Goal: Register for event/course: Sign up to attend an event or enroll in a course

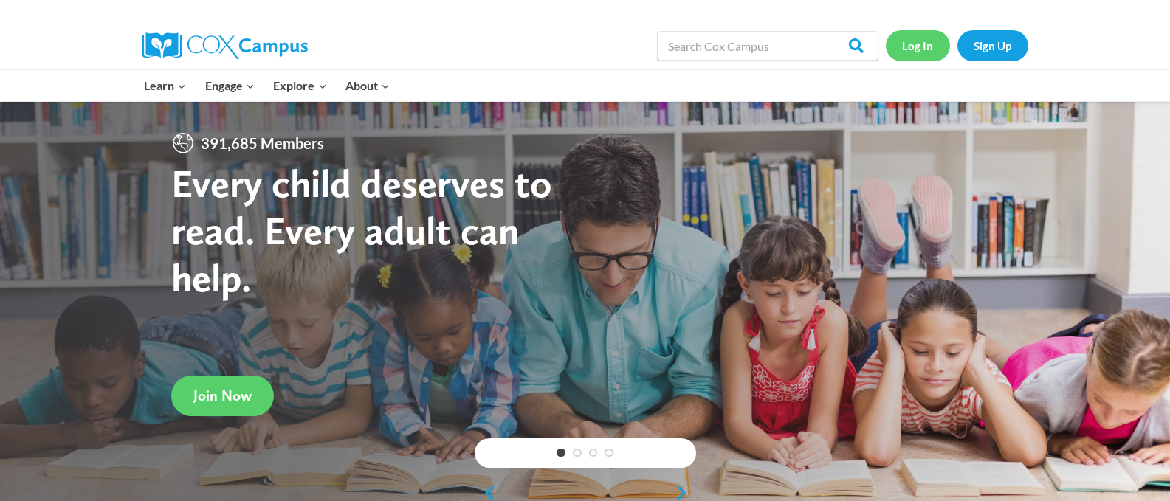
click at [929, 46] on link "Log In" at bounding box center [918, 45] width 64 height 30
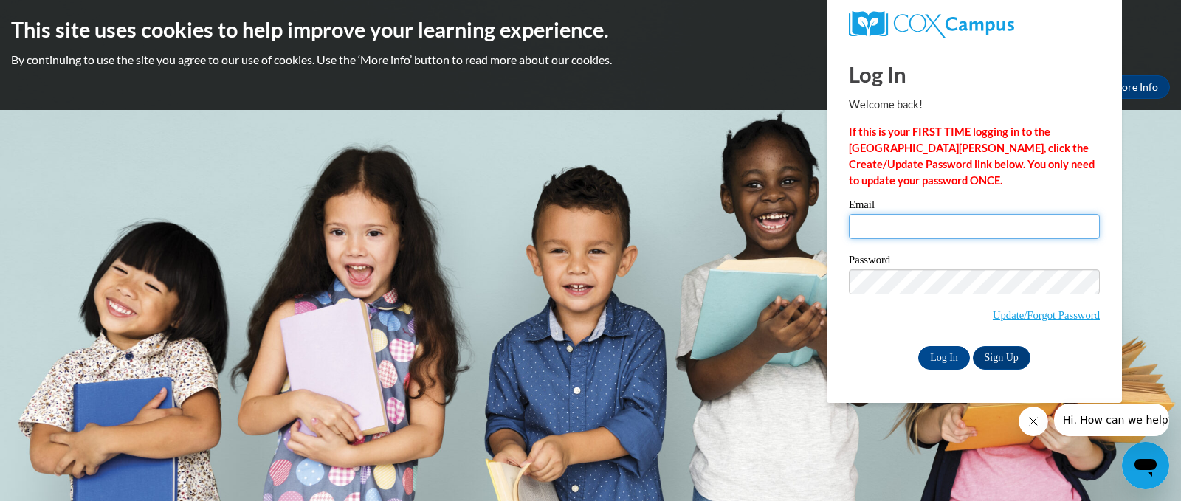
click at [892, 227] on input "Email" at bounding box center [974, 226] width 251 height 25
type input "theburdettes@att.net"
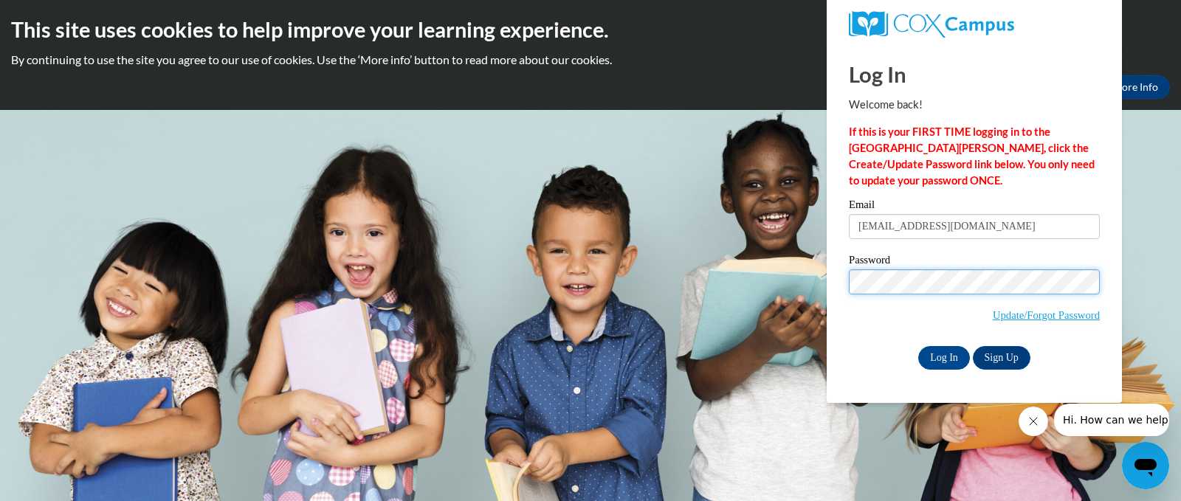
click at [918, 346] on input "Log In" at bounding box center [944, 358] width 52 height 24
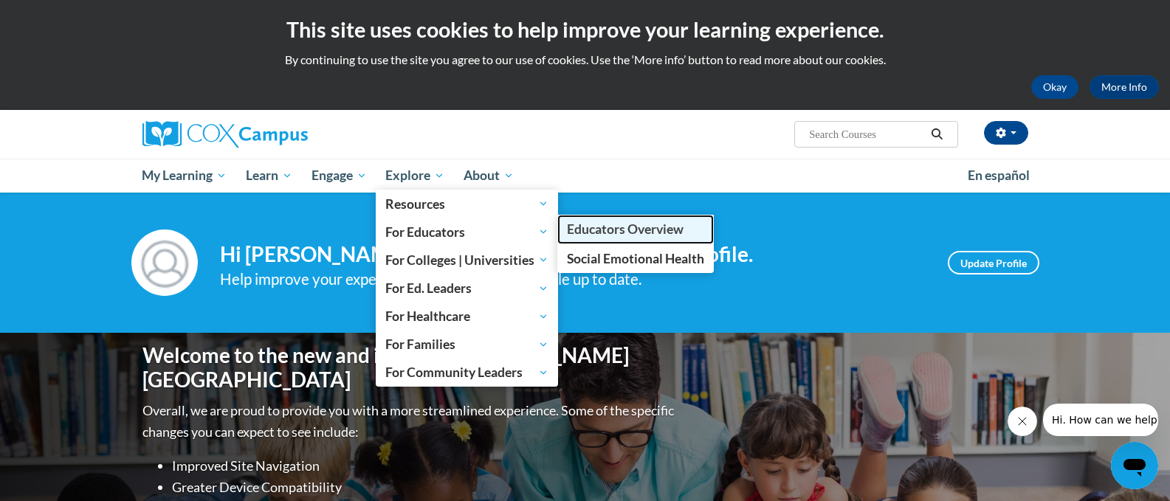
click at [569, 231] on link "Educators Overview" at bounding box center [635, 229] width 156 height 29
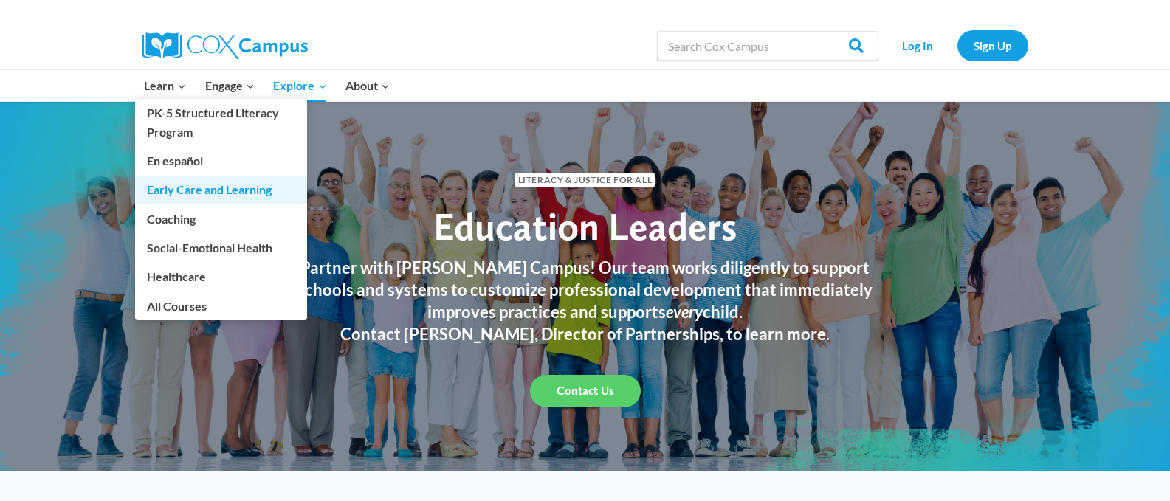
click at [206, 192] on link "Early Care and Learning" at bounding box center [221, 190] width 172 height 28
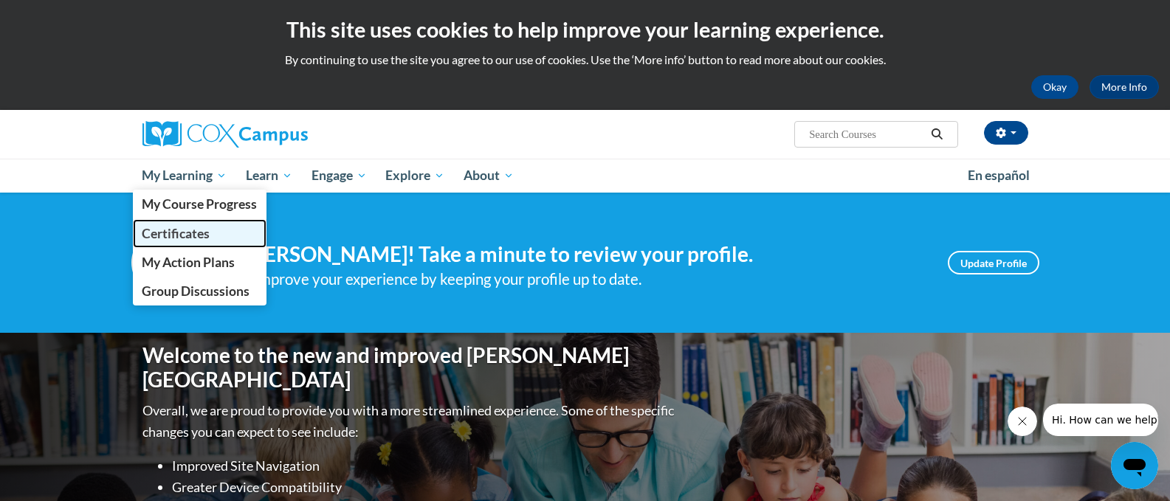
click at [182, 232] on span "Certificates" at bounding box center [176, 233] width 68 height 15
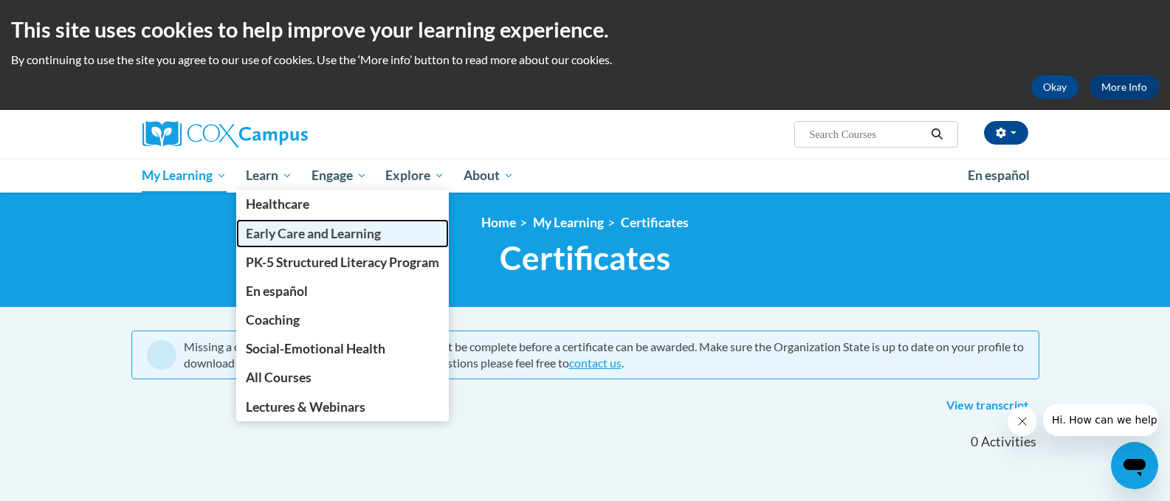
click at [259, 234] on span "Early Care and Learning" at bounding box center [313, 233] width 135 height 15
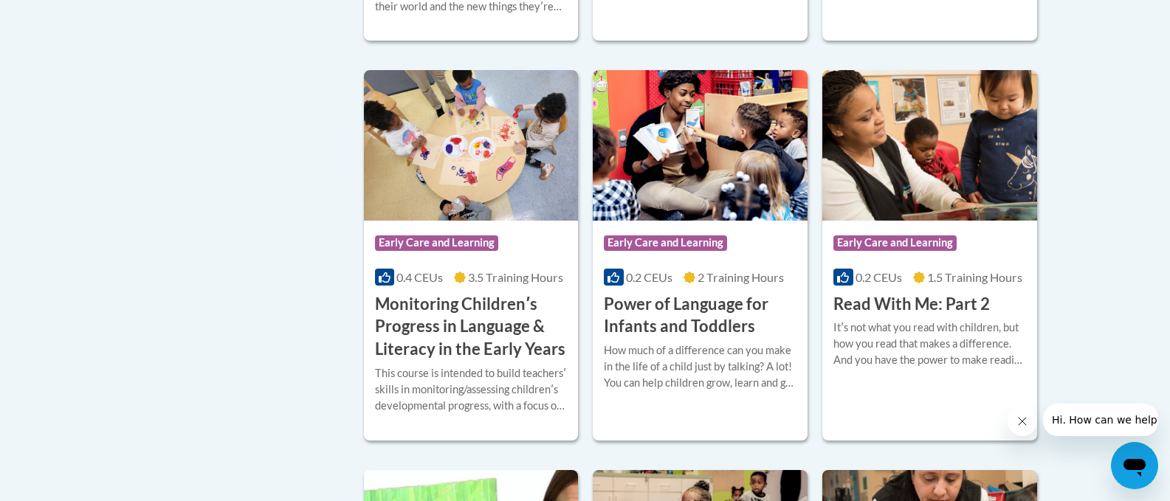
scroll to position [1328, 0]
click at [898, 317] on h3 "Read With Me: Part 2" at bounding box center [911, 305] width 156 height 23
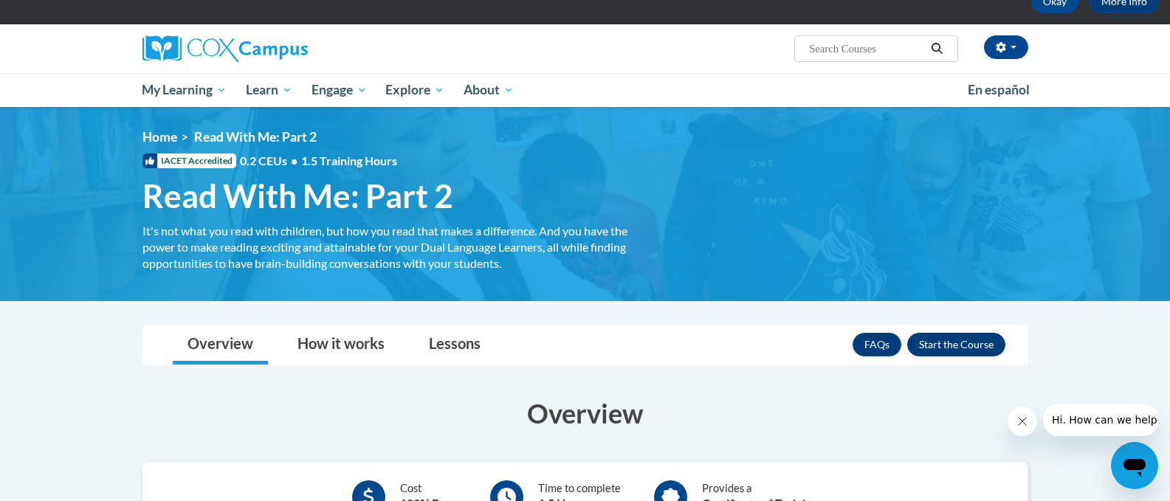
scroll to position [74, 0]
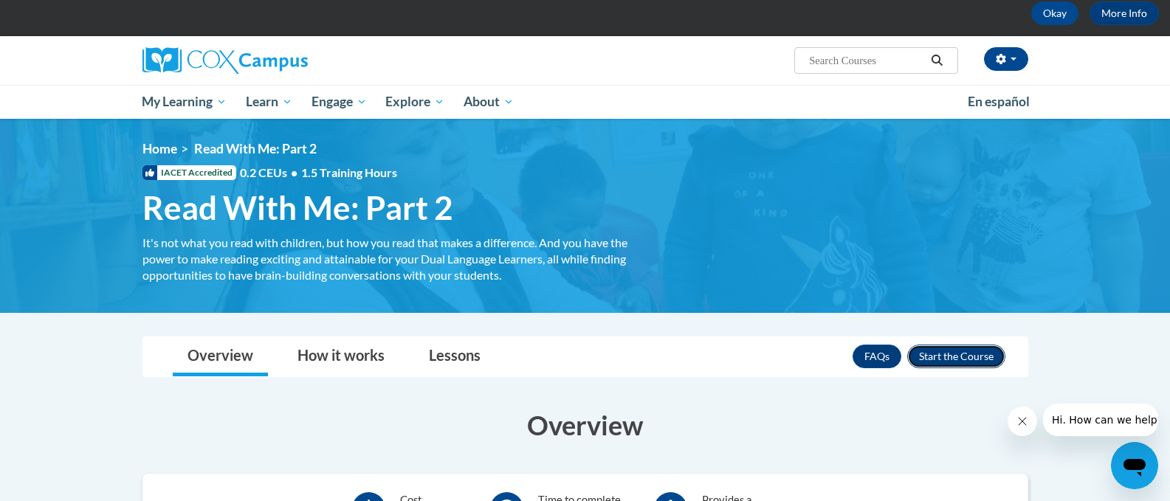
click at [944, 355] on button "Enroll" at bounding box center [956, 357] width 98 height 24
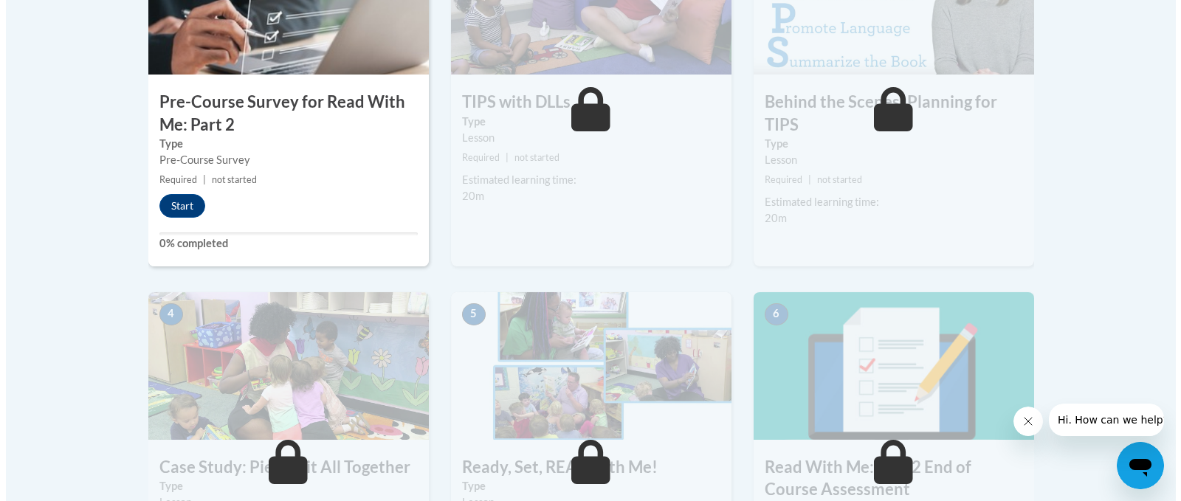
scroll to position [590, 0]
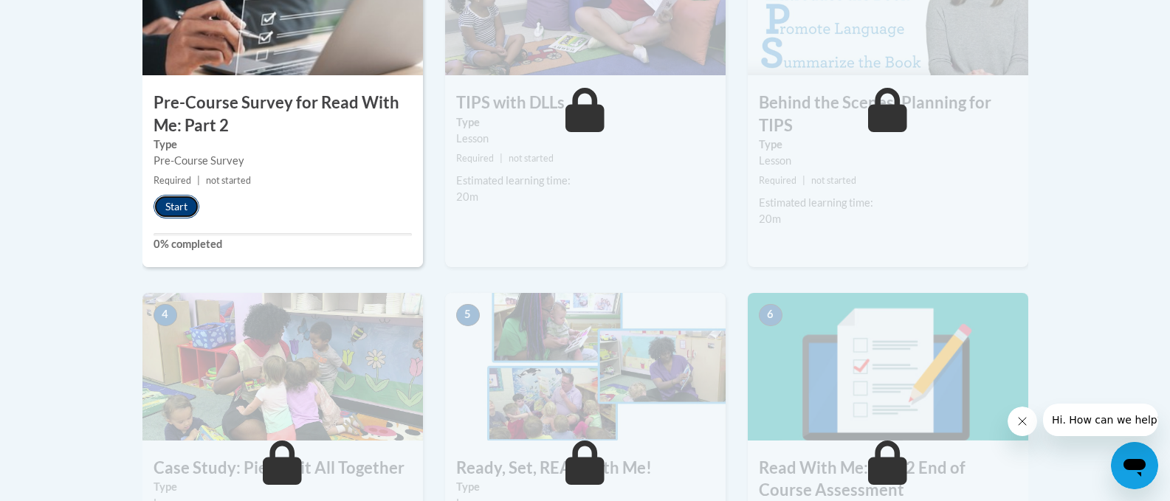
click at [181, 207] on button "Start" at bounding box center [177, 207] width 46 height 24
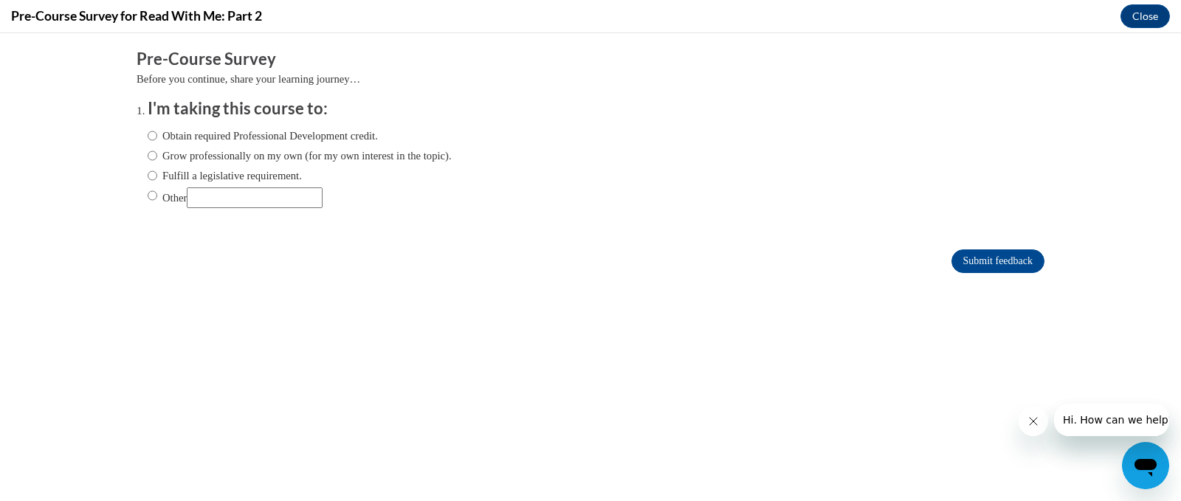
scroll to position [0, 0]
click at [148, 139] on input "Obtain required Professional Development credit." at bounding box center [153, 136] width 10 height 16
radio input "true"
click at [969, 269] on input "Submit feedback" at bounding box center [997, 261] width 93 height 24
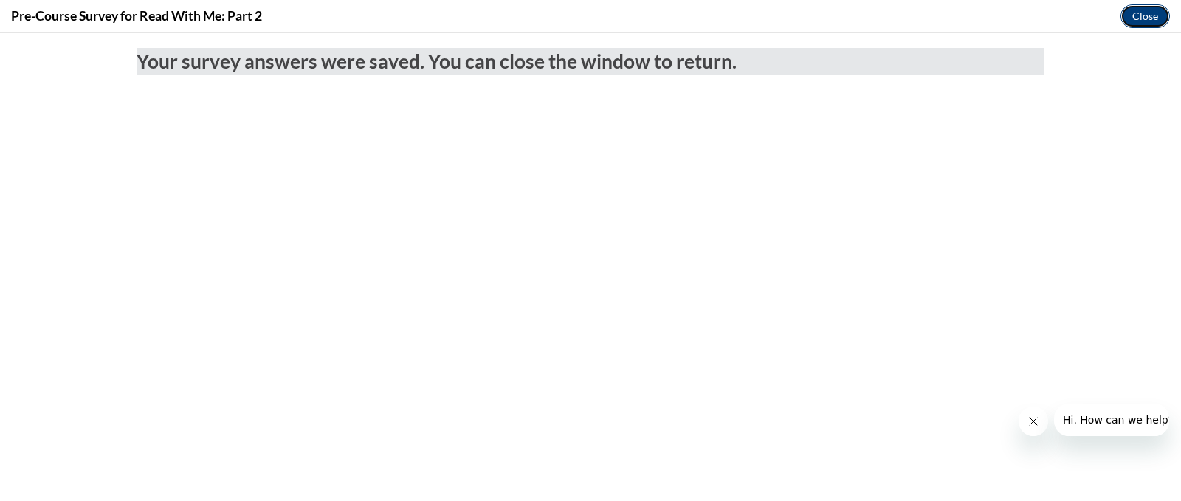
click at [1148, 13] on button "Close" at bounding box center [1144, 16] width 49 height 24
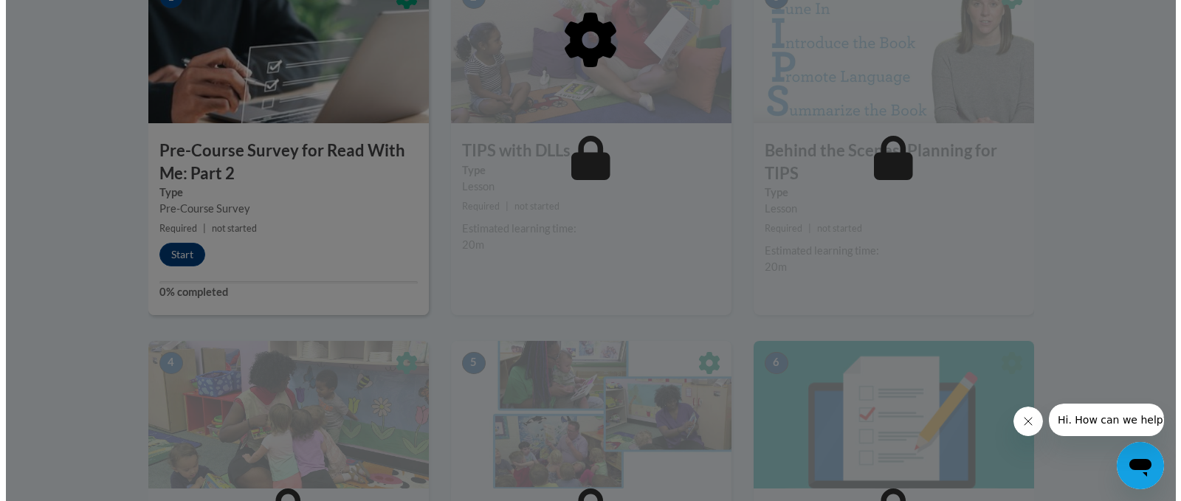
scroll to position [517, 0]
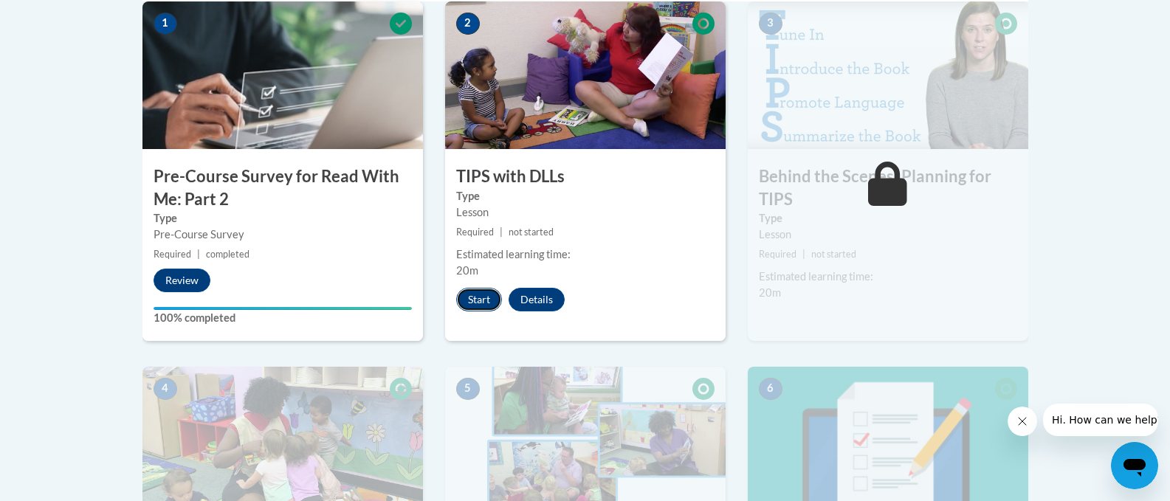
click at [471, 297] on button "Start" at bounding box center [479, 300] width 46 height 24
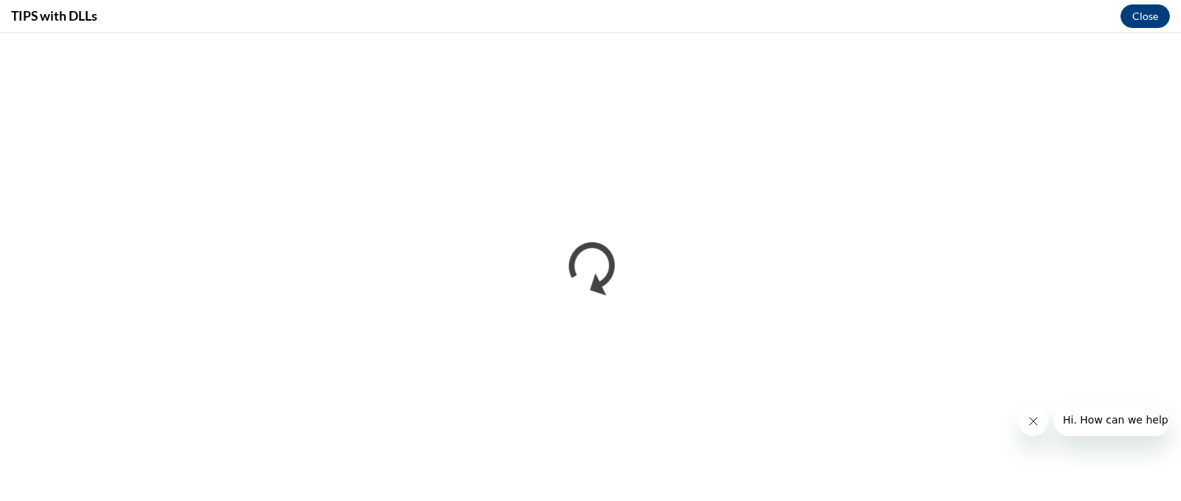
scroll to position [0, 0]
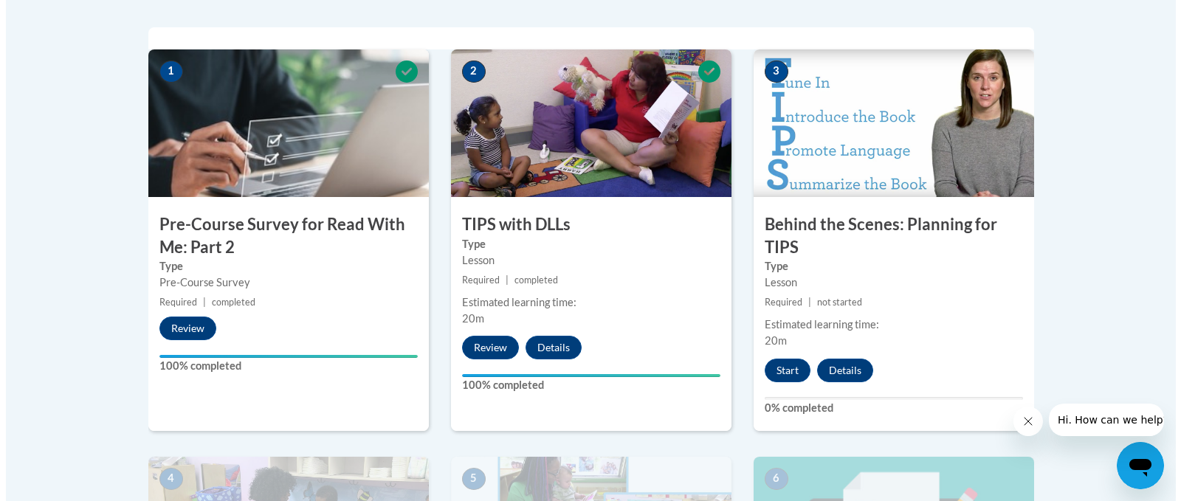
scroll to position [443, 0]
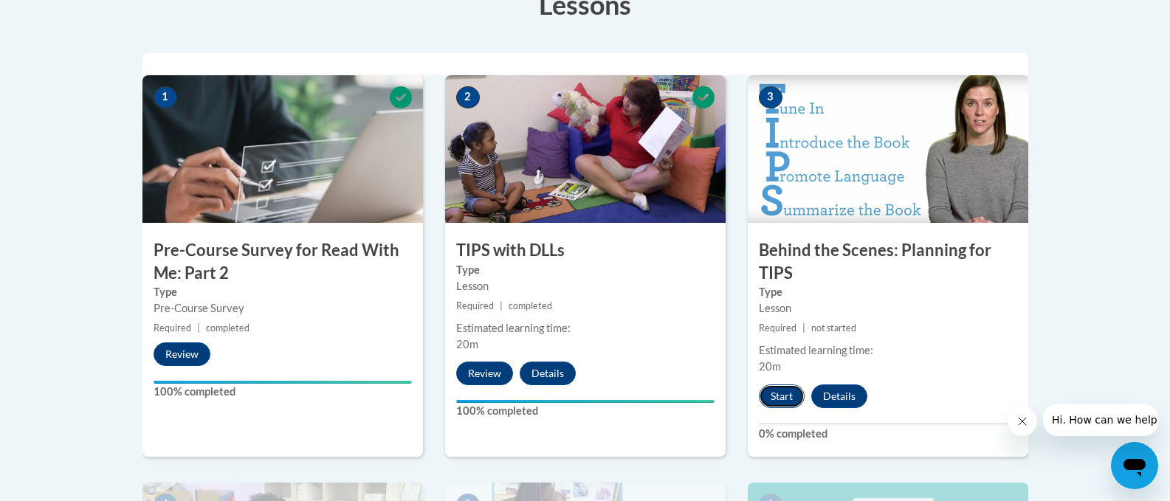
click at [782, 396] on button "Start" at bounding box center [782, 397] width 46 height 24
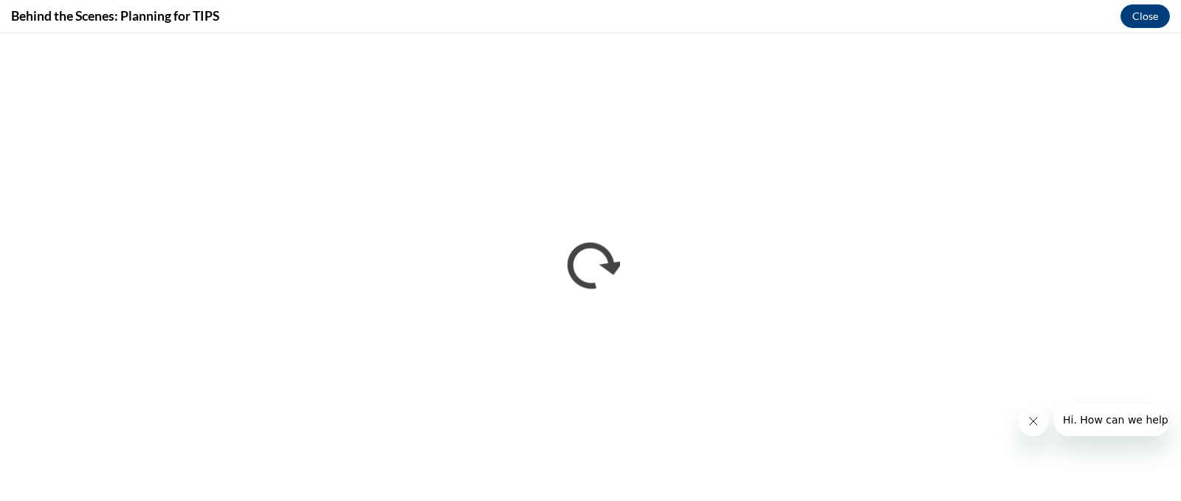
scroll to position [0, 0]
click at [1025, 423] on button "Close message from company" at bounding box center [1033, 422] width 30 height 30
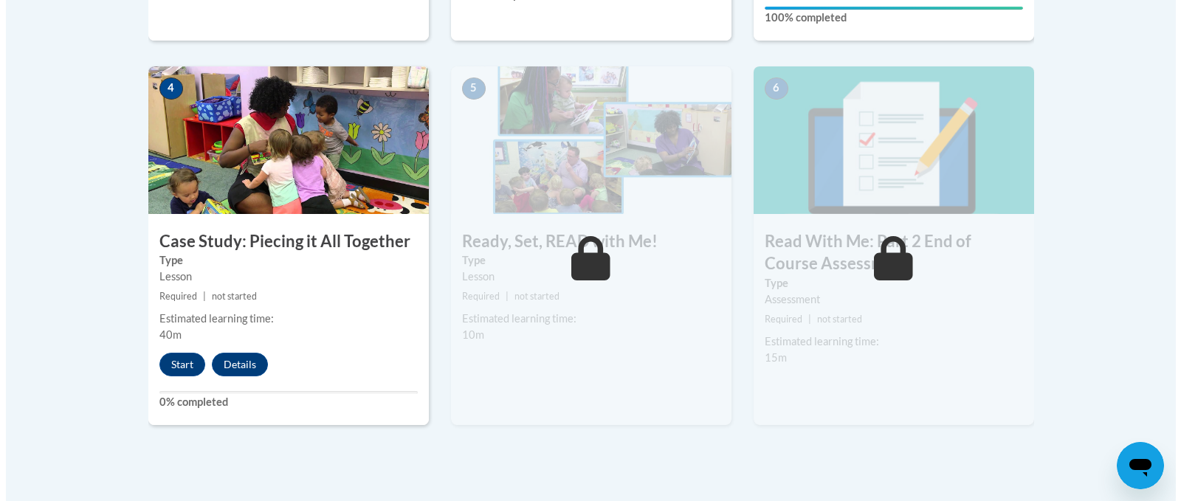
scroll to position [886, 0]
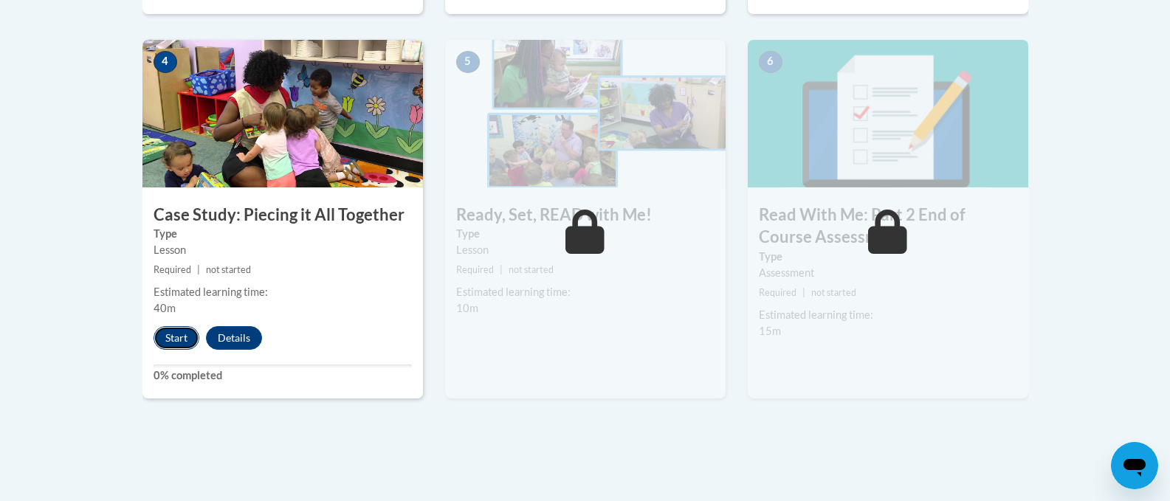
click at [178, 337] on button "Start" at bounding box center [177, 338] width 46 height 24
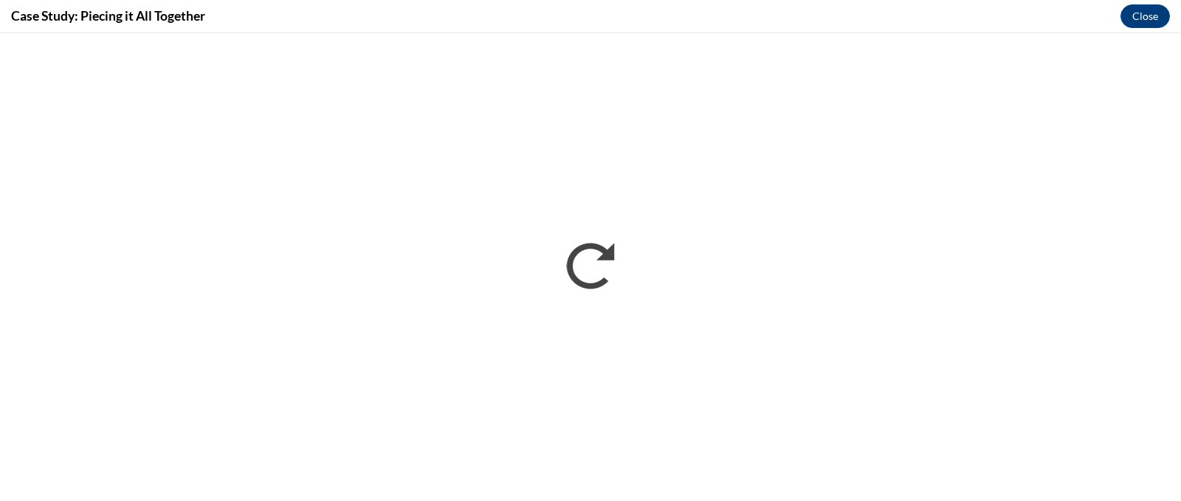
scroll to position [0, 0]
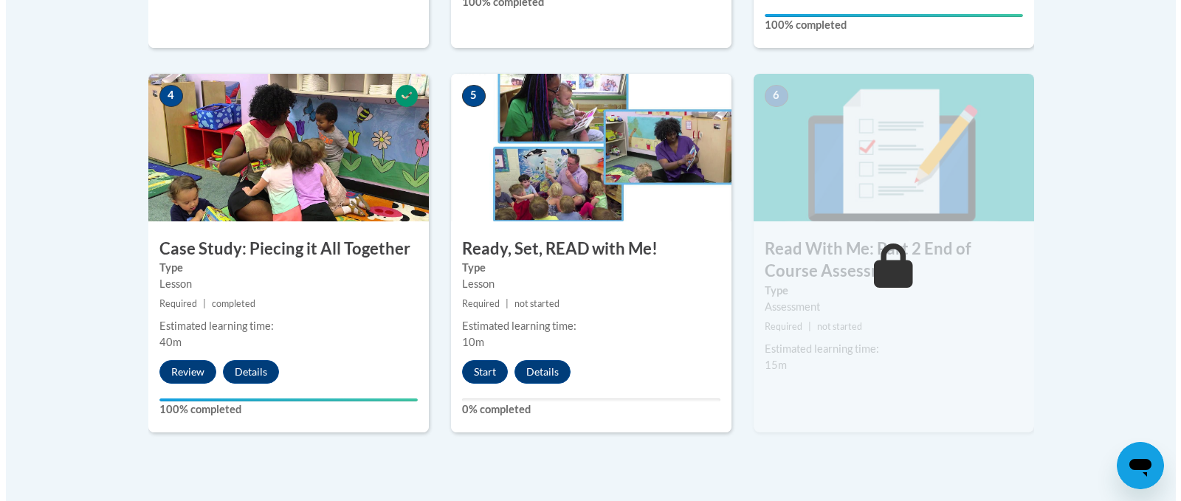
scroll to position [886, 0]
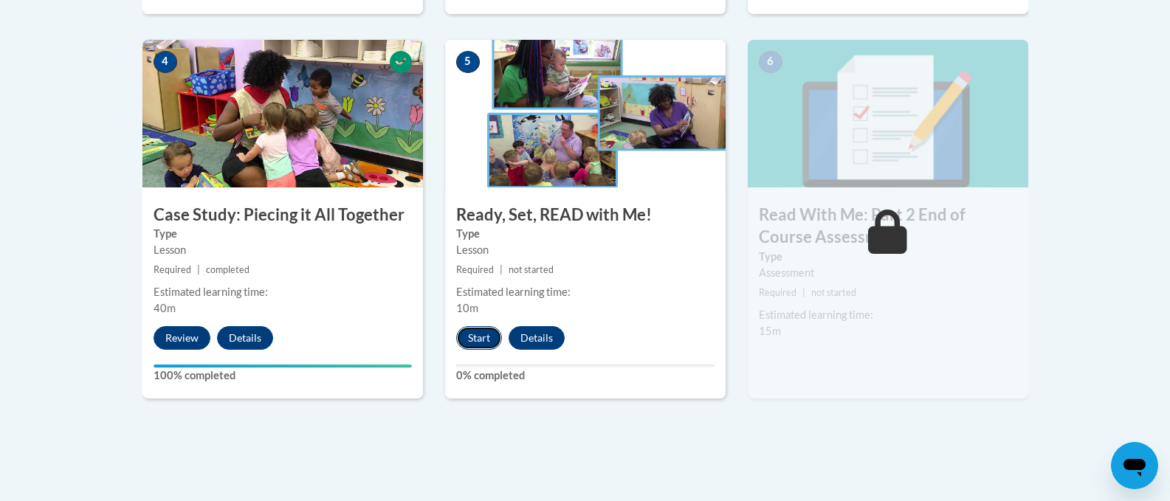
click at [482, 343] on button "Start" at bounding box center [479, 338] width 46 height 24
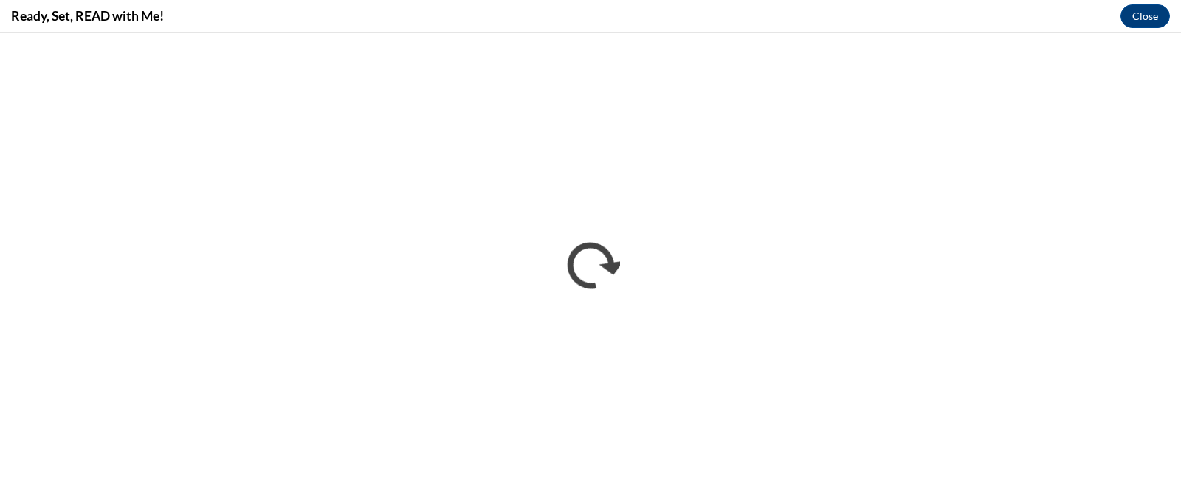
scroll to position [0, 0]
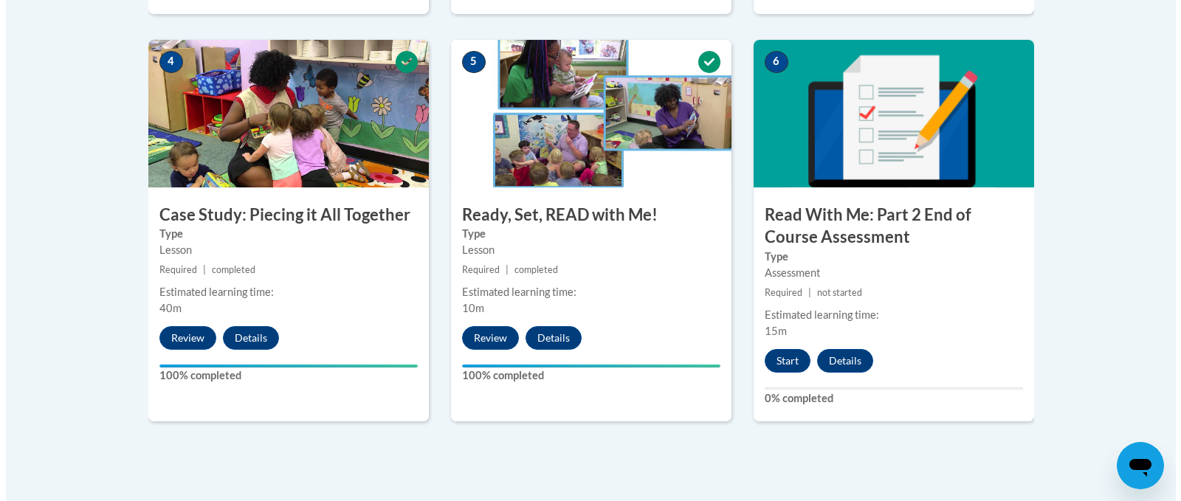
scroll to position [959, 0]
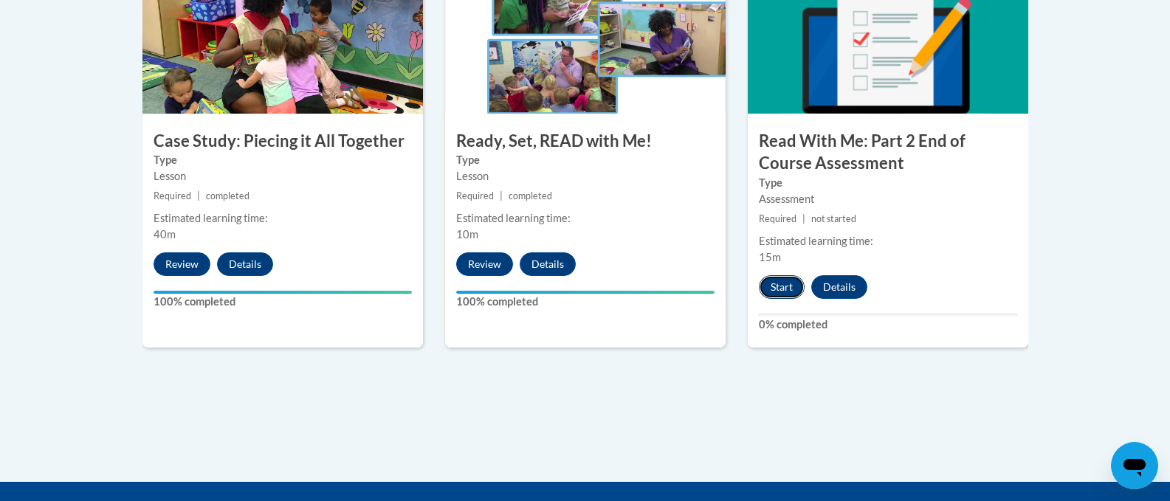
click at [779, 282] on button "Start" at bounding box center [782, 287] width 46 height 24
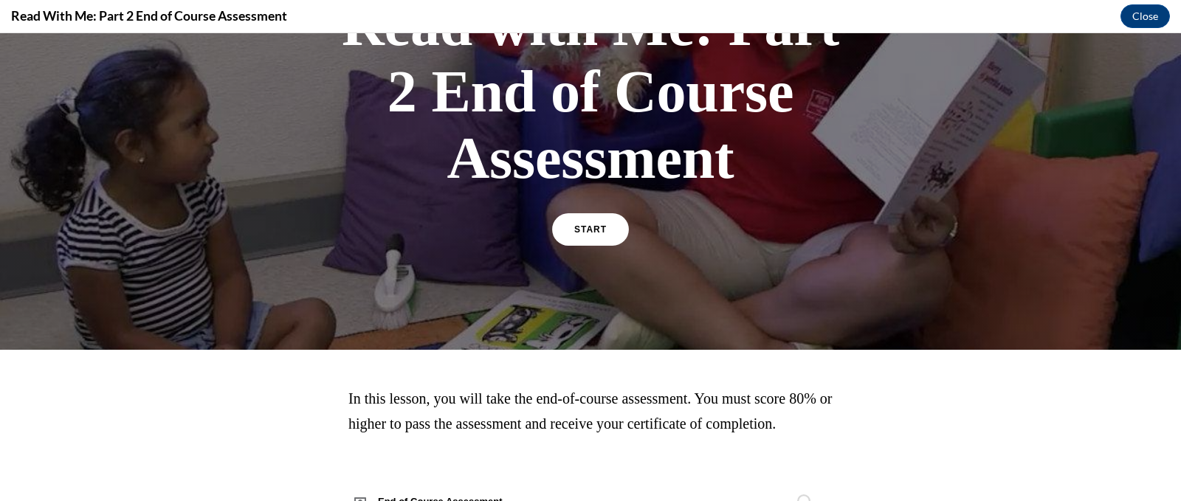
scroll to position [231, 0]
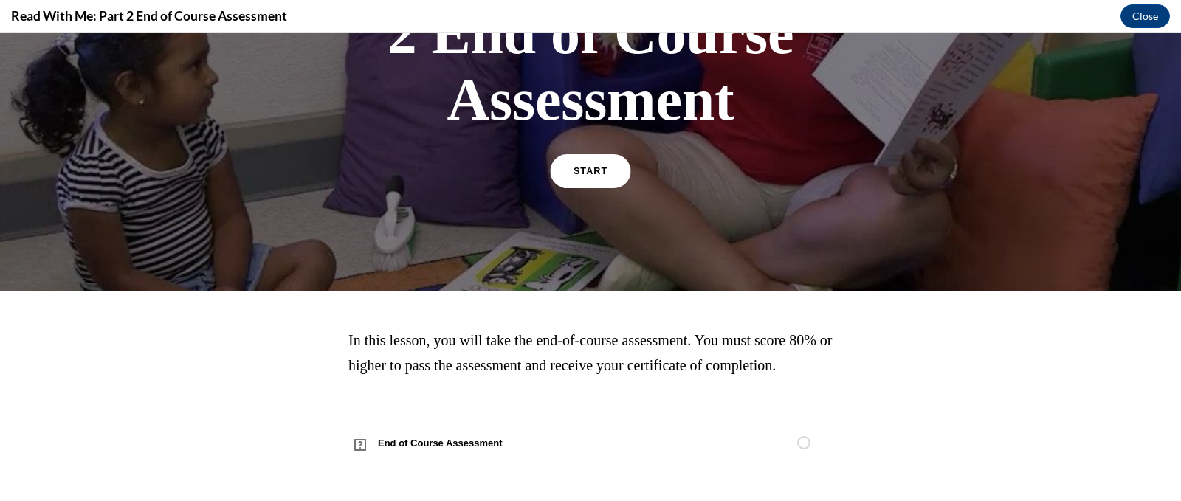
click at [593, 166] on span "START" at bounding box center [590, 171] width 34 height 11
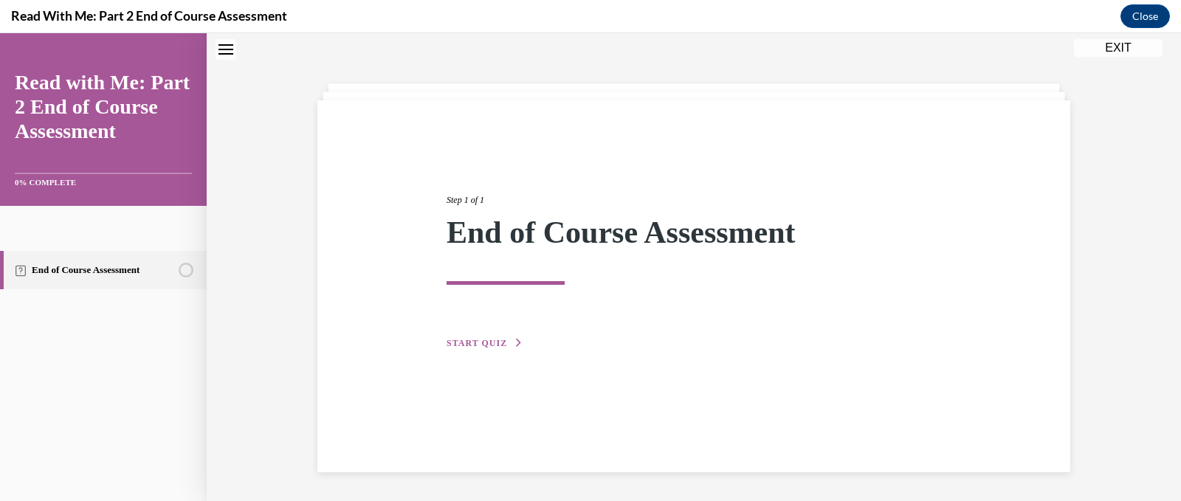
scroll to position [46, 0]
click at [480, 345] on span "START QUIZ" at bounding box center [477, 342] width 61 height 10
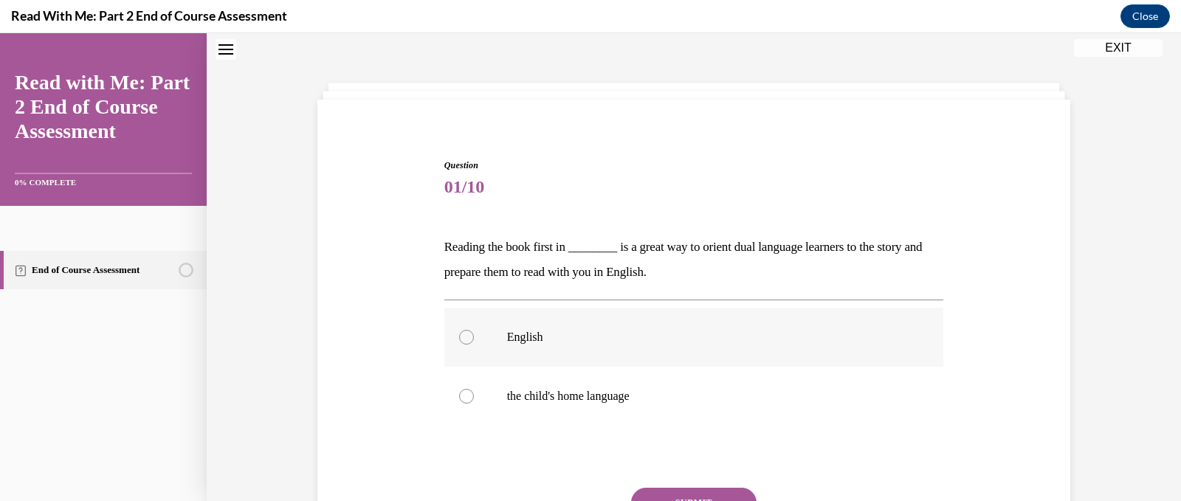
scroll to position [120, 0]
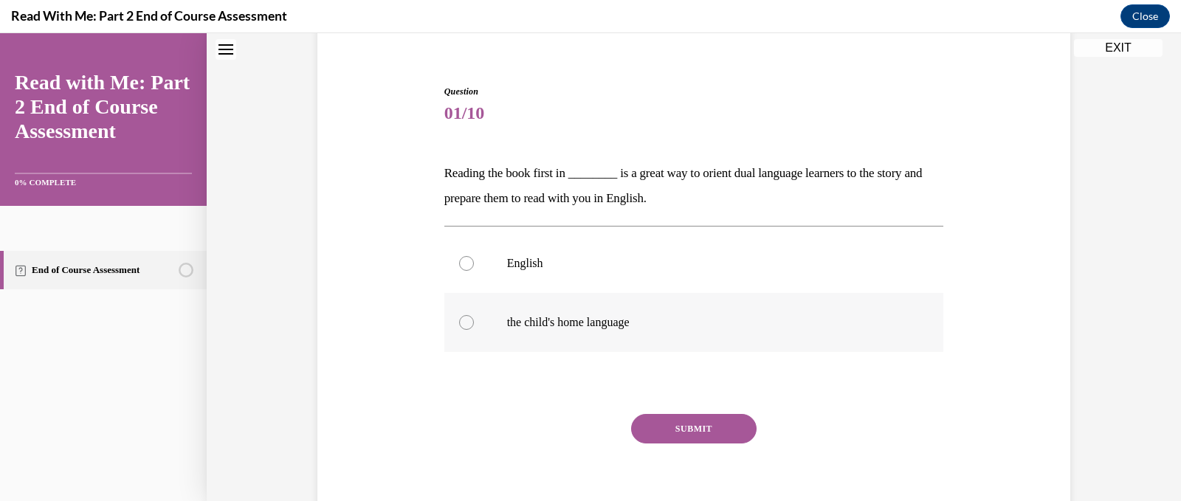
click at [463, 323] on div at bounding box center [466, 322] width 15 height 15
click at [463, 323] on input "the child's home language" at bounding box center [466, 322] width 15 height 15
radio input "true"
click at [681, 431] on button "SUBMIT" at bounding box center [693, 429] width 125 height 30
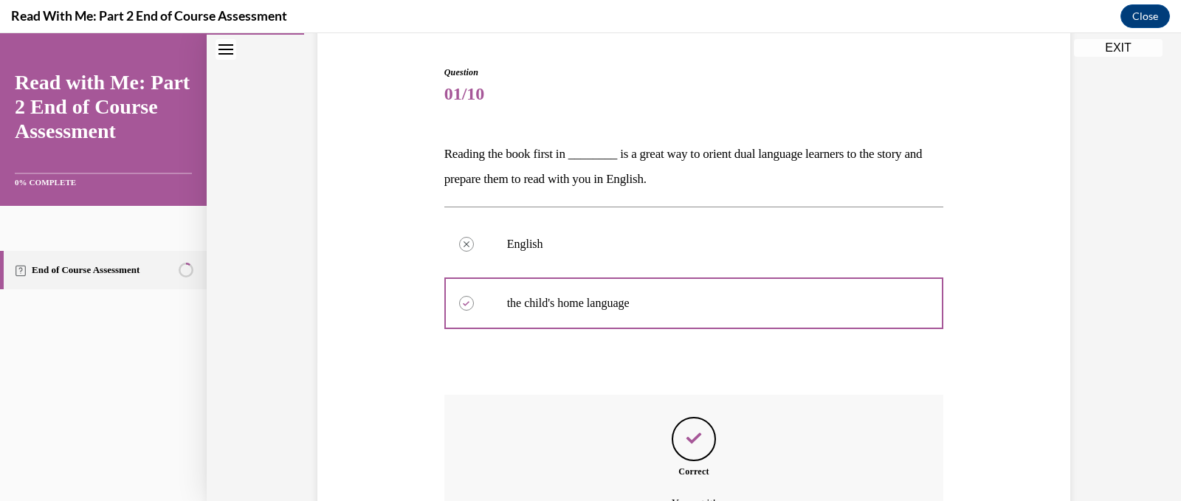
scroll to position [303, 0]
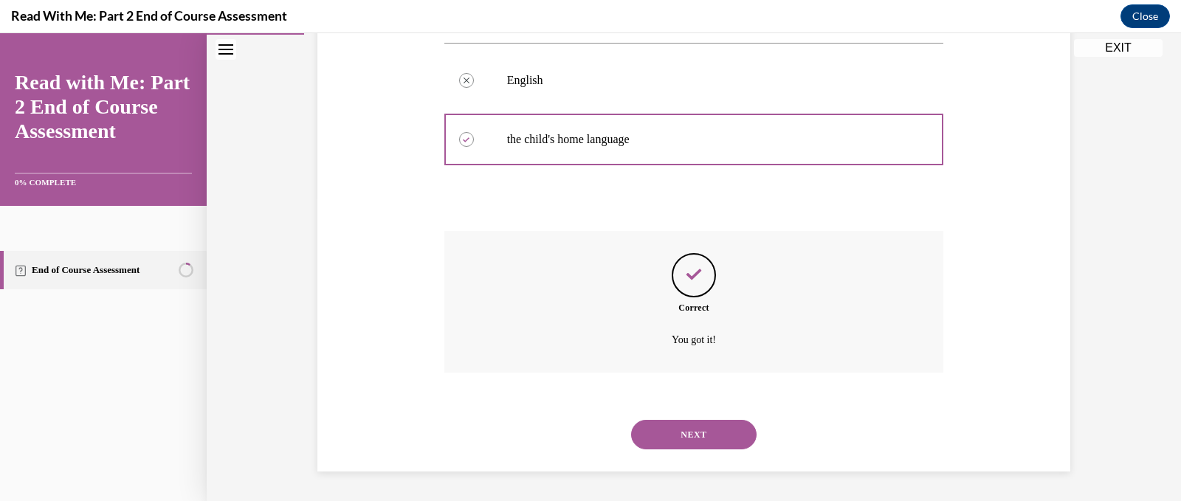
click at [666, 439] on button "NEXT" at bounding box center [693, 435] width 125 height 30
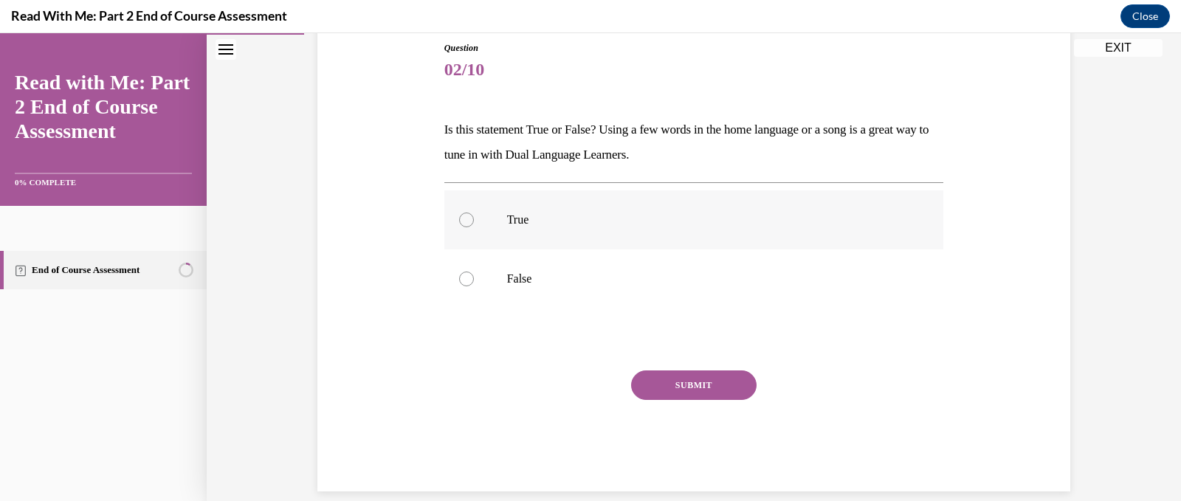
click at [459, 218] on div at bounding box center [466, 220] width 15 height 15
click at [459, 218] on input "True" at bounding box center [466, 220] width 15 height 15
radio input "true"
click at [674, 392] on button "SUBMIT" at bounding box center [693, 385] width 125 height 30
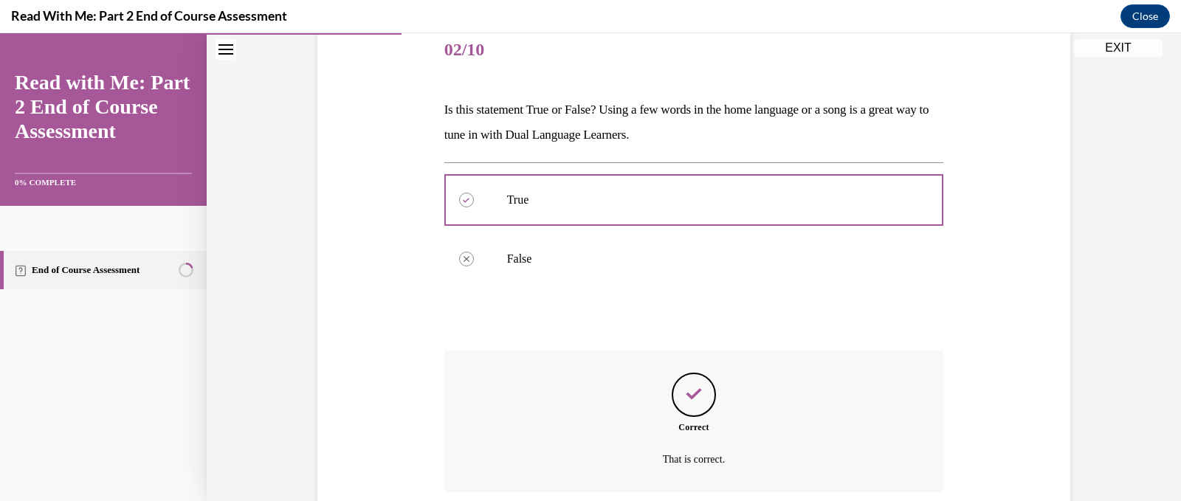
scroll to position [303, 0]
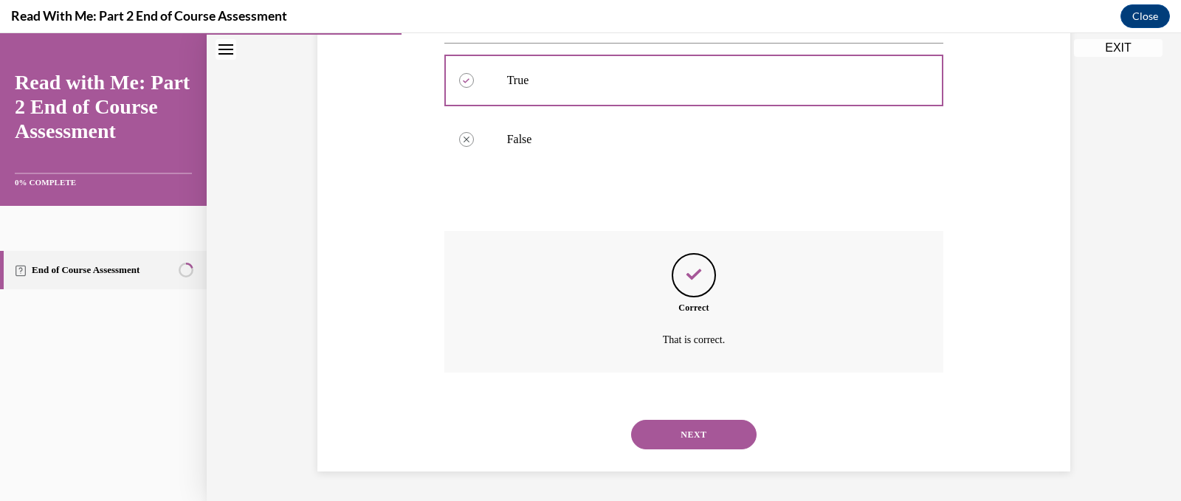
click at [686, 433] on button "NEXT" at bounding box center [693, 435] width 125 height 30
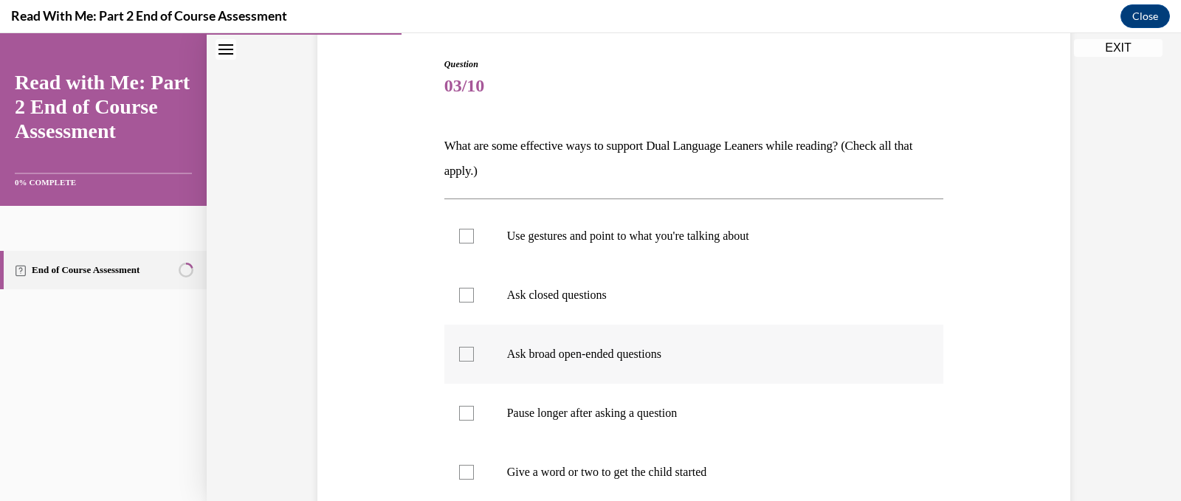
scroll to position [221, 0]
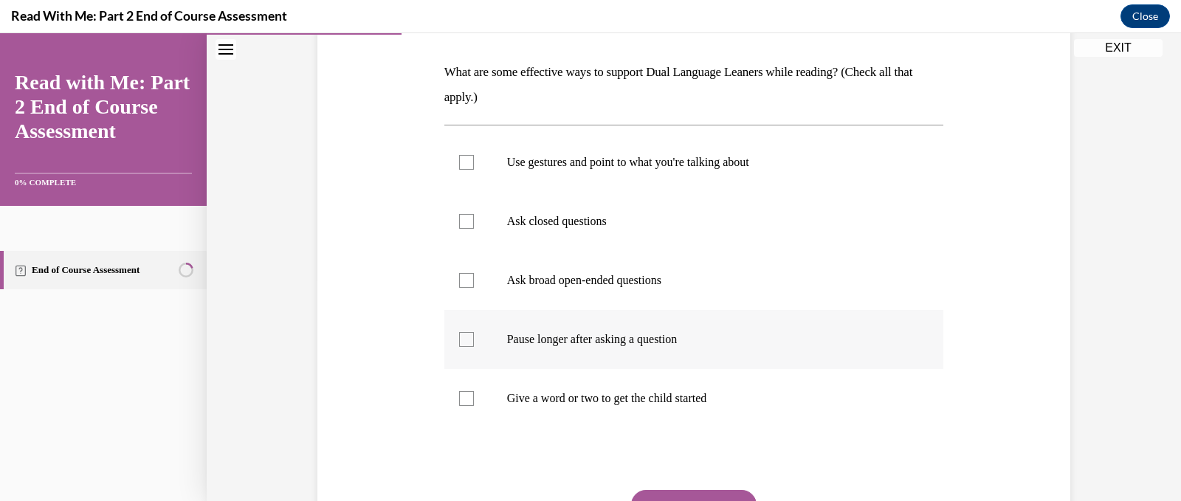
click at [463, 339] on div at bounding box center [466, 339] width 15 height 15
click at [463, 339] on input "Pause longer after asking a question" at bounding box center [466, 339] width 15 height 15
checkbox input "true"
click at [459, 163] on div at bounding box center [466, 162] width 15 height 15
click at [459, 163] on input "Use gestures and point to what you're talking about" at bounding box center [466, 162] width 15 height 15
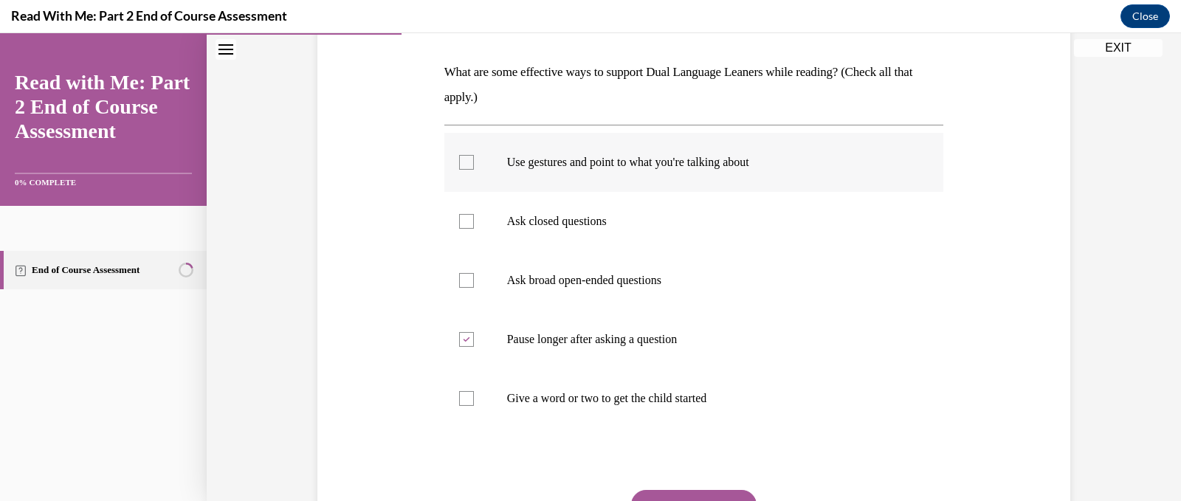
checkbox input "true"
click at [461, 399] on div at bounding box center [466, 398] width 15 height 15
click at [461, 399] on input "Give a word or two to get the child started" at bounding box center [466, 398] width 15 height 15
checkbox input "true"
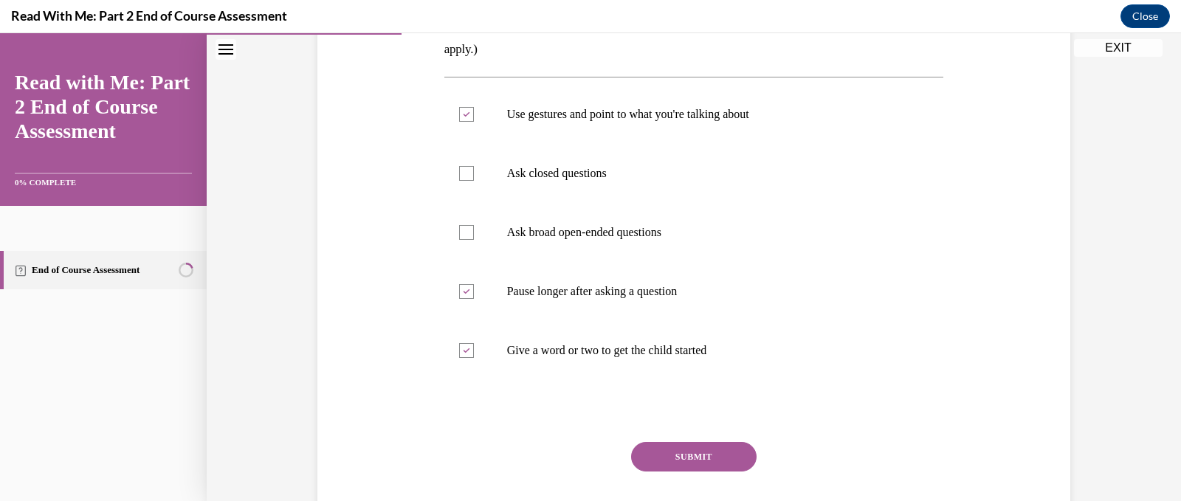
scroll to position [295, 0]
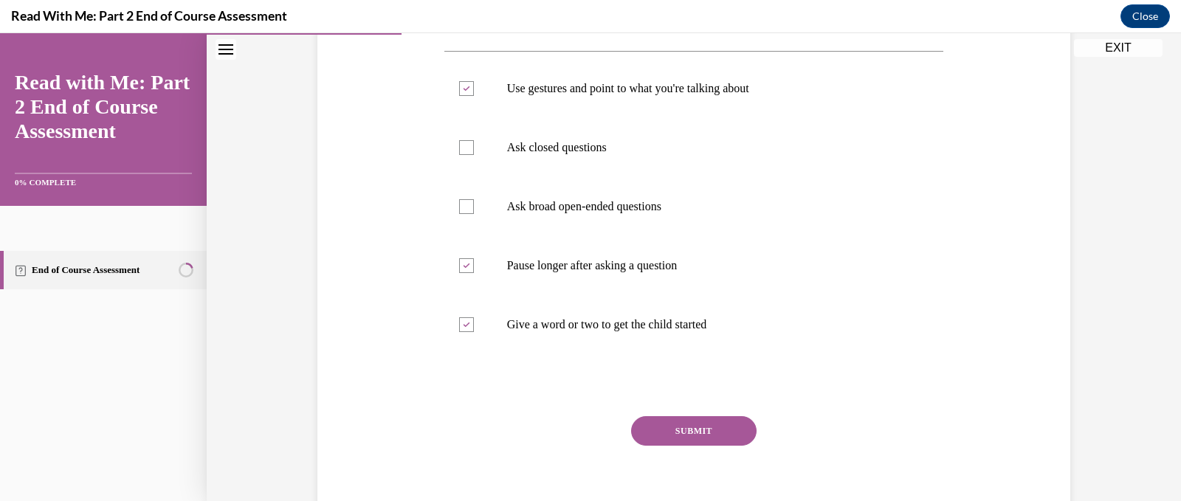
click at [676, 434] on button "SUBMIT" at bounding box center [693, 431] width 125 height 30
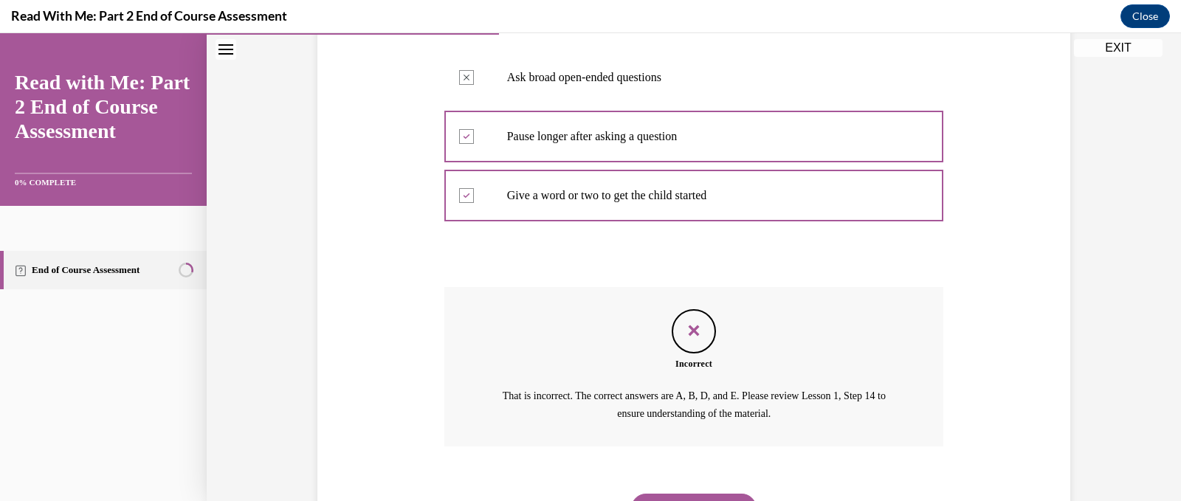
scroll to position [498, 0]
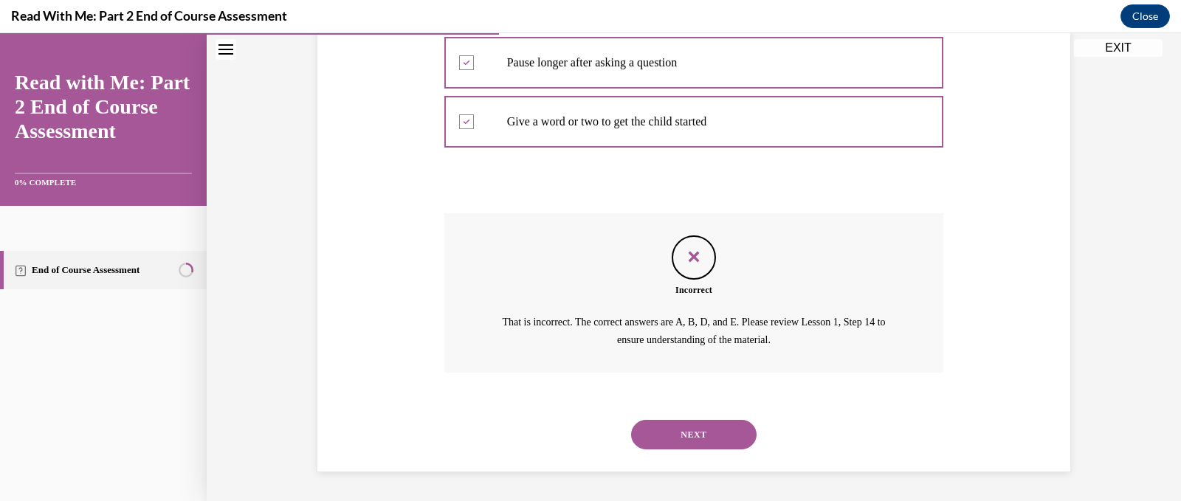
click at [668, 437] on button "NEXT" at bounding box center [693, 435] width 125 height 30
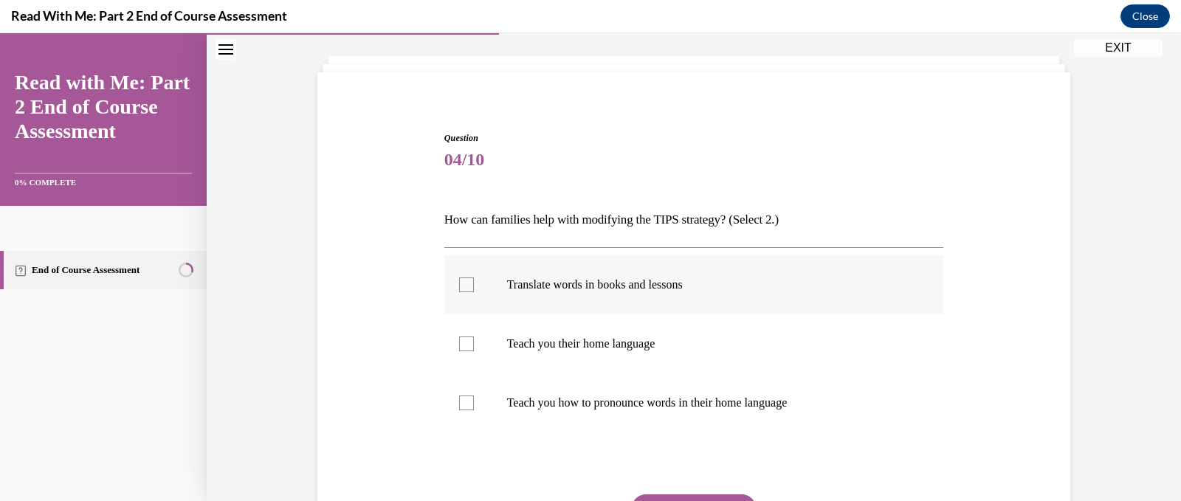
scroll to position [148, 0]
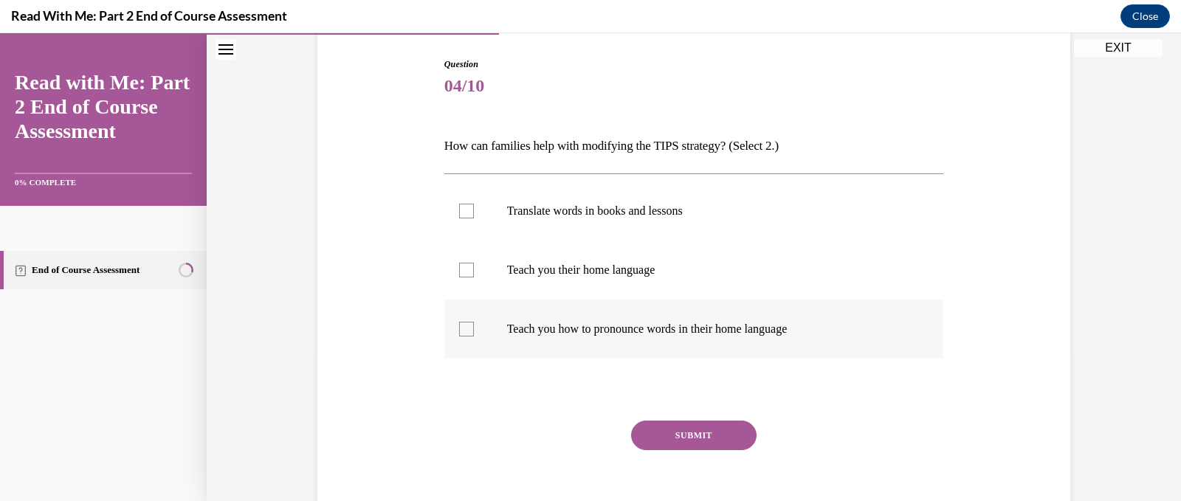
click at [459, 331] on div at bounding box center [466, 329] width 15 height 15
click at [459, 331] on input "Teach you how to pronounce words in their home language" at bounding box center [466, 329] width 15 height 15
checkbox input "true"
click at [459, 208] on div at bounding box center [466, 211] width 15 height 15
click at [459, 208] on input "Translate words in books and lessons" at bounding box center [466, 211] width 15 height 15
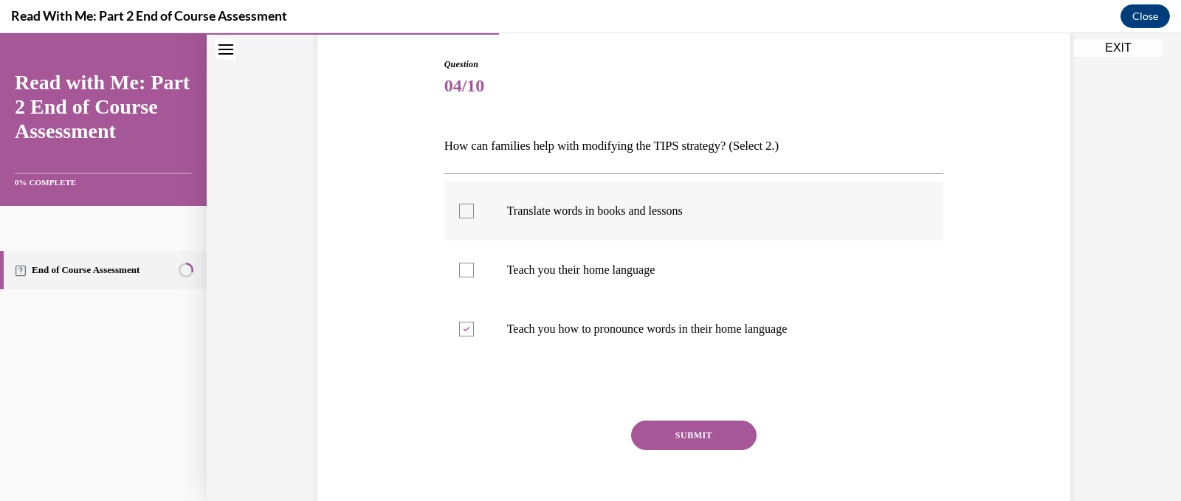
checkbox input "true"
click at [658, 438] on button "SUBMIT" at bounding box center [693, 436] width 125 height 30
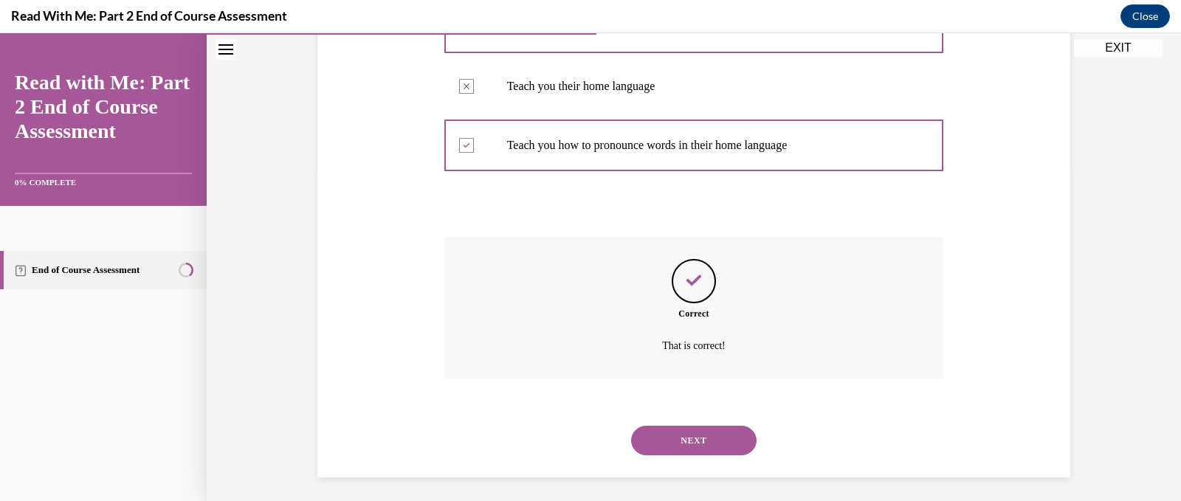
scroll to position [337, 0]
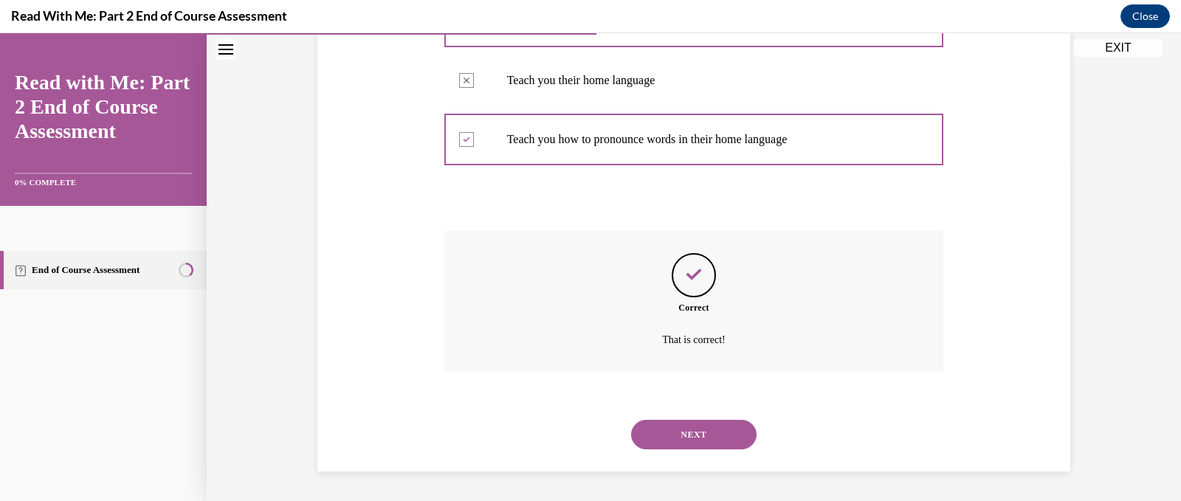
click at [666, 436] on button "NEXT" at bounding box center [693, 435] width 125 height 30
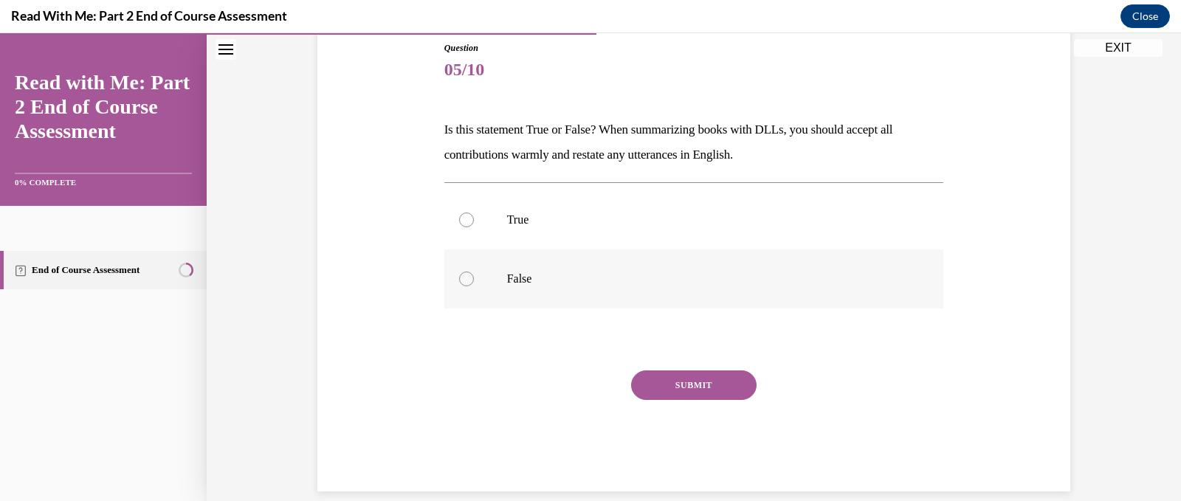
click at [461, 279] on div at bounding box center [466, 279] width 15 height 15
click at [461, 279] on input "False" at bounding box center [466, 279] width 15 height 15
radio input "true"
click at [696, 389] on button "SUBMIT" at bounding box center [693, 385] width 125 height 30
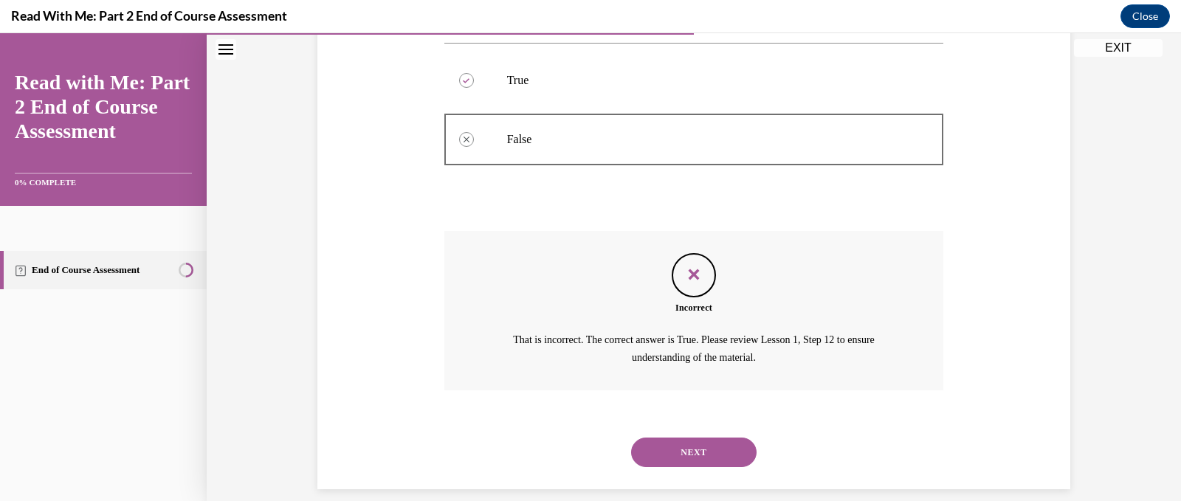
scroll to position [321, 0]
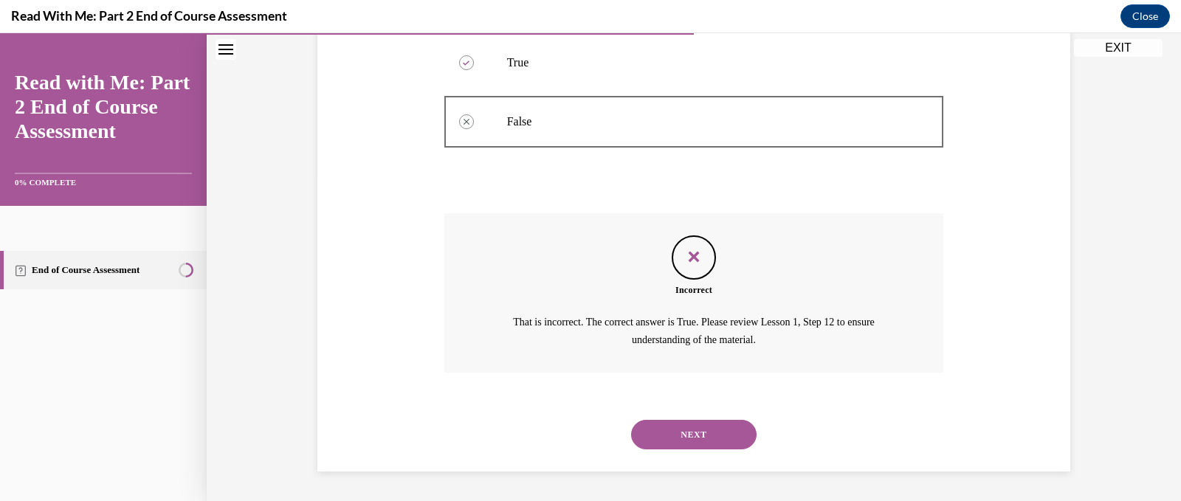
click at [693, 437] on button "NEXT" at bounding box center [693, 435] width 125 height 30
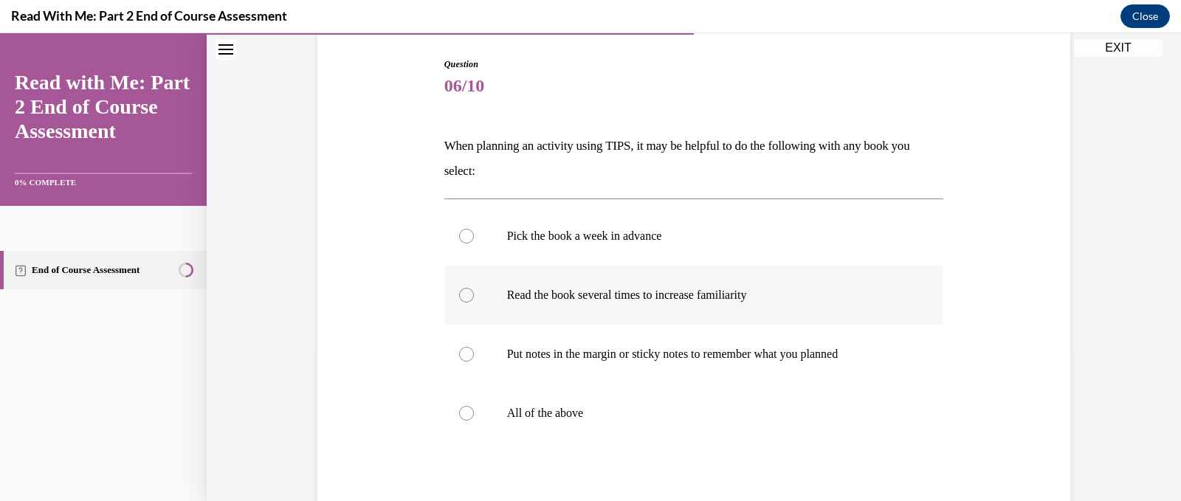
scroll to position [221, 0]
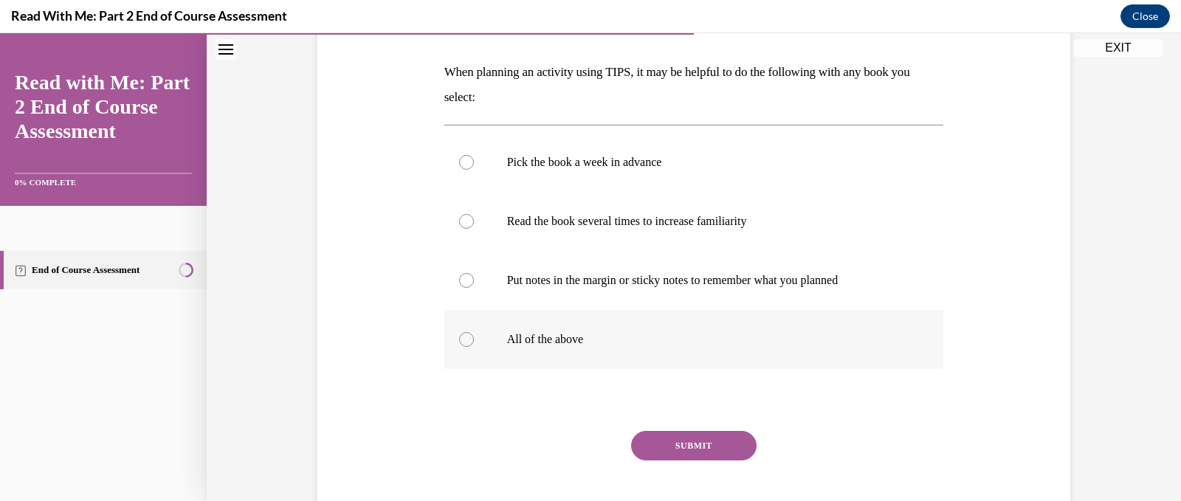
click at [459, 342] on div at bounding box center [466, 339] width 15 height 15
click at [459, 342] on input "All of the above" at bounding box center [466, 339] width 15 height 15
radio input "true"
click at [686, 449] on button "SUBMIT" at bounding box center [693, 446] width 125 height 30
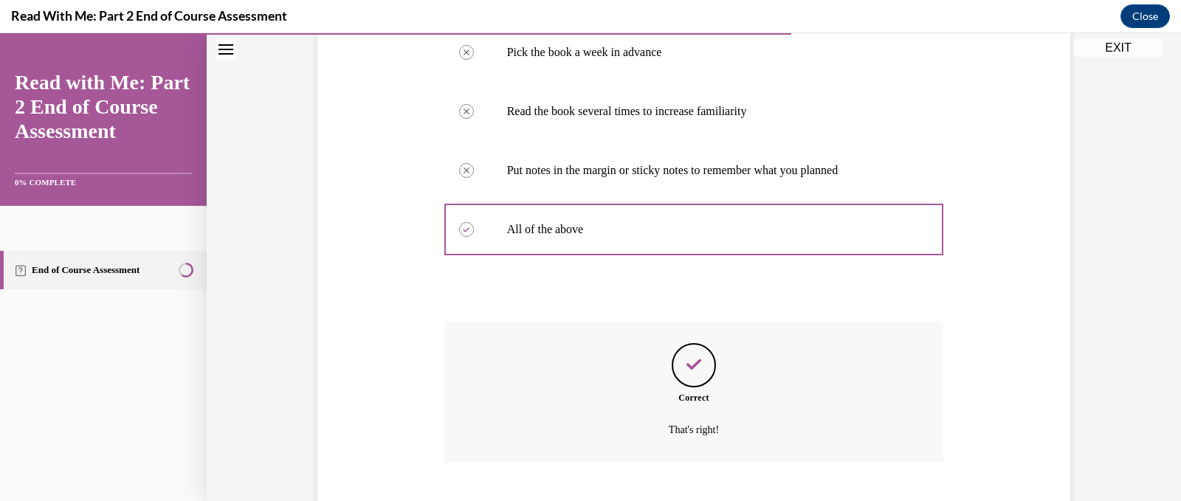
scroll to position [421, 0]
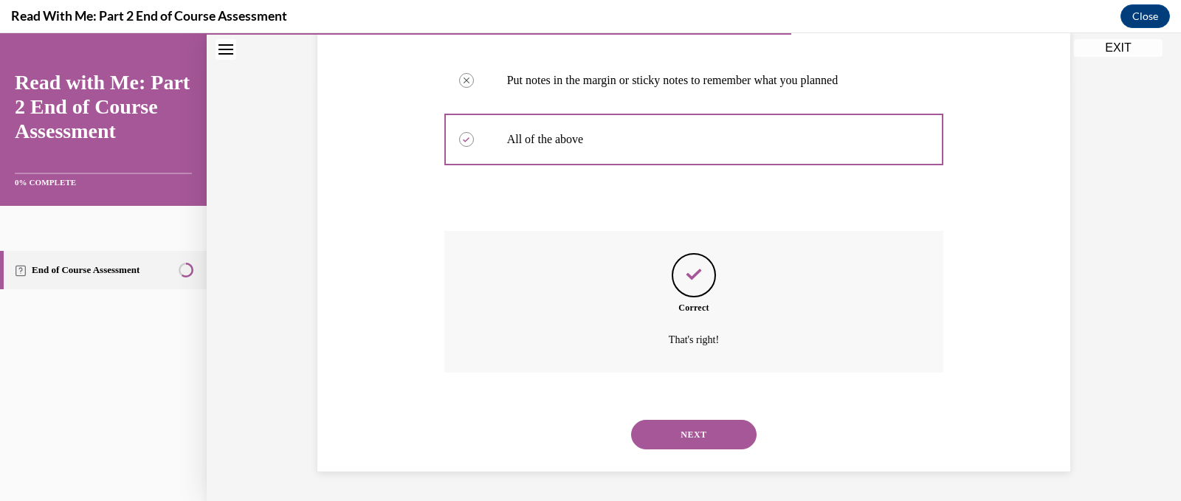
click at [656, 428] on button "NEXT" at bounding box center [693, 435] width 125 height 30
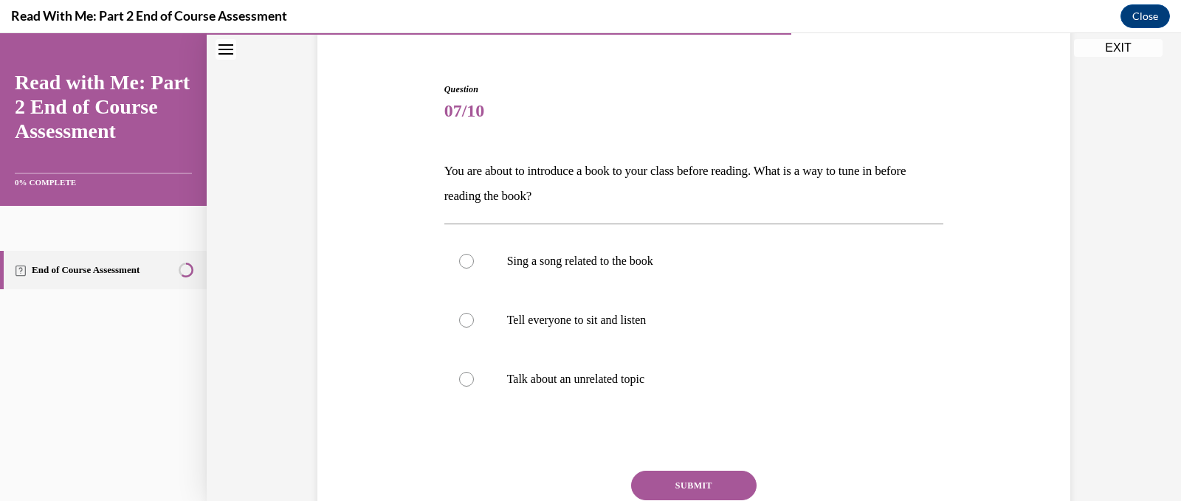
scroll to position [148, 0]
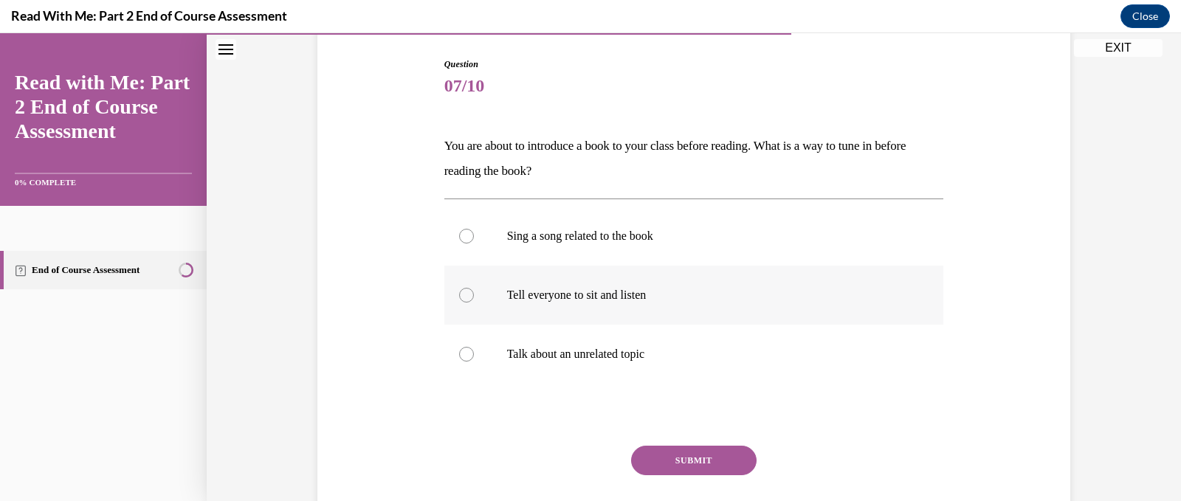
drag, startPoint x: 457, startPoint y: 236, endPoint x: 496, endPoint y: 266, distance: 49.5
click at [461, 236] on div at bounding box center [466, 236] width 15 height 15
click at [461, 236] on input "Sing a song related to the book" at bounding box center [466, 236] width 15 height 15
radio input "true"
click at [671, 458] on button "SUBMIT" at bounding box center [693, 461] width 125 height 30
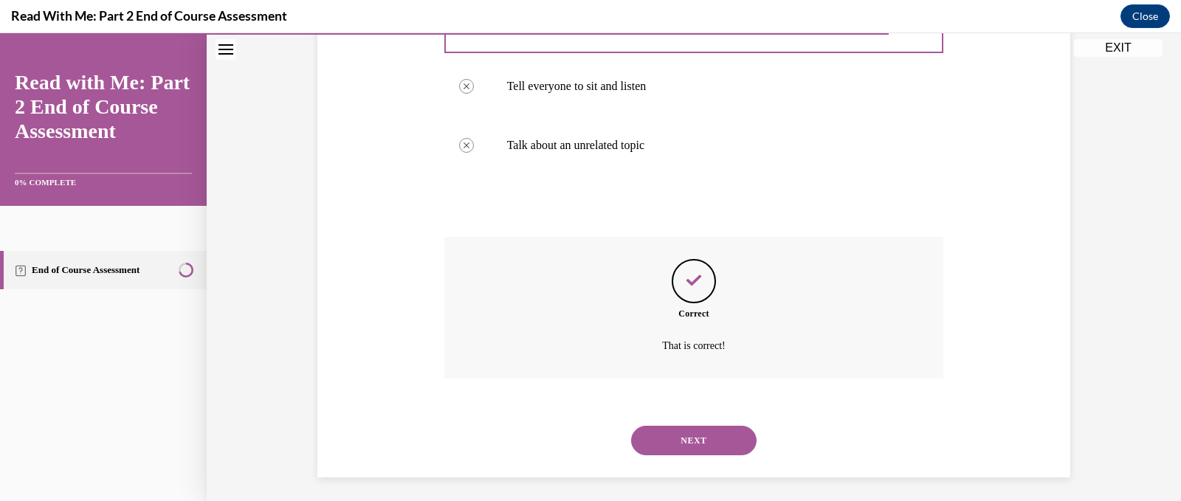
scroll to position [362, 0]
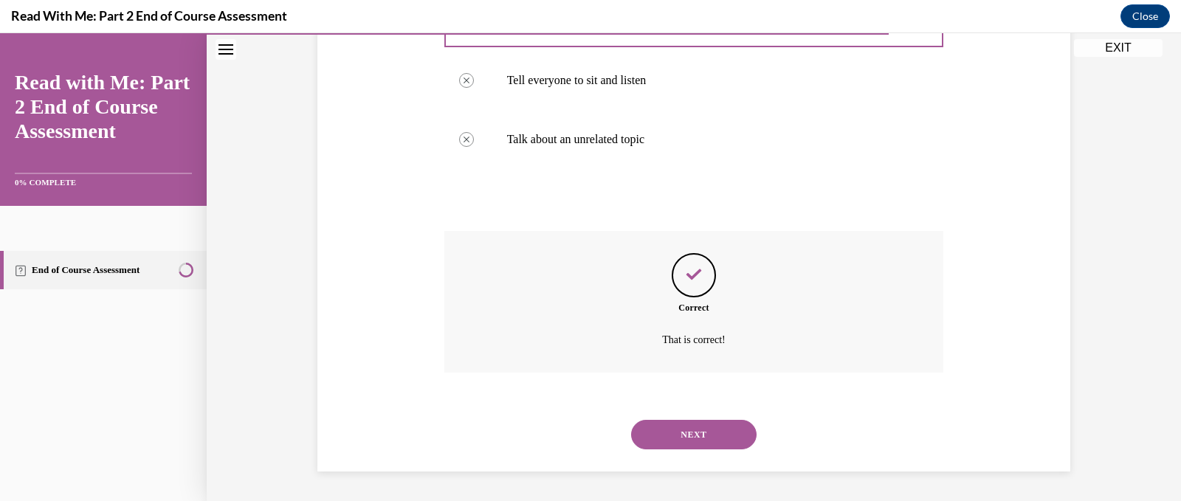
click at [684, 438] on button "NEXT" at bounding box center [693, 435] width 125 height 30
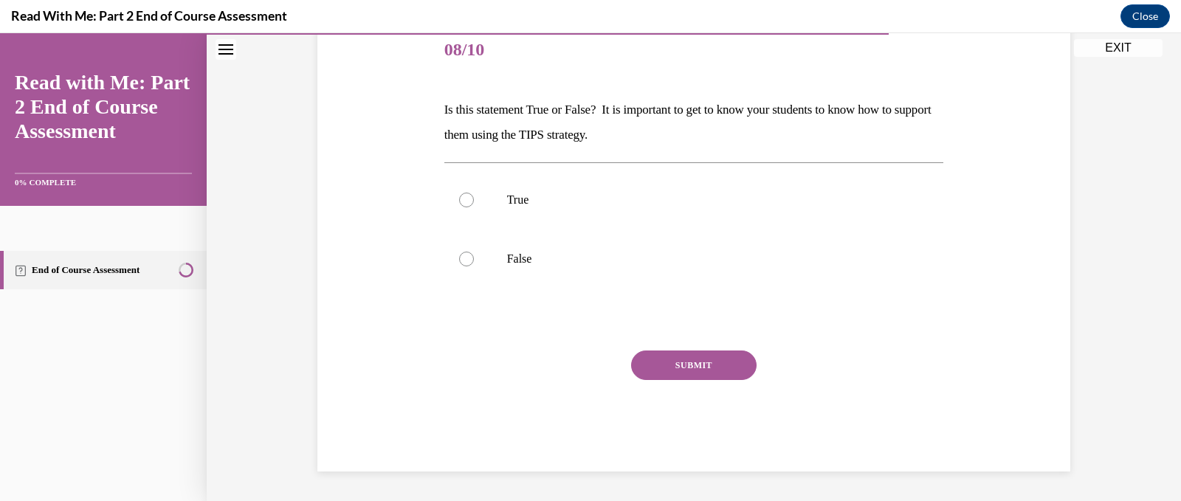
scroll to position [164, 0]
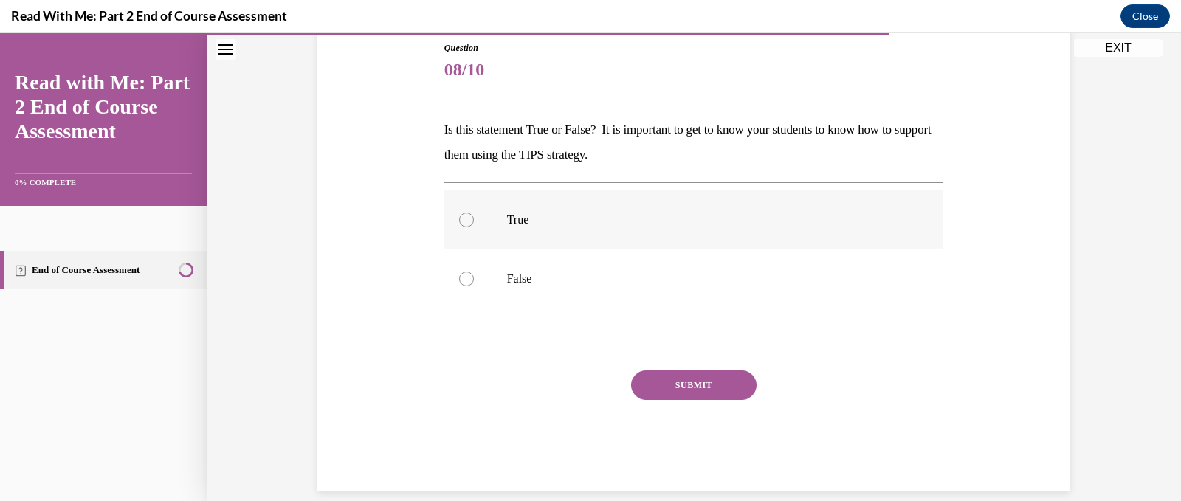
click at [459, 221] on div at bounding box center [466, 220] width 15 height 15
click at [459, 221] on input "True" at bounding box center [466, 220] width 15 height 15
radio input "true"
click at [667, 387] on button "SUBMIT" at bounding box center [693, 385] width 125 height 30
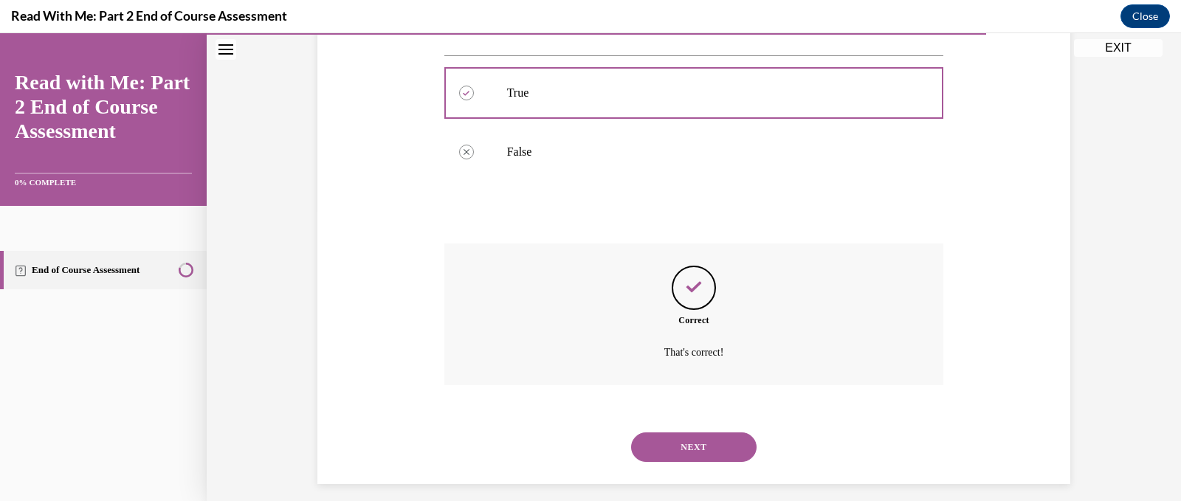
scroll to position [303, 0]
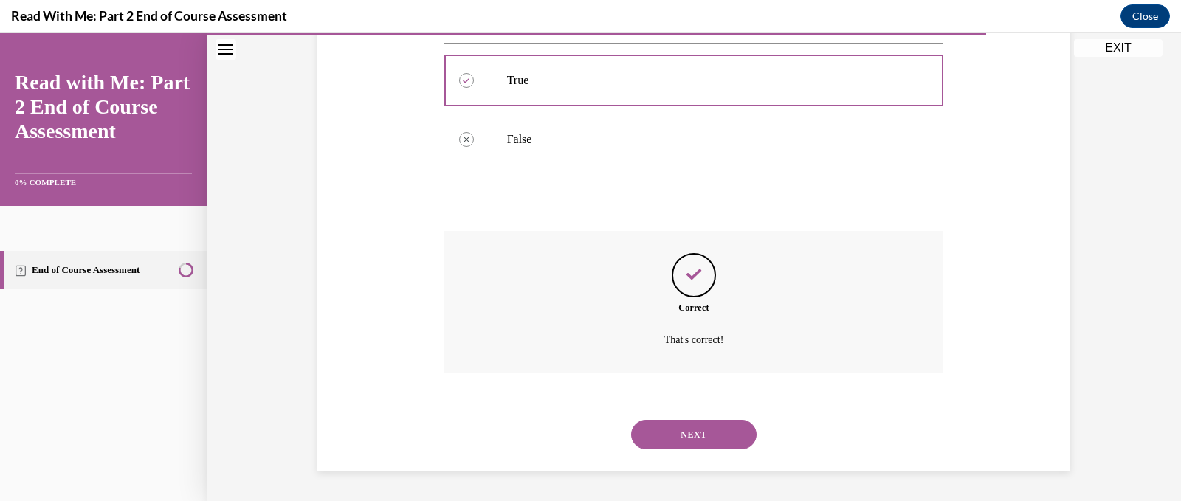
click at [657, 432] on button "NEXT" at bounding box center [693, 435] width 125 height 30
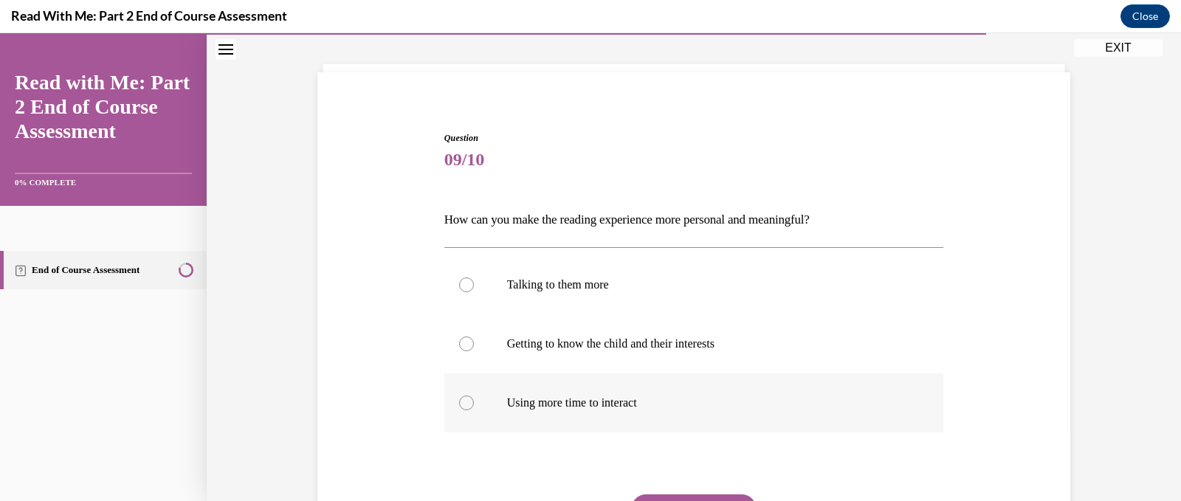
scroll to position [148, 0]
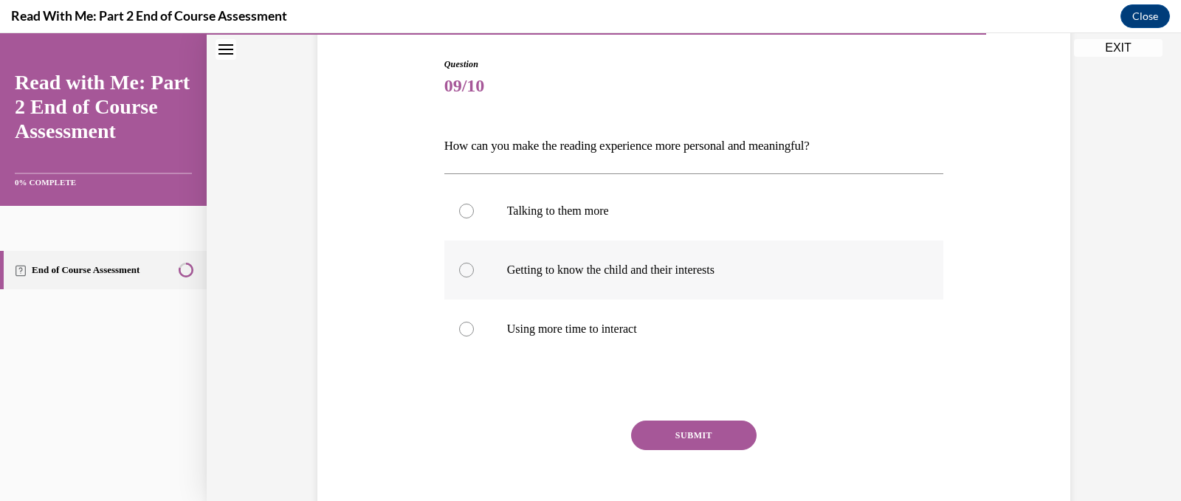
click at [459, 272] on div at bounding box center [466, 270] width 15 height 15
click at [459, 272] on input "Getting to know the child and their interests" at bounding box center [466, 270] width 15 height 15
radio input "true"
click at [647, 430] on button "SUBMIT" at bounding box center [693, 436] width 125 height 30
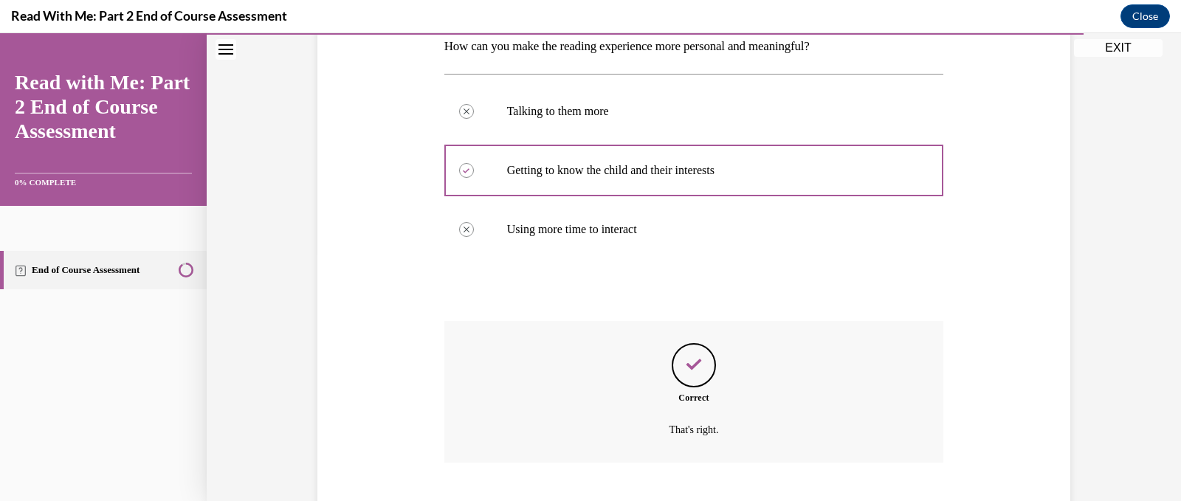
scroll to position [337, 0]
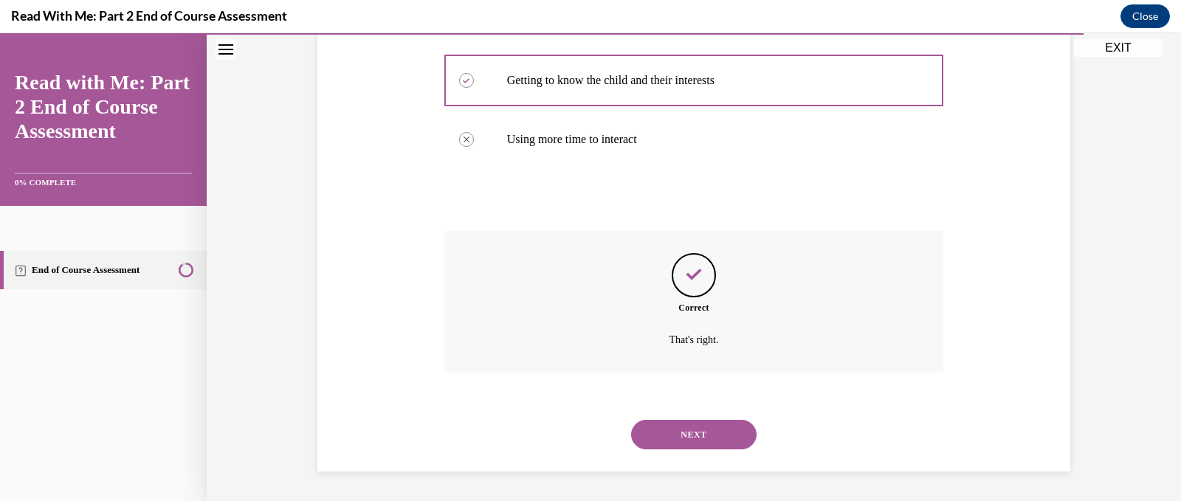
click at [648, 438] on button "NEXT" at bounding box center [693, 435] width 125 height 30
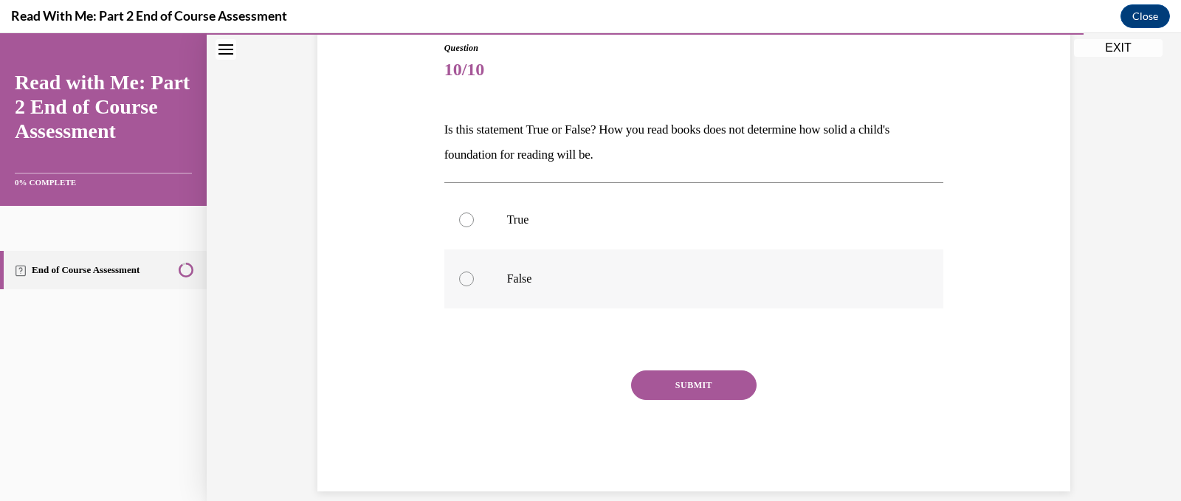
click at [463, 282] on div at bounding box center [466, 279] width 15 height 15
click at [463, 282] on input "False" at bounding box center [466, 279] width 15 height 15
radio input "true"
click at [649, 389] on button "SUBMIT" at bounding box center [693, 385] width 125 height 30
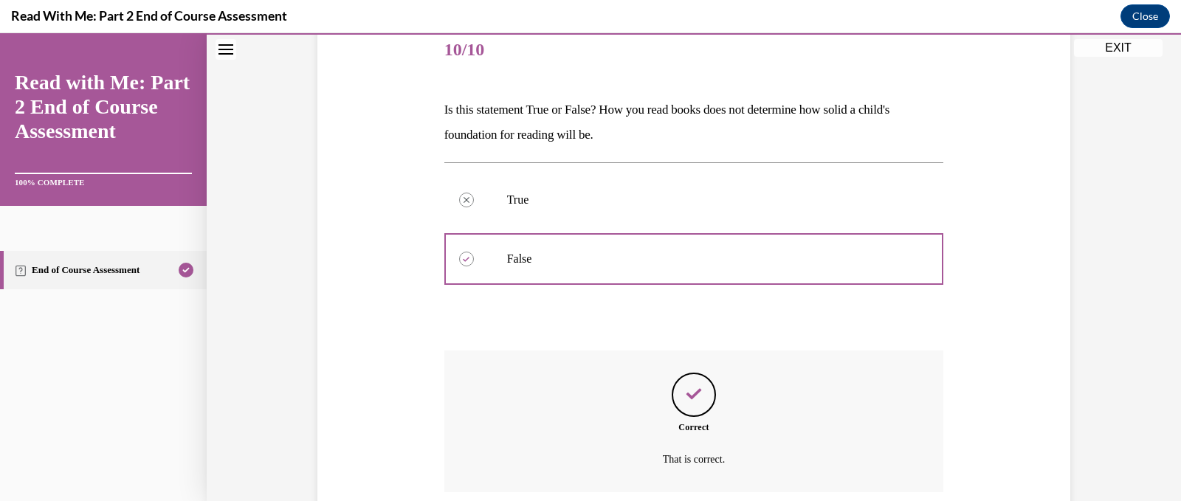
scroll to position [303, 0]
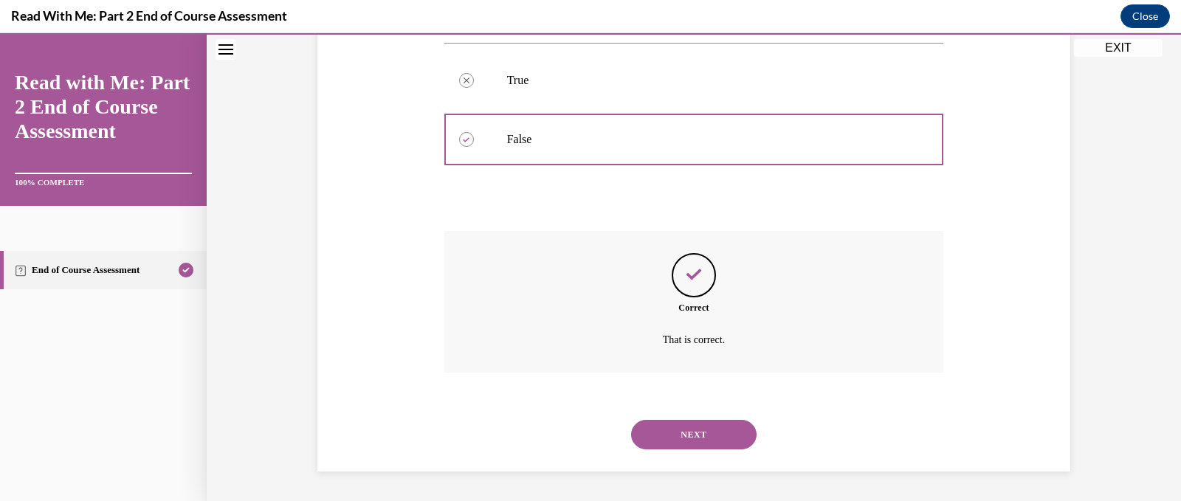
click at [652, 436] on button "NEXT" at bounding box center [693, 435] width 125 height 30
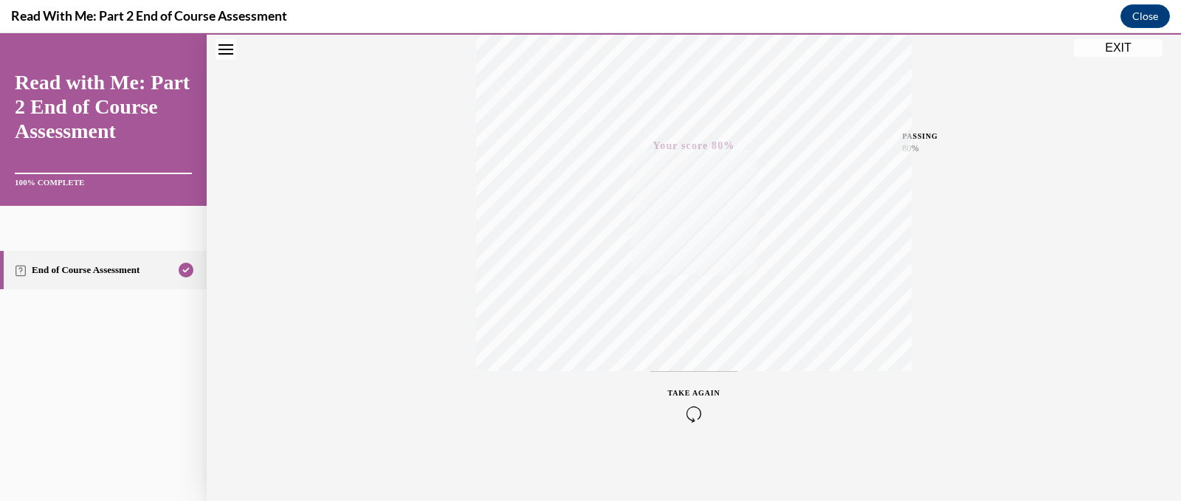
scroll to position [289, 0]
click at [689, 412] on icon "button" at bounding box center [694, 411] width 52 height 16
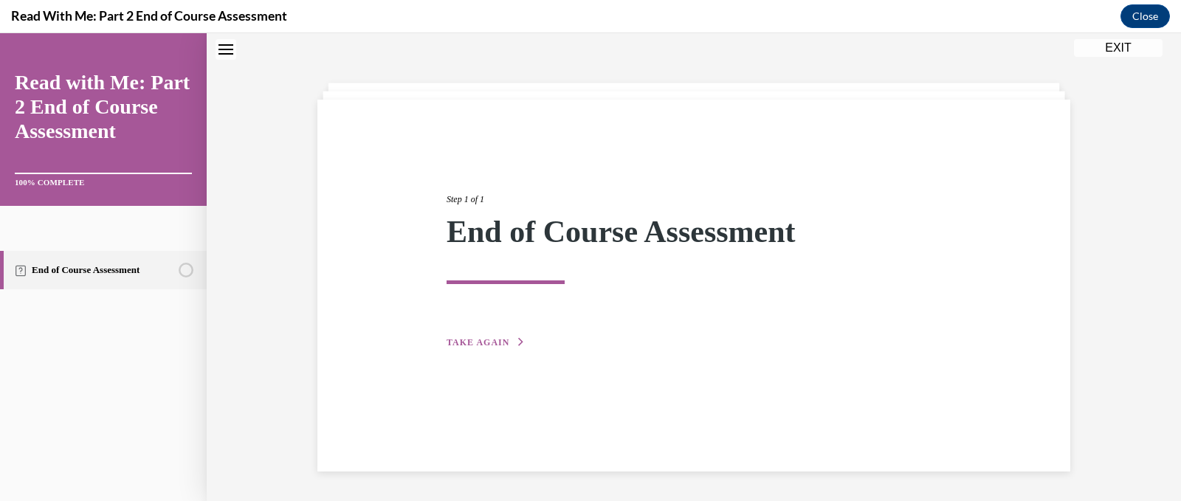
click at [483, 345] on span "TAKE AGAIN" at bounding box center [478, 342] width 63 height 10
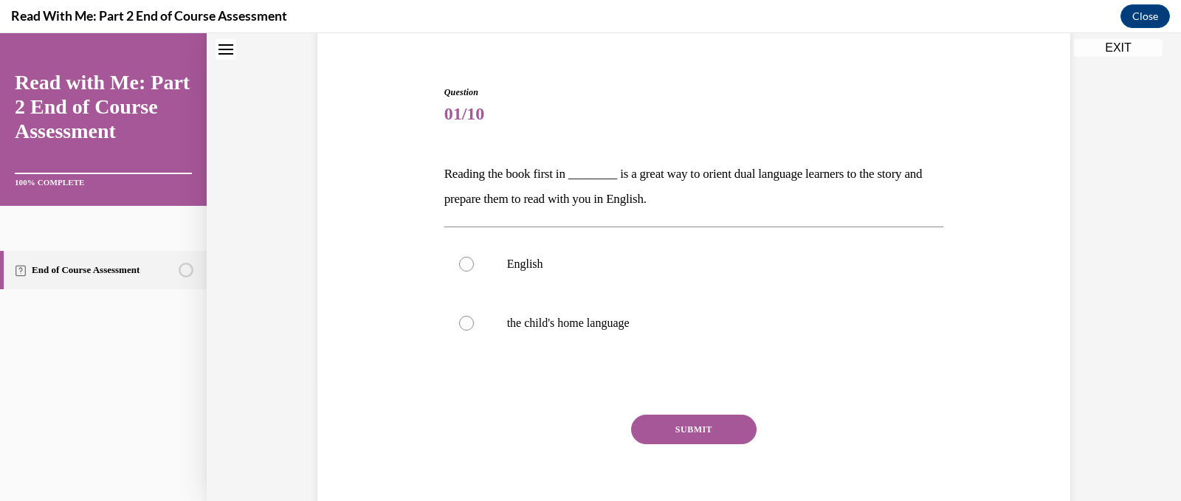
scroll to position [120, 0]
click at [459, 323] on div at bounding box center [466, 322] width 15 height 15
click at [459, 323] on input "the child's home language" at bounding box center [466, 322] width 15 height 15
radio input "true"
click at [683, 431] on button "SUBMIT" at bounding box center [693, 429] width 125 height 30
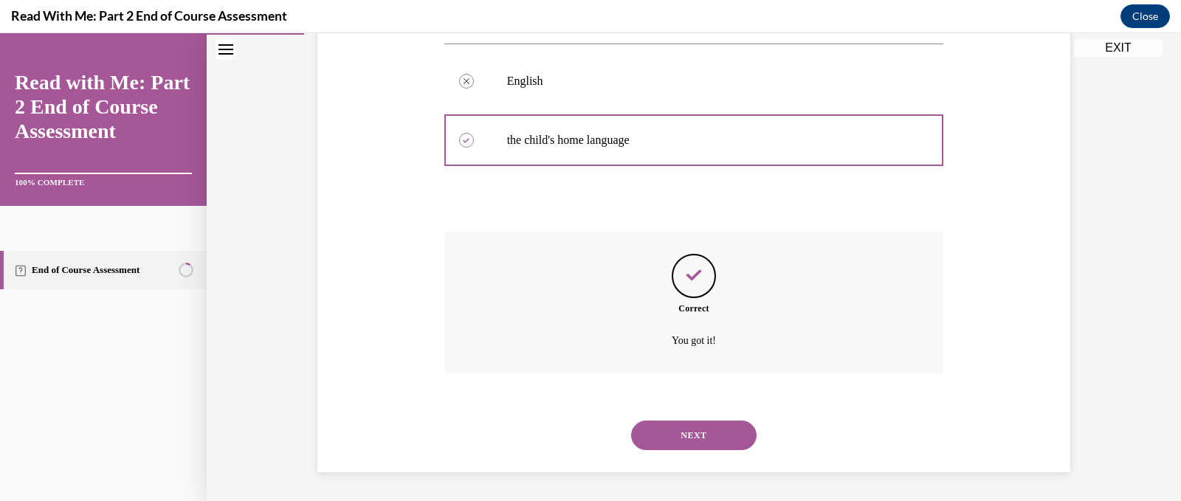
scroll to position [303, 0]
click at [681, 435] on button "NEXT" at bounding box center [693, 435] width 125 height 30
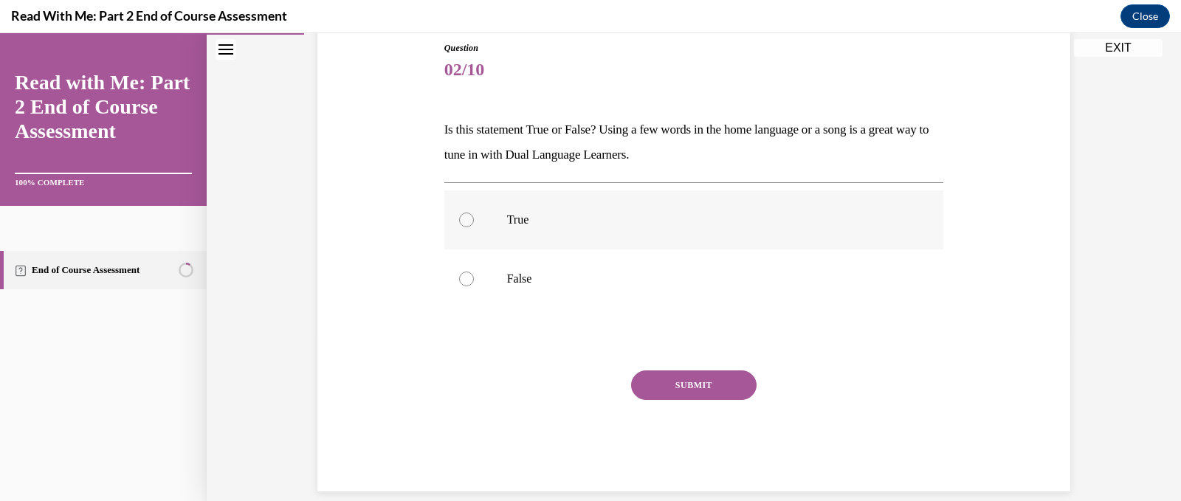
click at [459, 218] on div at bounding box center [466, 220] width 15 height 15
click at [459, 218] on input "True" at bounding box center [466, 220] width 15 height 15
radio input "true"
click at [652, 392] on button "SUBMIT" at bounding box center [693, 385] width 125 height 30
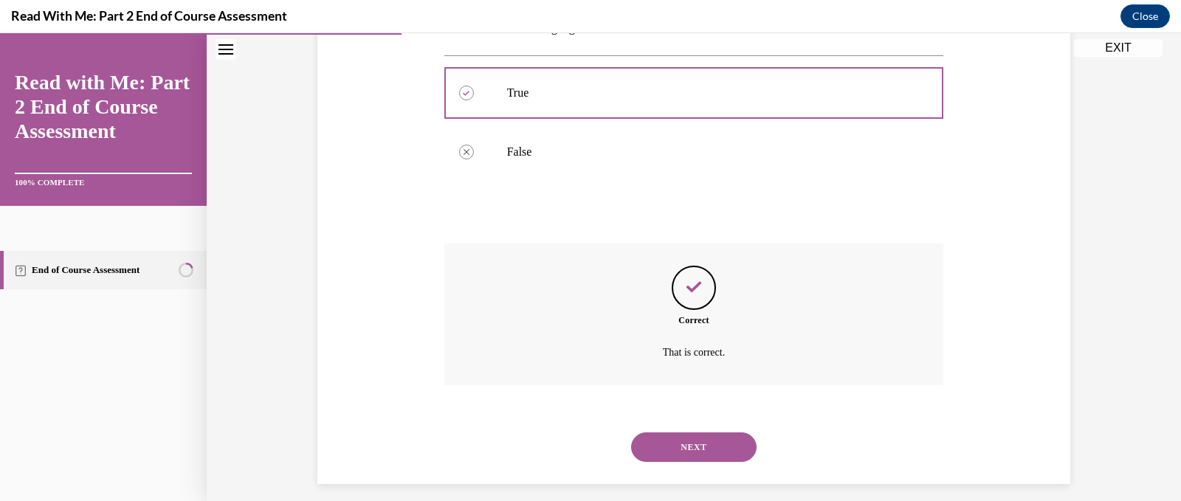
scroll to position [303, 0]
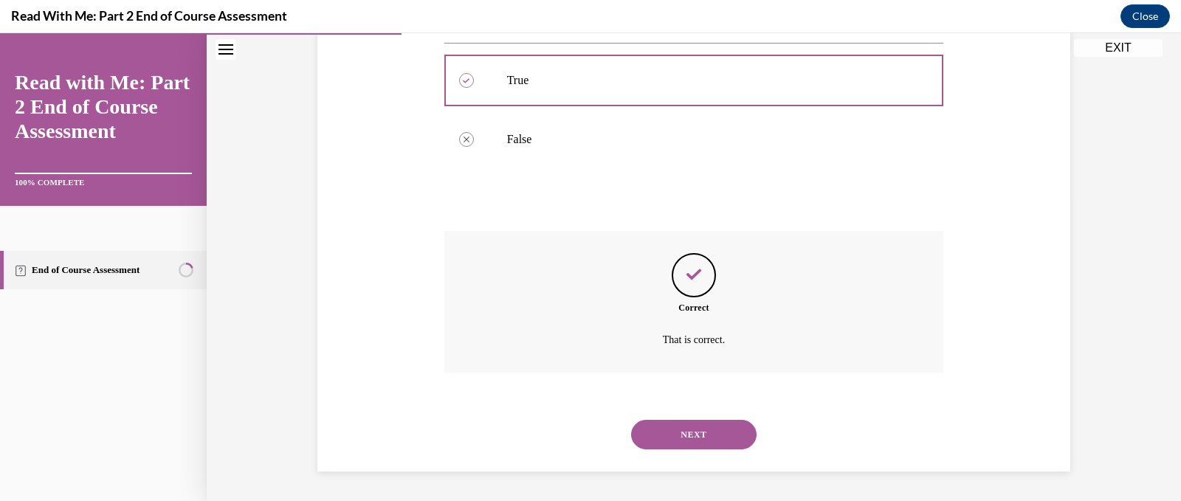
click at [653, 428] on button "NEXT" at bounding box center [693, 435] width 125 height 30
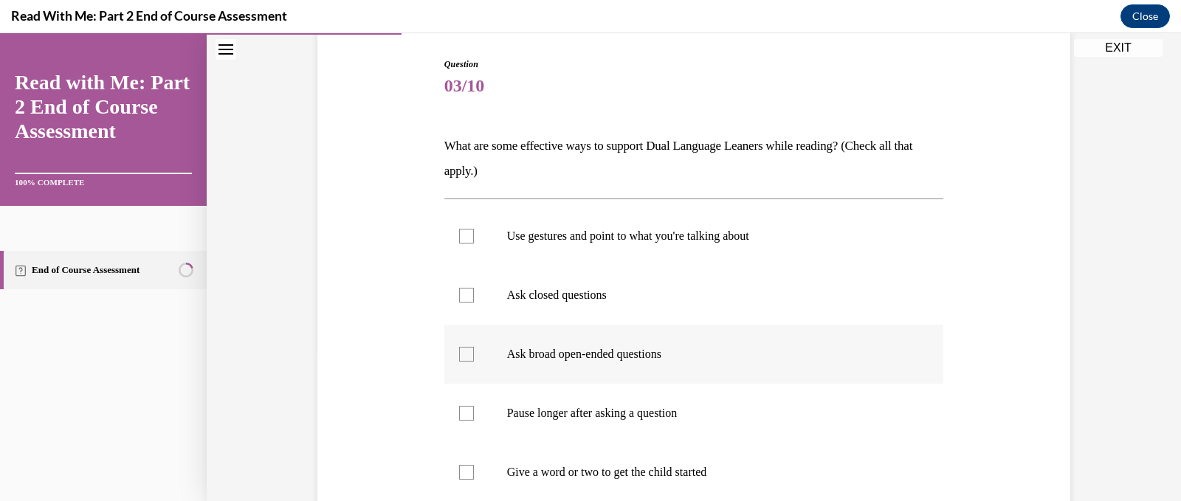
scroll to position [221, 0]
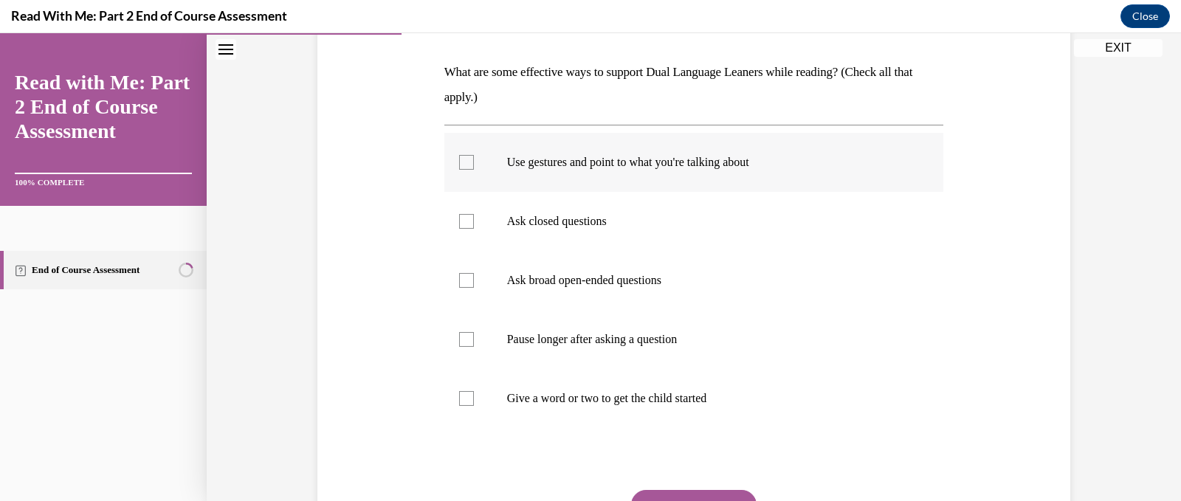
click at [464, 161] on div at bounding box center [466, 162] width 15 height 15
click at [464, 161] on input "Use gestures and point to what you're talking about" at bounding box center [466, 162] width 15 height 15
checkbox input "true"
click at [463, 223] on div at bounding box center [466, 221] width 15 height 15
click at [463, 223] on input "Ask closed questions" at bounding box center [466, 221] width 15 height 15
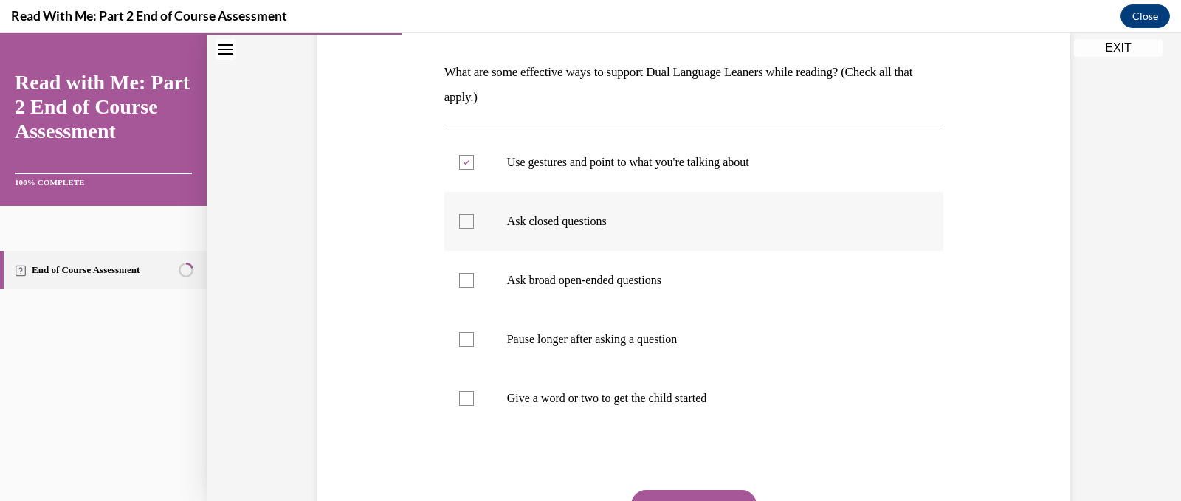
checkbox input "true"
click at [460, 339] on div at bounding box center [466, 339] width 15 height 15
click at [460, 339] on input "Pause longer after asking a question" at bounding box center [466, 339] width 15 height 15
checkbox input "true"
click at [464, 400] on div at bounding box center [466, 398] width 15 height 15
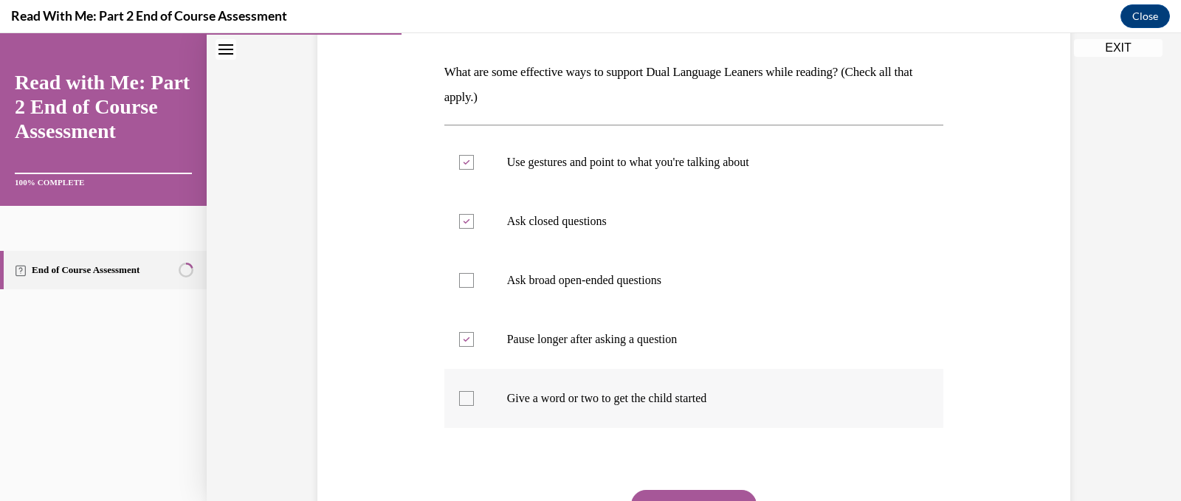
click at [464, 400] on input "Give a word or two to get the child started" at bounding box center [466, 398] width 15 height 15
checkbox input "true"
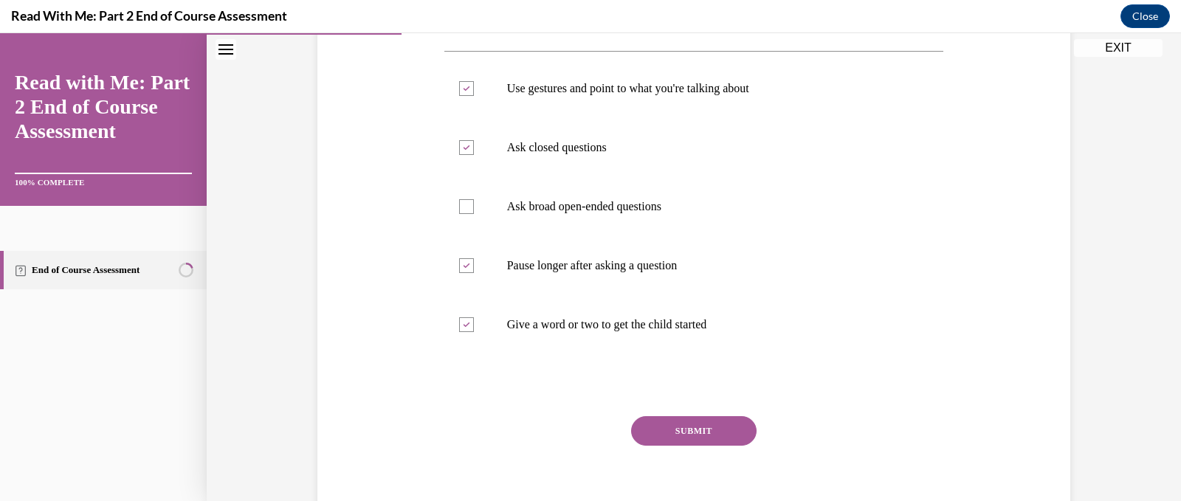
click at [681, 432] on button "SUBMIT" at bounding box center [693, 431] width 125 height 30
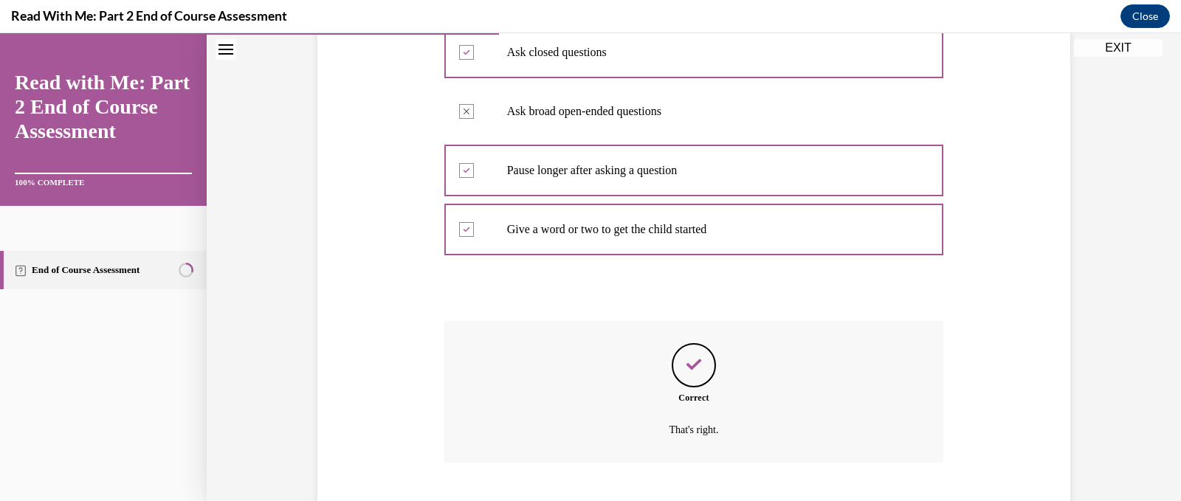
scroll to position [480, 0]
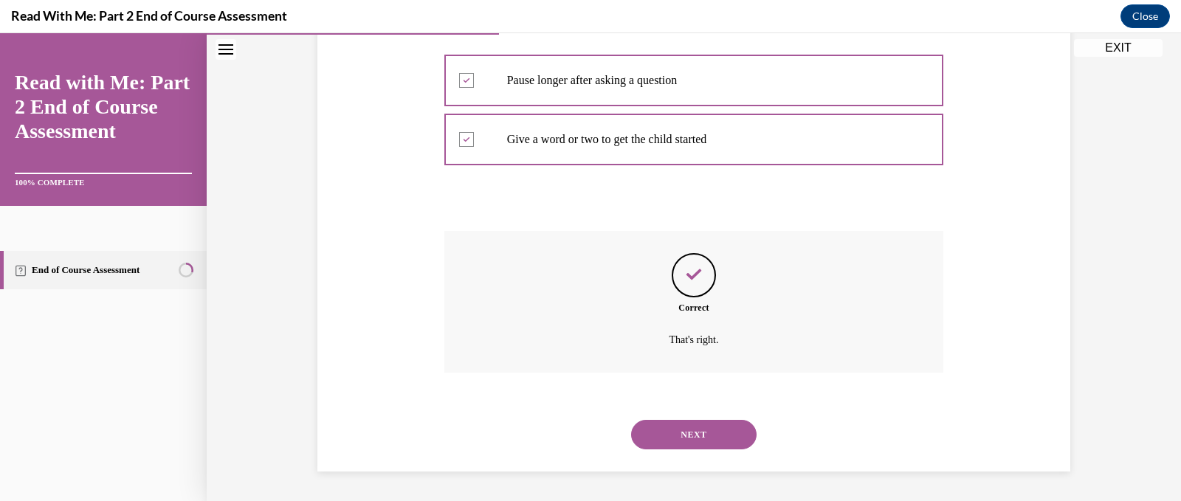
click at [692, 427] on button "NEXT" at bounding box center [693, 435] width 125 height 30
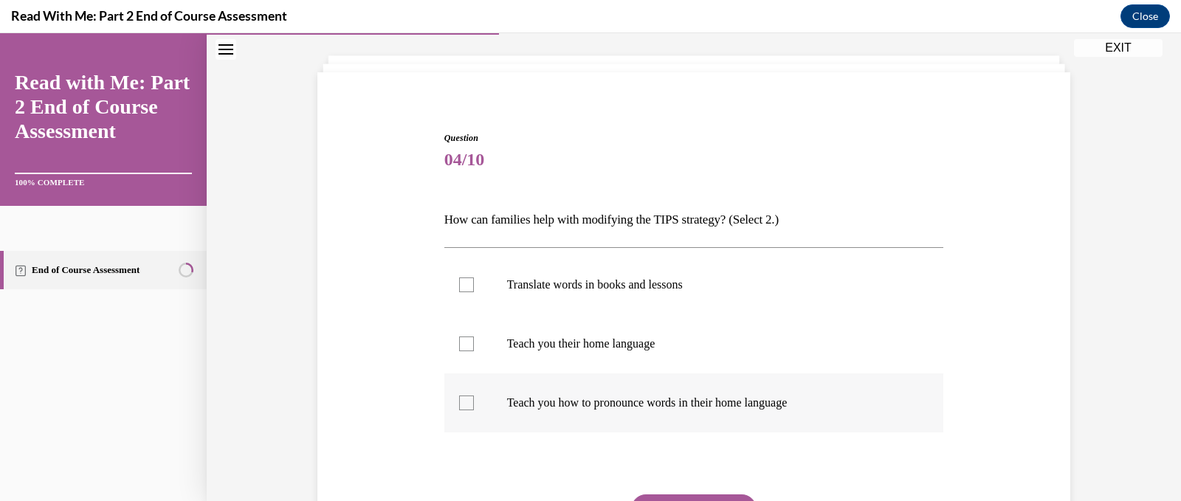
scroll to position [148, 0]
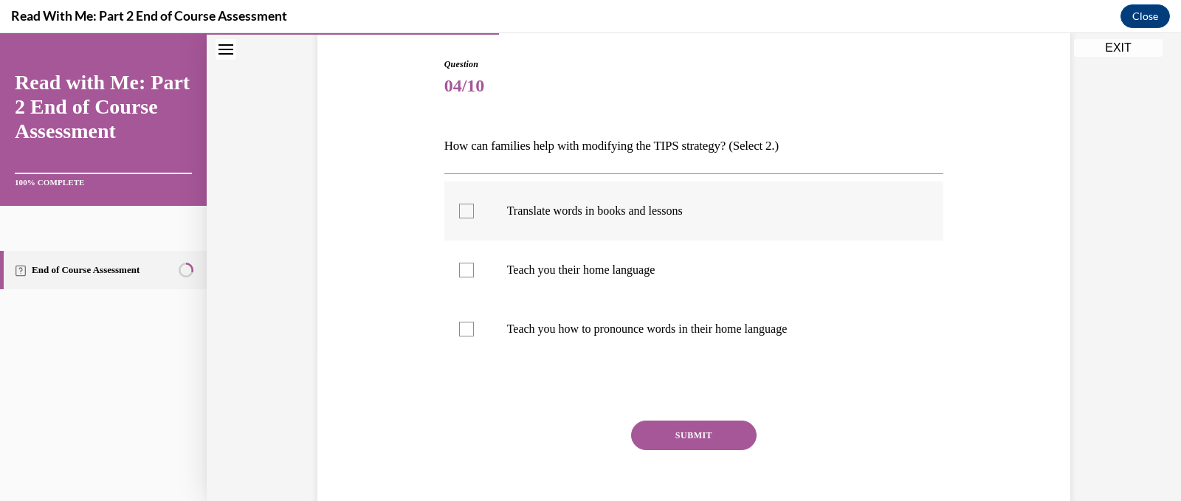
click at [461, 209] on div at bounding box center [466, 211] width 15 height 15
click at [461, 209] on input "Translate words in books and lessons" at bounding box center [466, 211] width 15 height 15
checkbox input "true"
click at [463, 330] on div at bounding box center [466, 329] width 15 height 15
click at [463, 330] on input "Teach you how to pronounce words in their home language" at bounding box center [466, 329] width 15 height 15
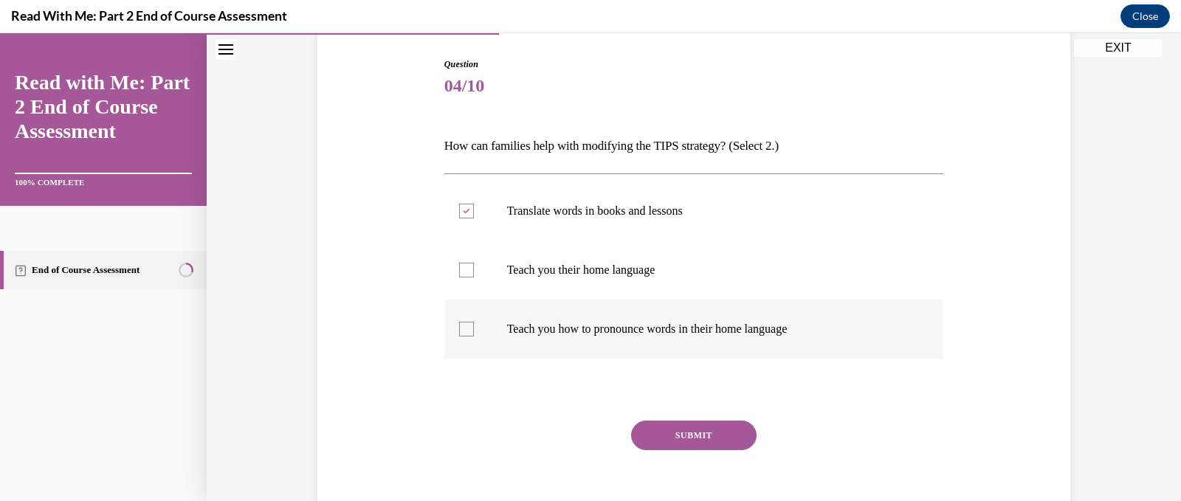
checkbox input "true"
click at [654, 436] on button "SUBMIT" at bounding box center [693, 436] width 125 height 30
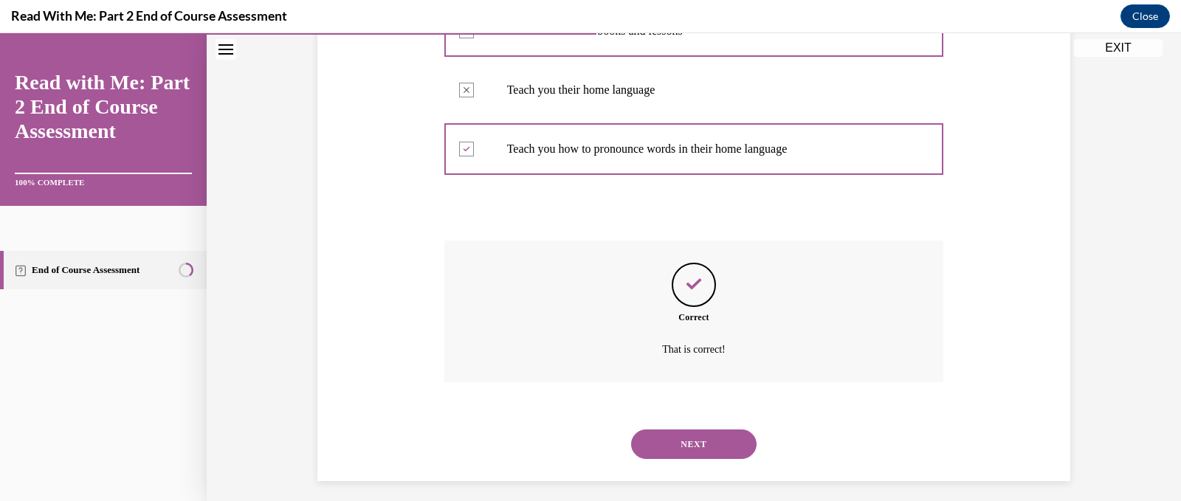
scroll to position [337, 0]
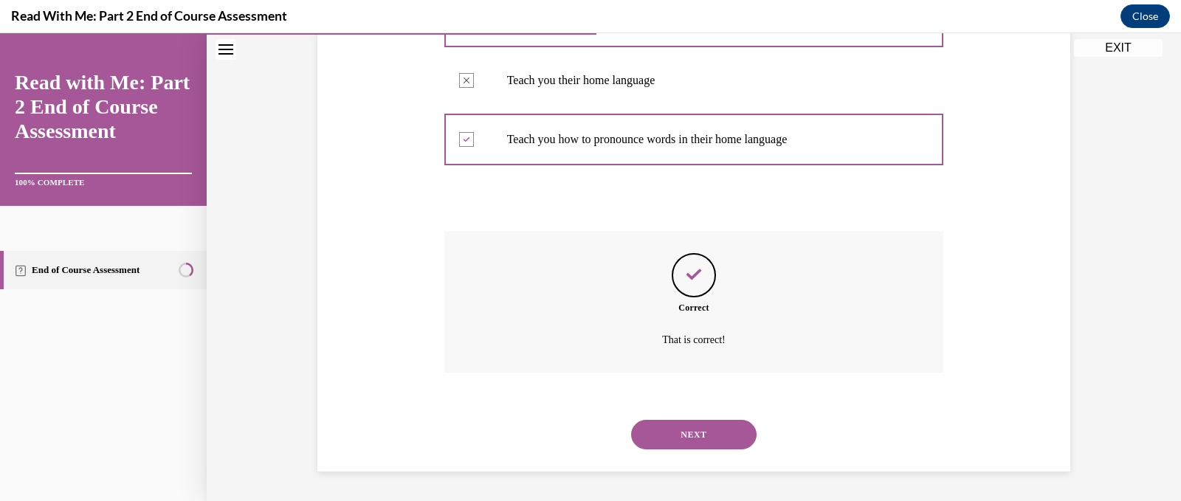
click at [657, 430] on button "NEXT" at bounding box center [693, 435] width 125 height 30
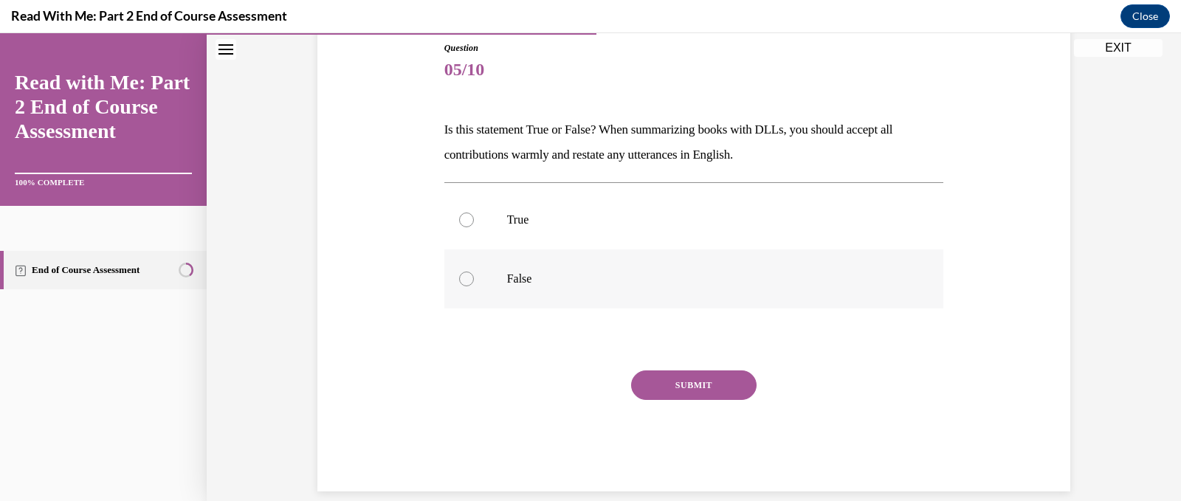
click at [461, 280] on div at bounding box center [466, 279] width 15 height 15
click at [461, 280] on input "False" at bounding box center [466, 279] width 15 height 15
radio input "true"
click at [663, 390] on button "SUBMIT" at bounding box center [693, 385] width 125 height 30
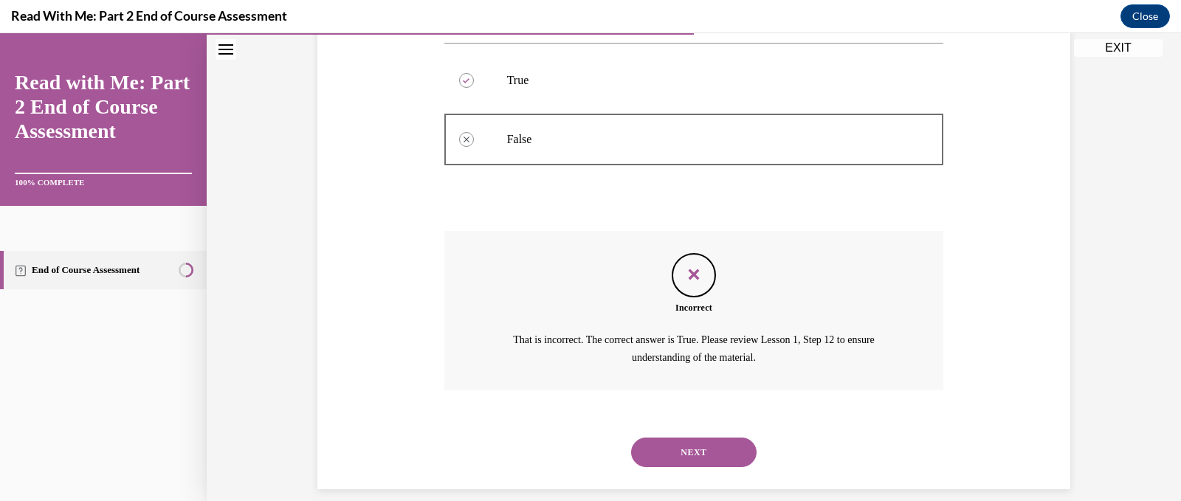
scroll to position [321, 0]
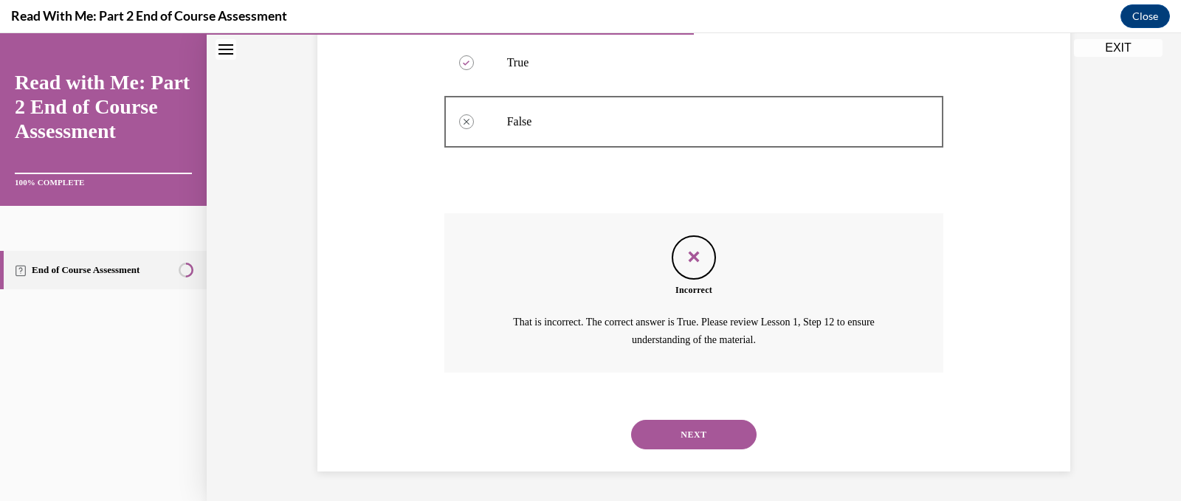
click at [663, 440] on button "NEXT" at bounding box center [693, 435] width 125 height 30
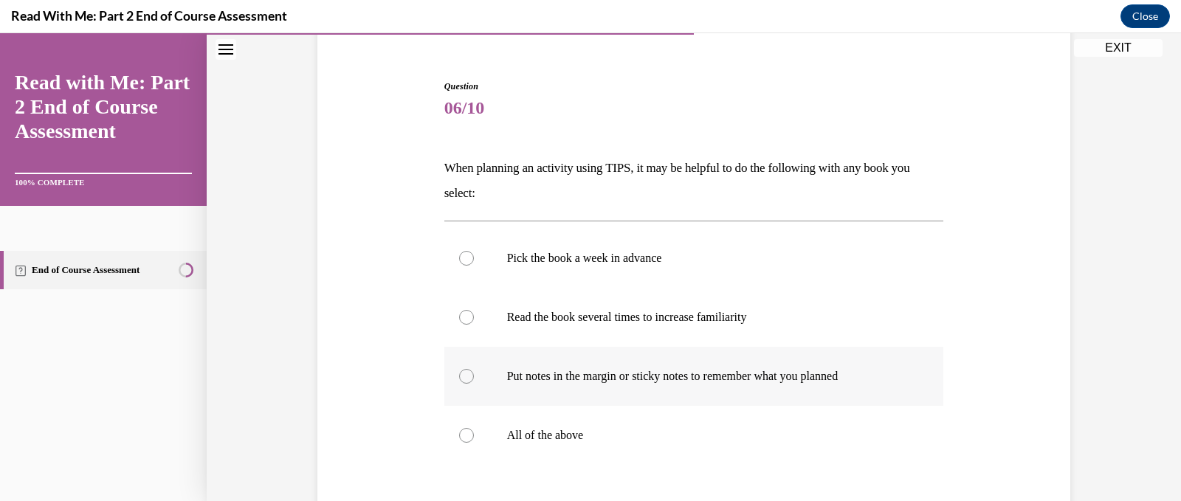
scroll to position [148, 0]
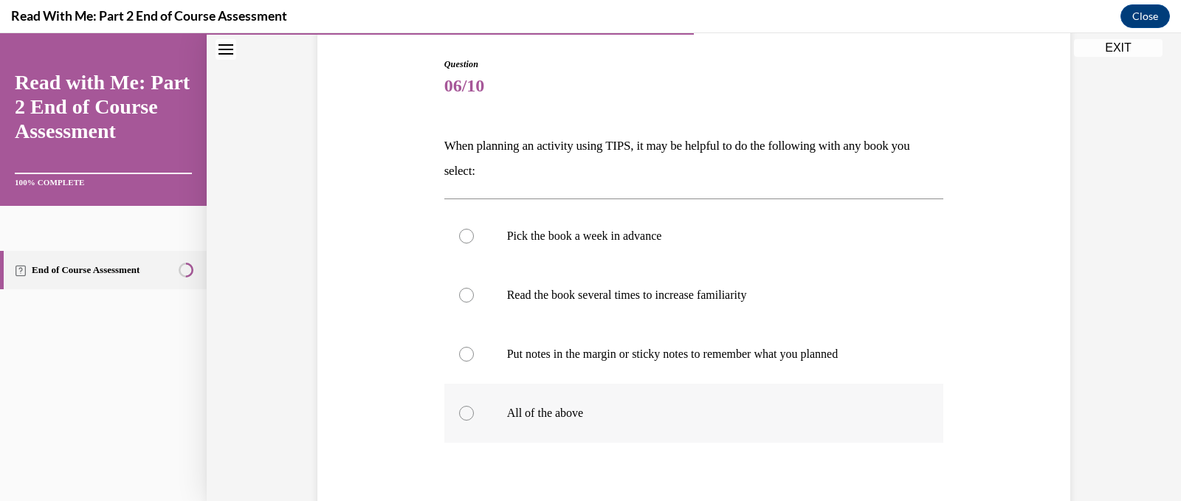
click at [459, 414] on div at bounding box center [466, 413] width 15 height 15
click at [459, 414] on input "All of the above" at bounding box center [466, 413] width 15 height 15
radio input "true"
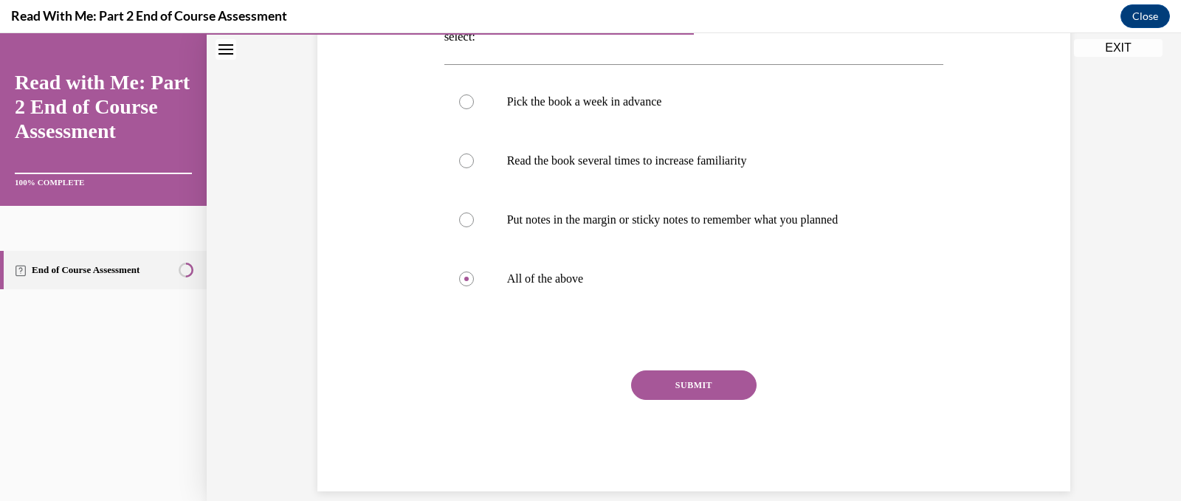
scroll to position [295, 0]
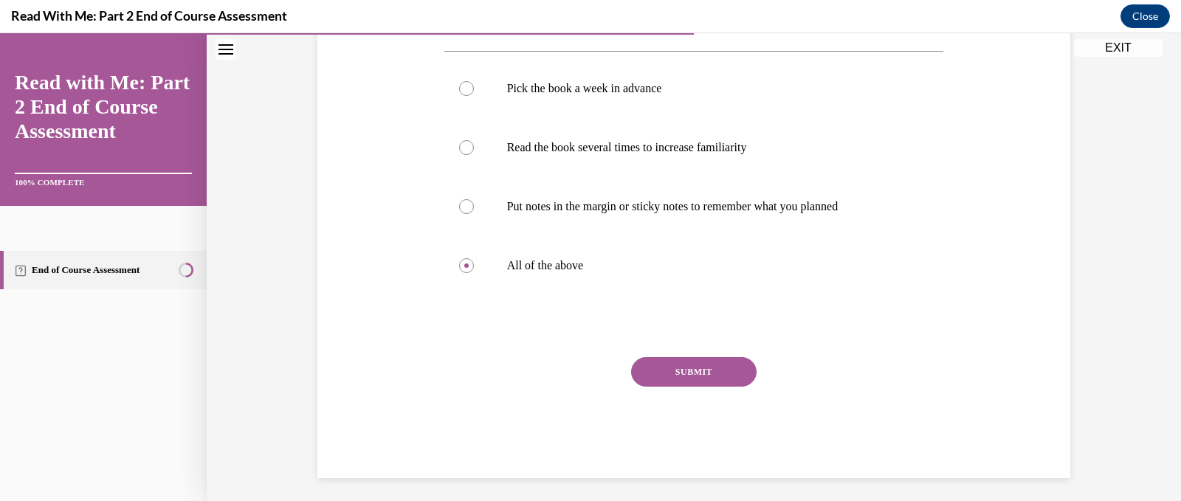
click at [669, 370] on button "SUBMIT" at bounding box center [693, 372] width 125 height 30
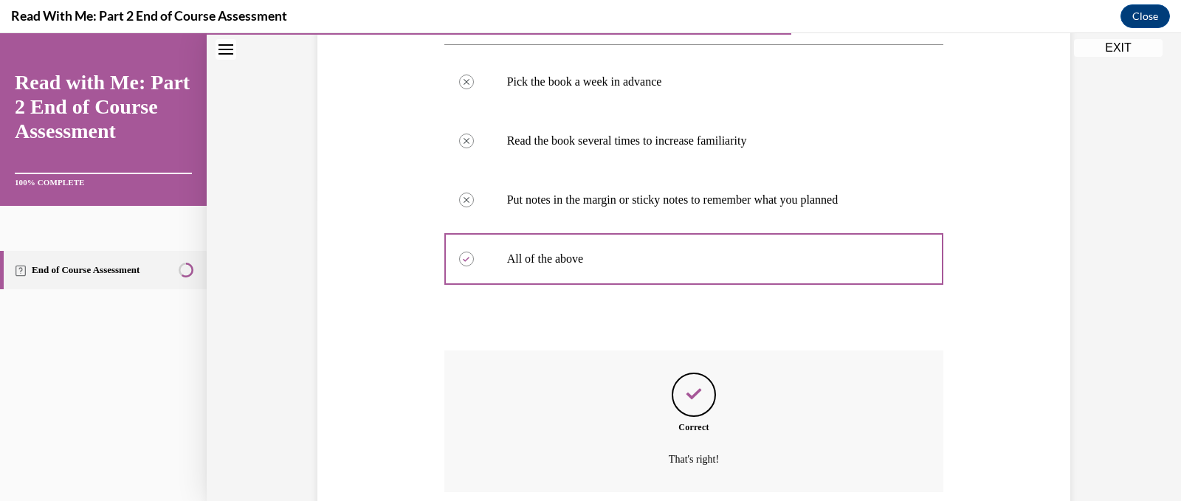
scroll to position [421, 0]
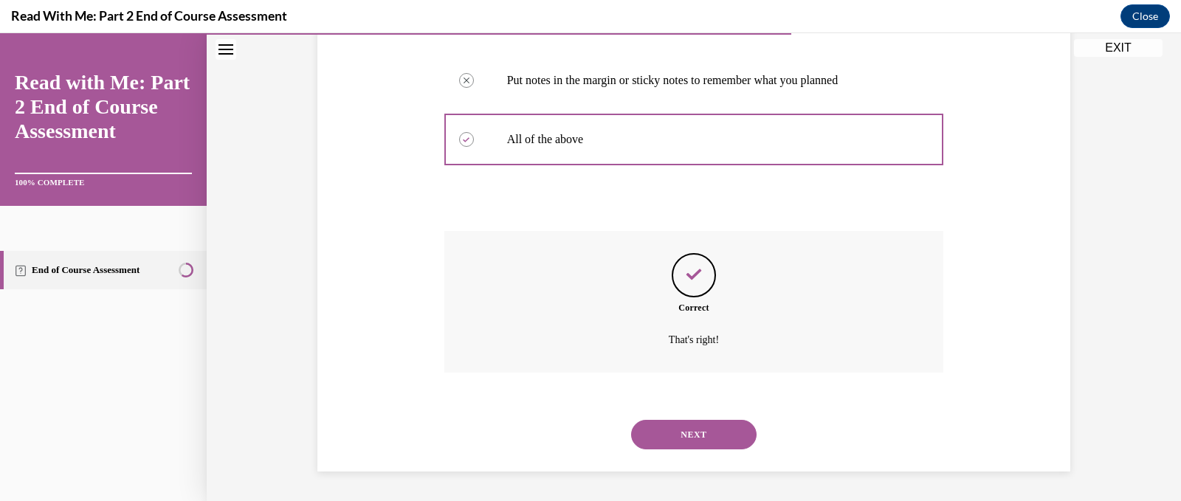
click at [712, 438] on button "NEXT" at bounding box center [693, 435] width 125 height 30
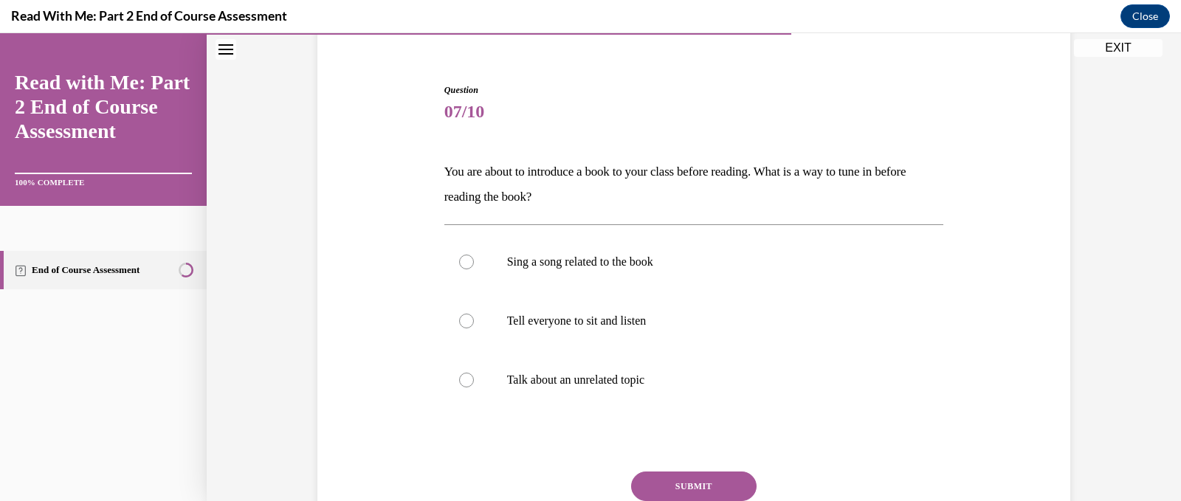
scroll to position [148, 0]
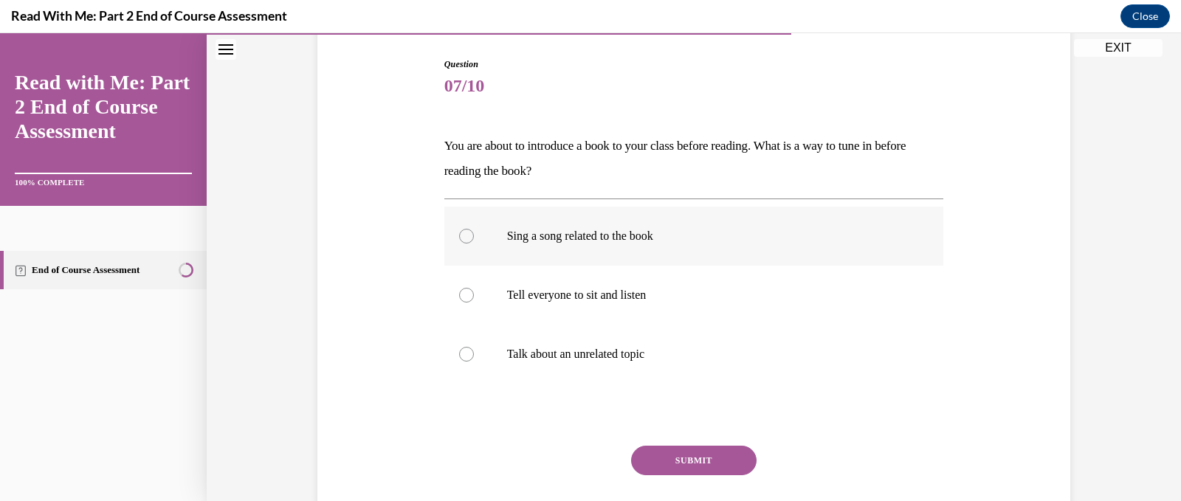
click at [461, 238] on div at bounding box center [466, 236] width 15 height 15
click at [461, 238] on input "Sing a song related to the book" at bounding box center [466, 236] width 15 height 15
radio input "true"
click at [635, 455] on button "SUBMIT" at bounding box center [693, 461] width 125 height 30
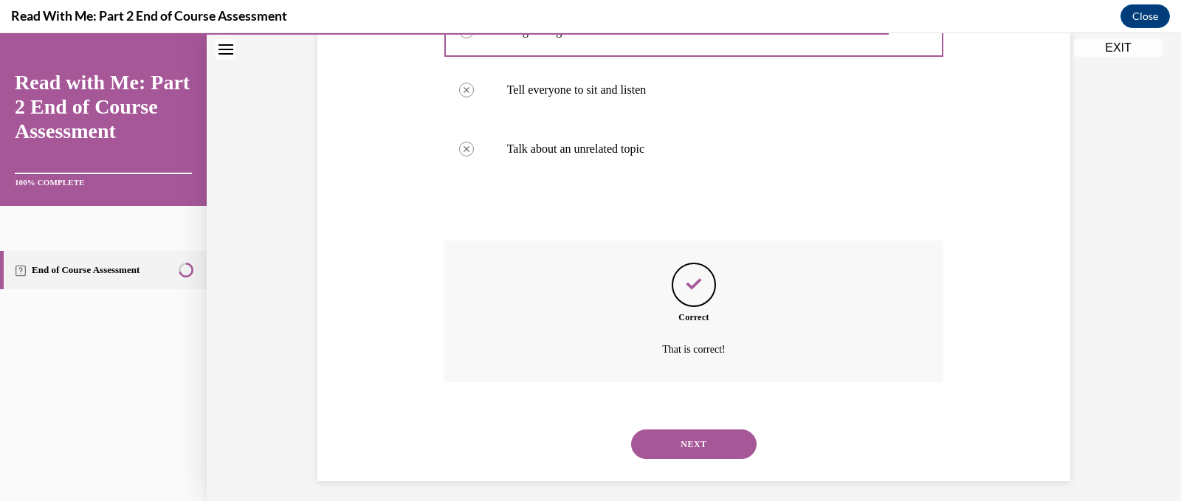
scroll to position [362, 0]
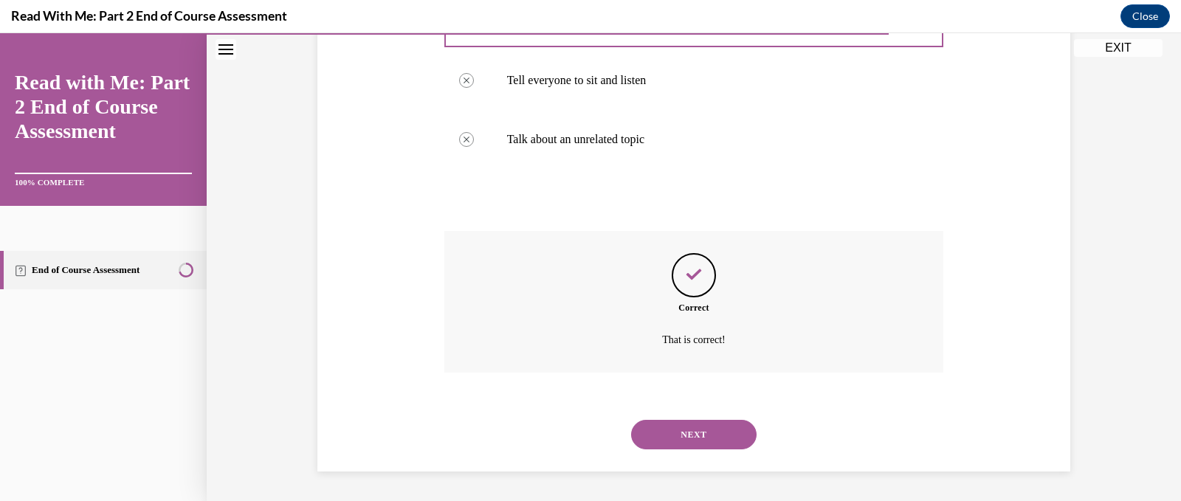
click at [634, 429] on button "NEXT" at bounding box center [693, 435] width 125 height 30
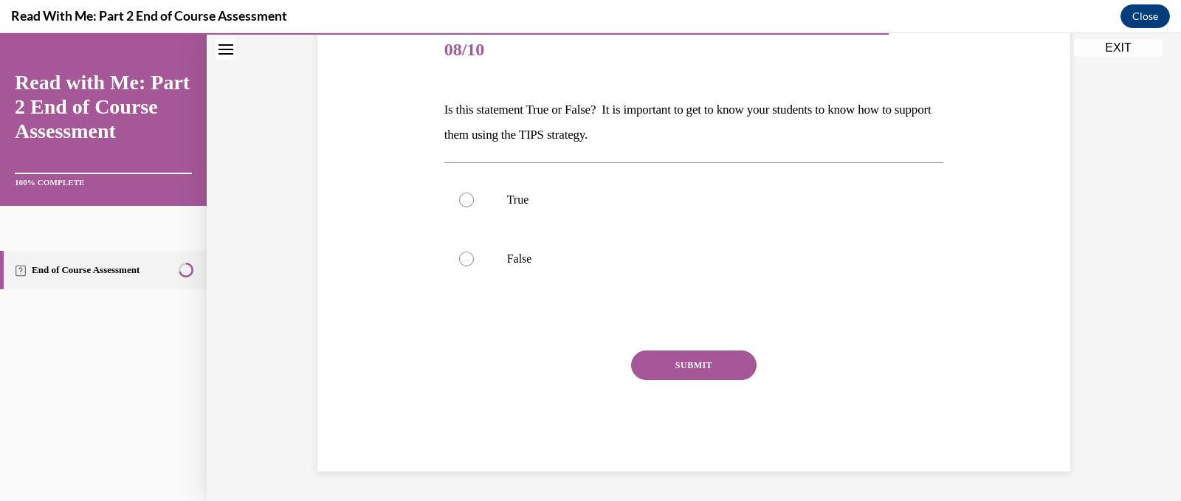
scroll to position [164, 0]
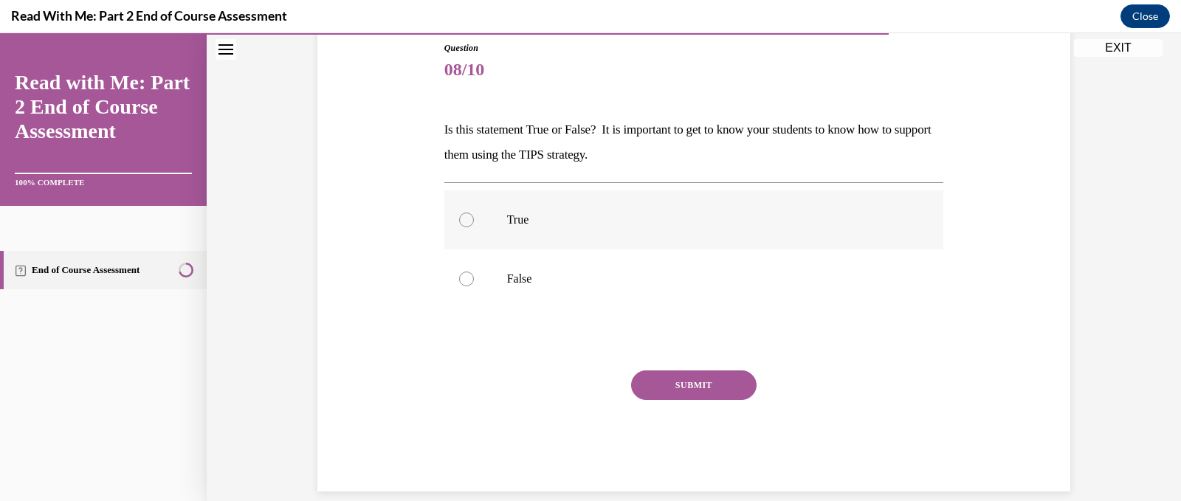
click at [459, 216] on div at bounding box center [466, 220] width 15 height 15
click at [459, 216] on input "True" at bounding box center [466, 220] width 15 height 15
radio input "true"
click at [658, 387] on button "SUBMIT" at bounding box center [693, 385] width 125 height 30
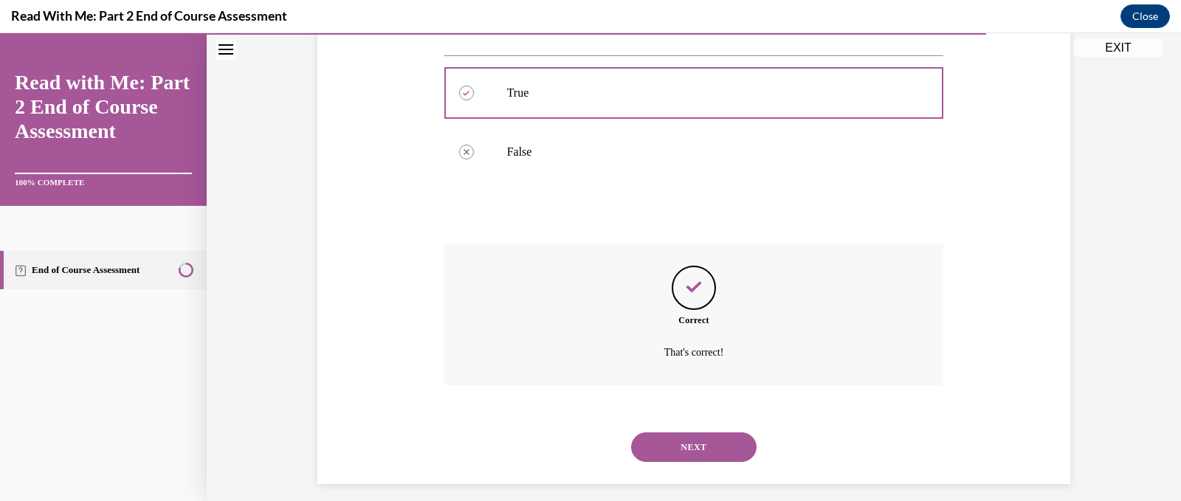
scroll to position [303, 0]
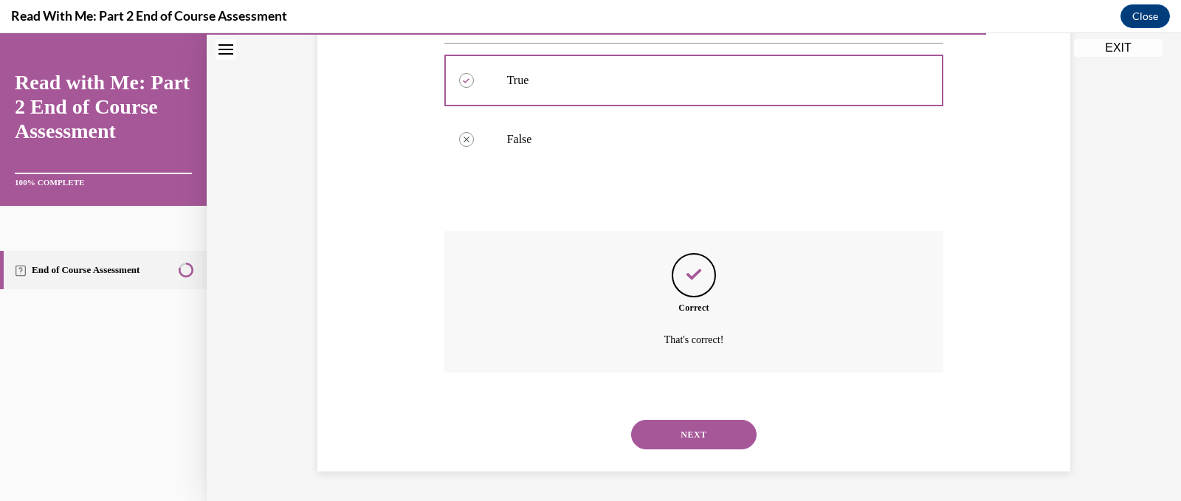
click at [680, 439] on button "NEXT" at bounding box center [693, 435] width 125 height 30
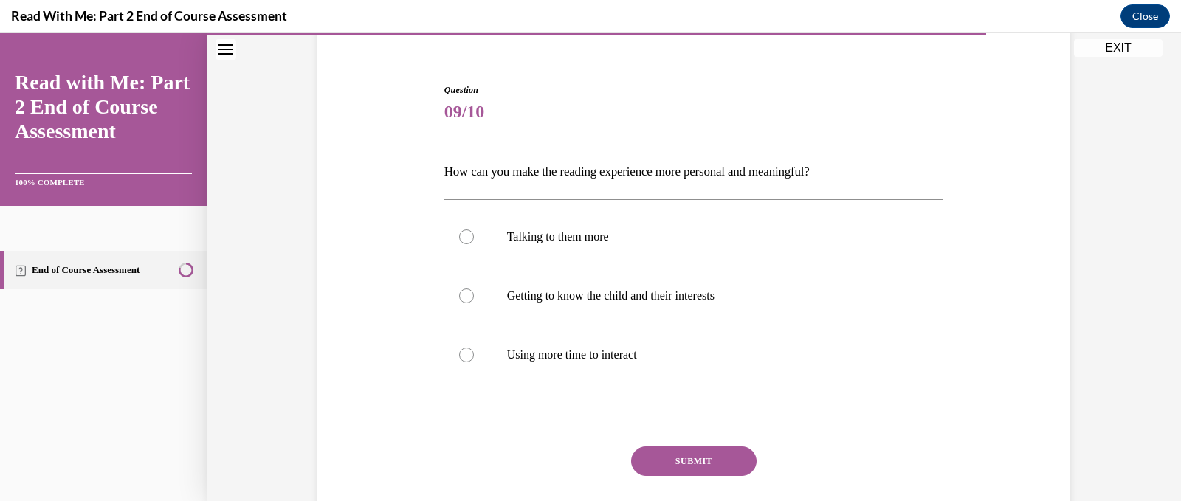
scroll to position [148, 0]
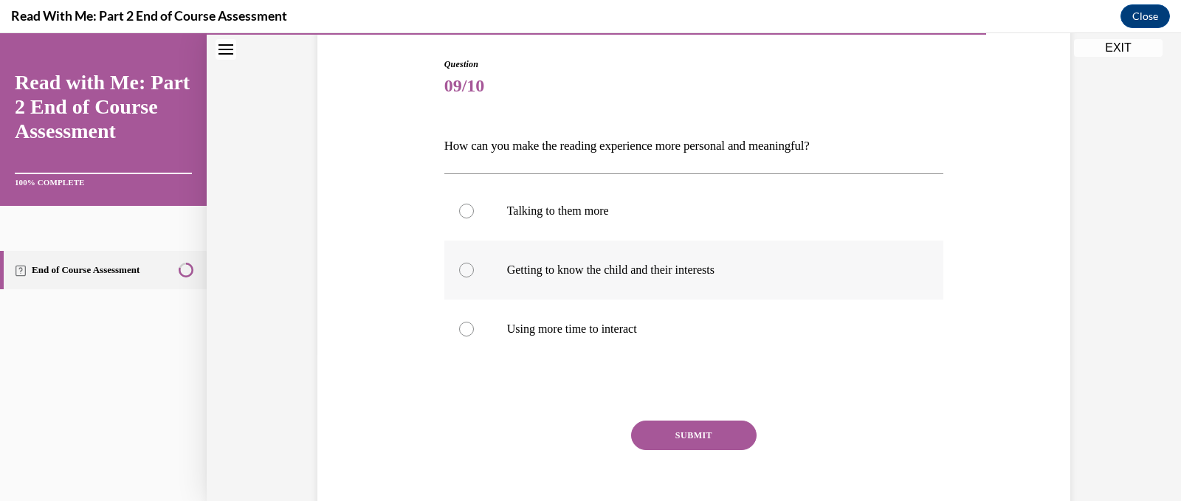
click at [463, 266] on div at bounding box center [466, 270] width 15 height 15
click at [463, 266] on input "Getting to know the child and their interests" at bounding box center [466, 270] width 15 height 15
radio input "true"
click at [639, 441] on button "SUBMIT" at bounding box center [693, 436] width 125 height 30
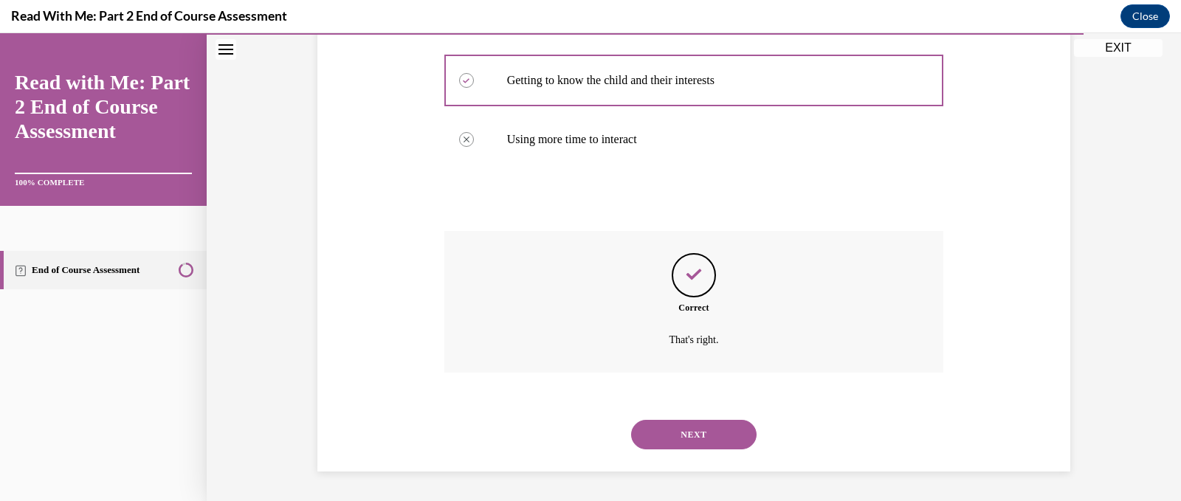
click at [653, 431] on button "NEXT" at bounding box center [693, 435] width 125 height 30
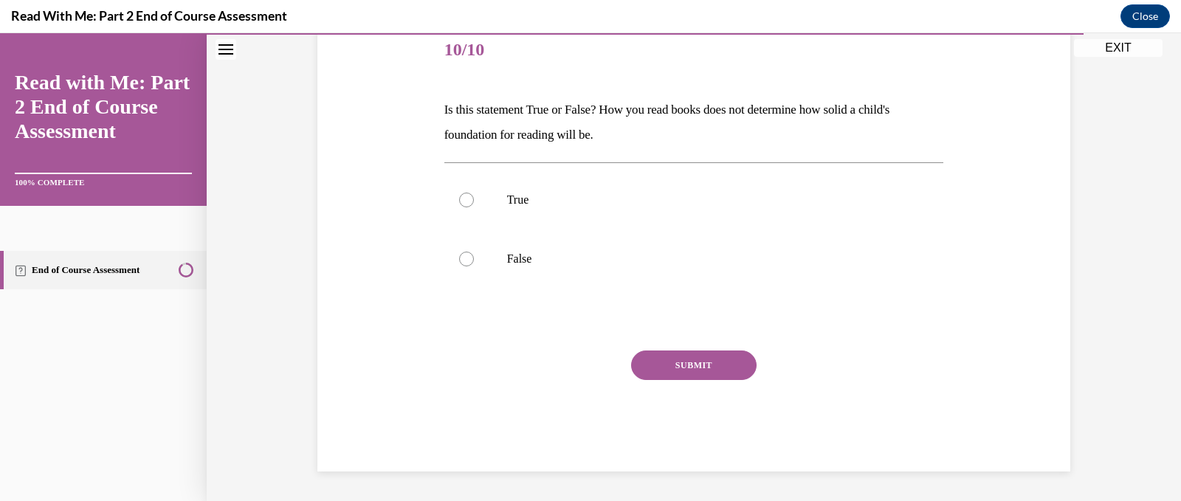
scroll to position [164, 0]
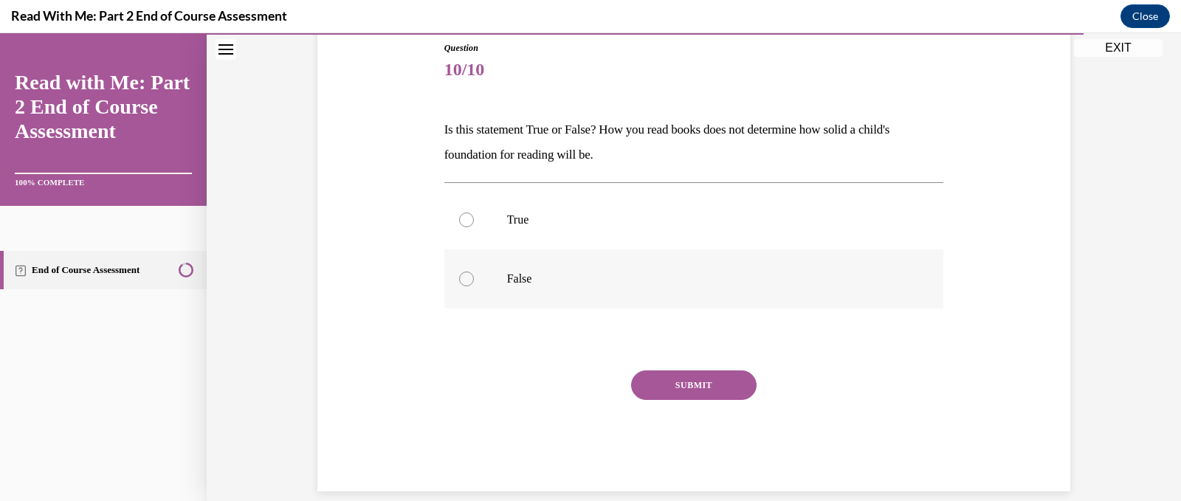
click at [459, 280] on div at bounding box center [466, 279] width 15 height 15
click at [459, 280] on input "False" at bounding box center [466, 279] width 15 height 15
radio input "true"
click at [691, 391] on button "SUBMIT" at bounding box center [693, 385] width 125 height 30
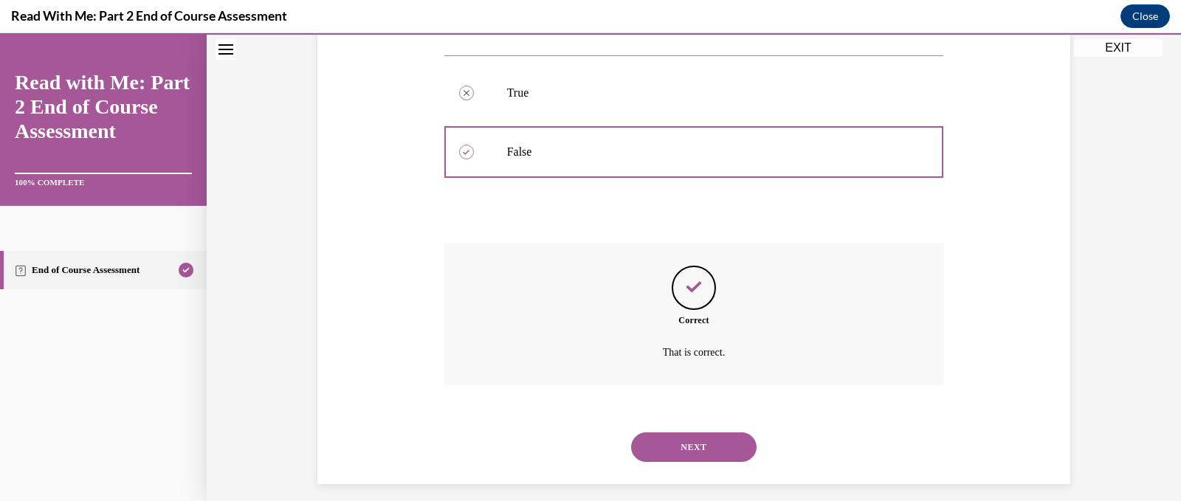
scroll to position [303, 0]
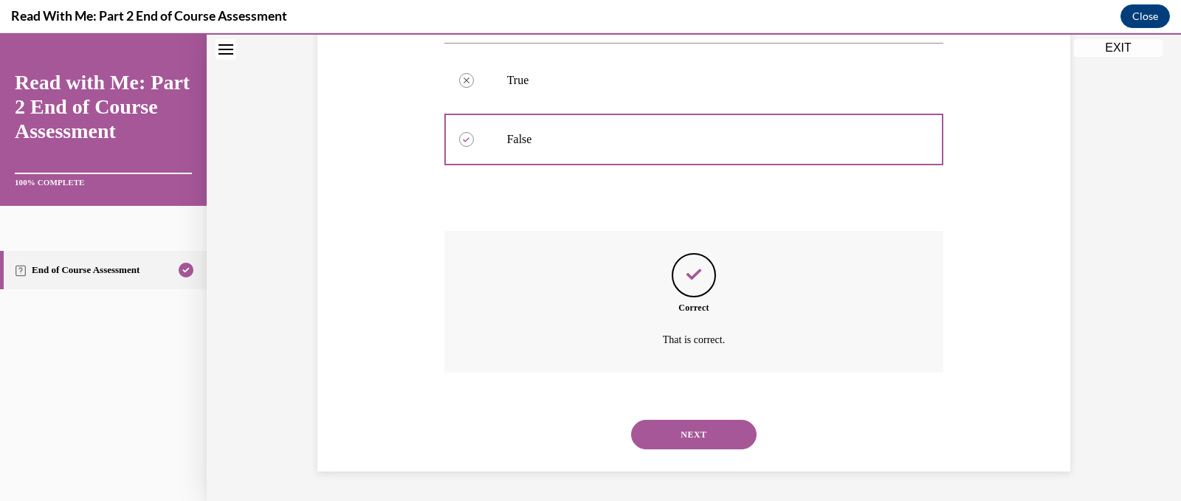
click at [672, 435] on button "NEXT" at bounding box center [693, 435] width 125 height 30
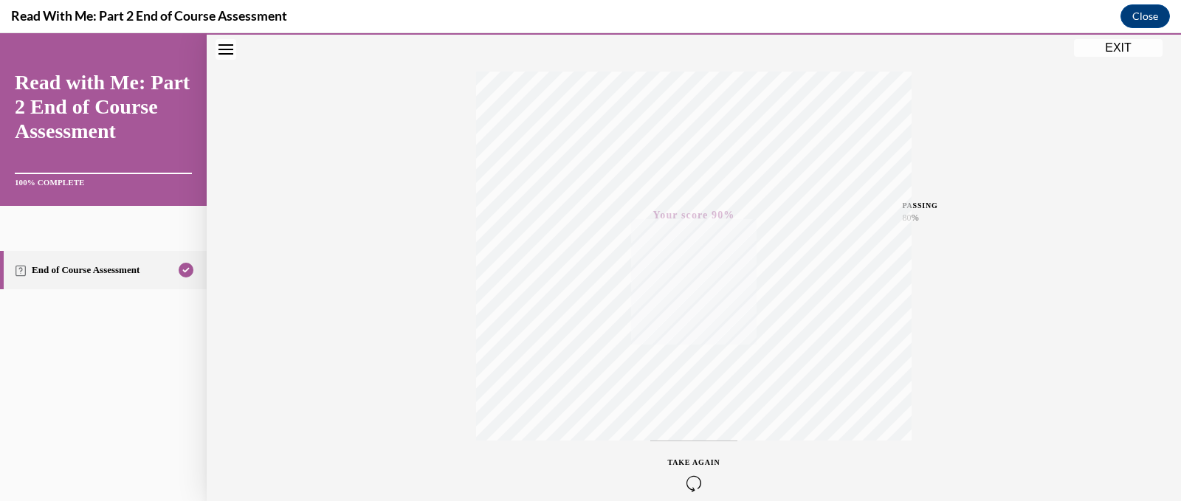
scroll to position [289, 0]
click at [1123, 52] on button "EXIT" at bounding box center [1118, 48] width 89 height 18
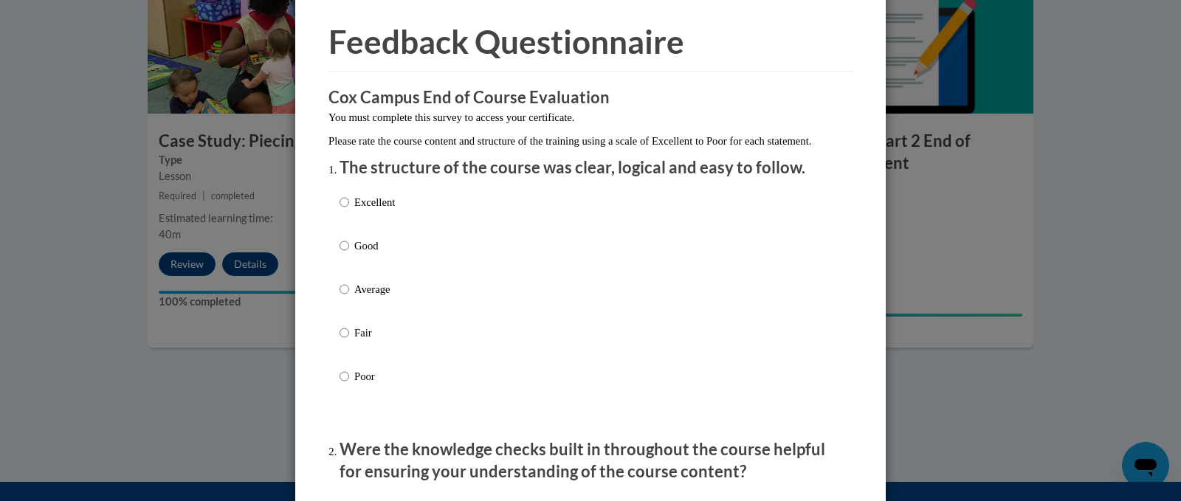
scroll to position [74, 0]
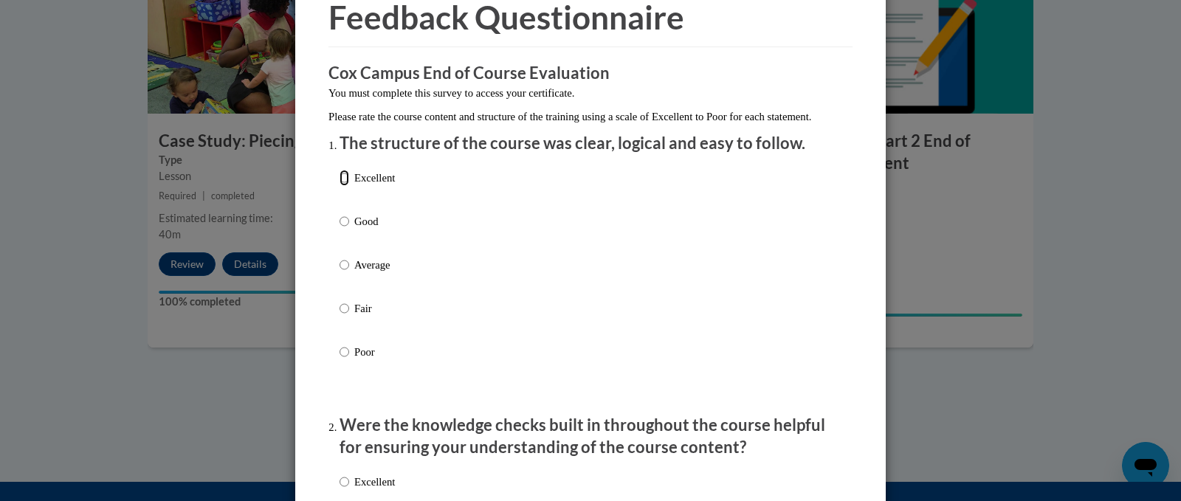
click at [339, 186] on input "Excellent" at bounding box center [344, 178] width 10 height 16
radio input "true"
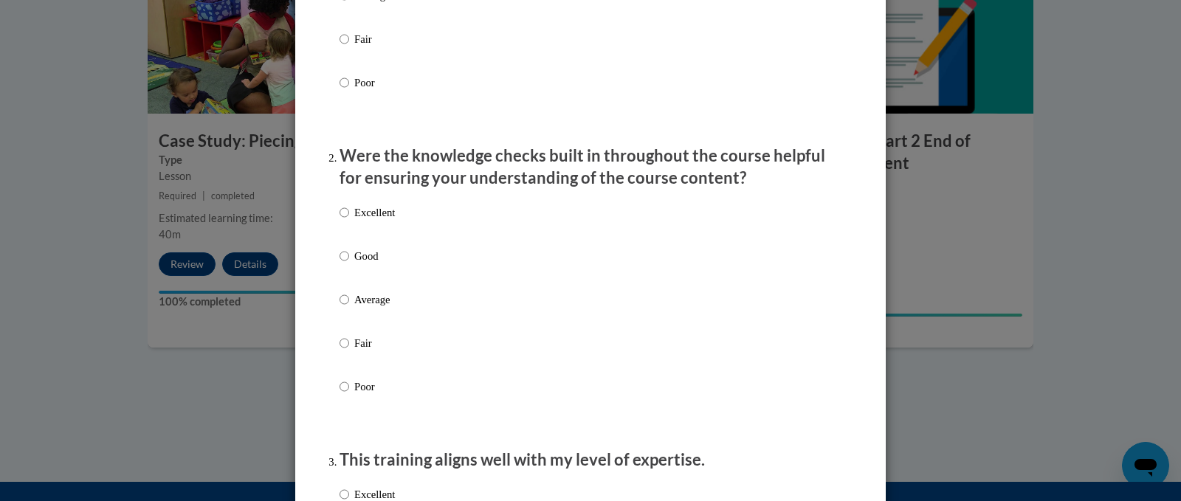
scroll to position [369, 0]
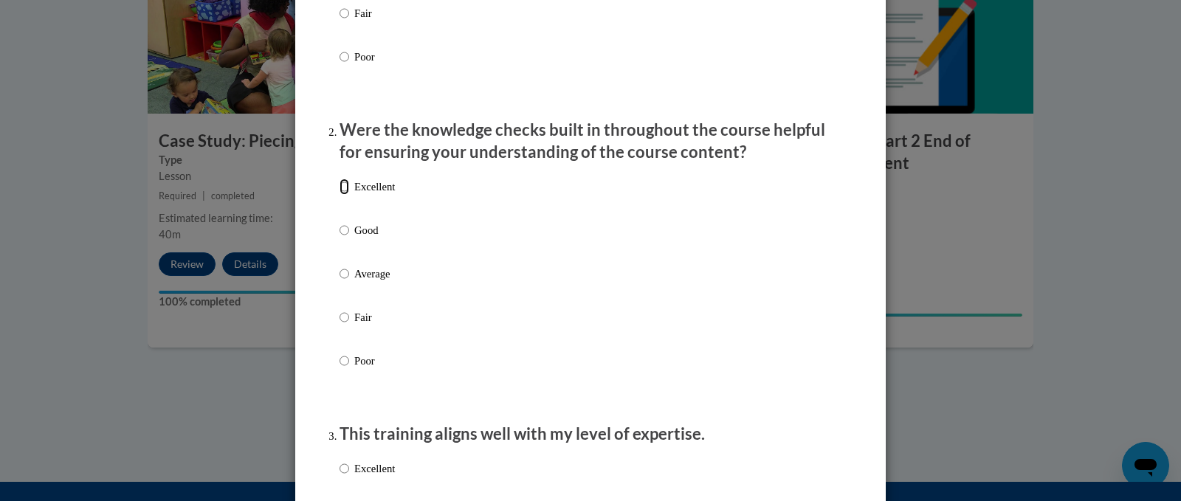
click at [339, 195] on input "Excellent" at bounding box center [344, 187] width 10 height 16
radio input "true"
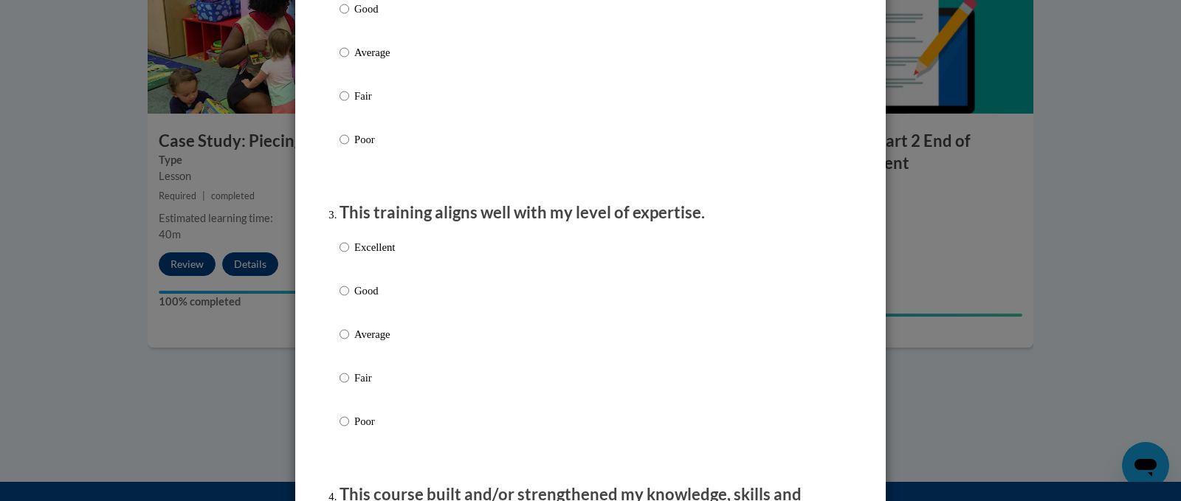
scroll to position [664, 0]
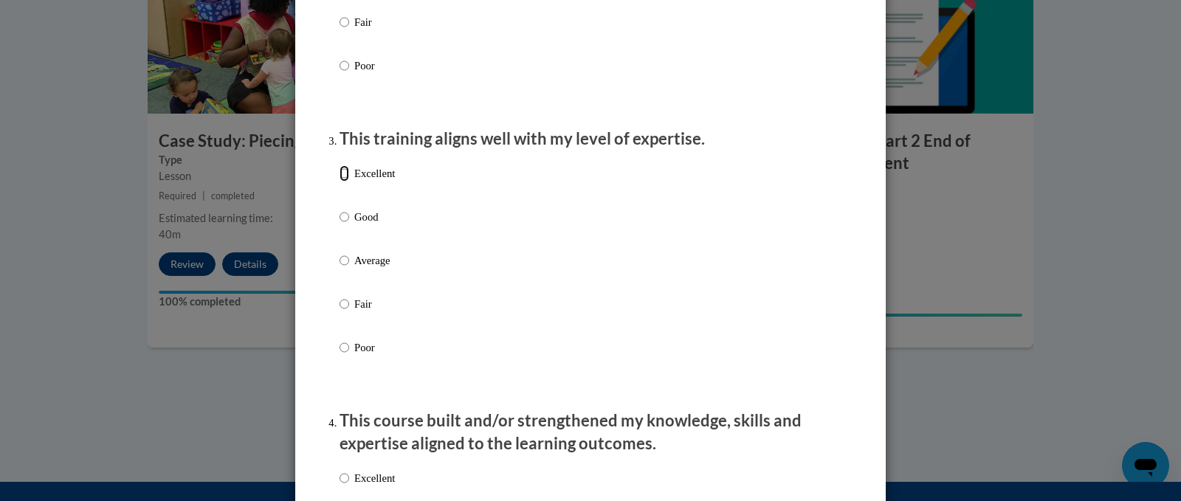
click at [341, 182] on input "Excellent" at bounding box center [344, 173] width 10 height 16
radio input "true"
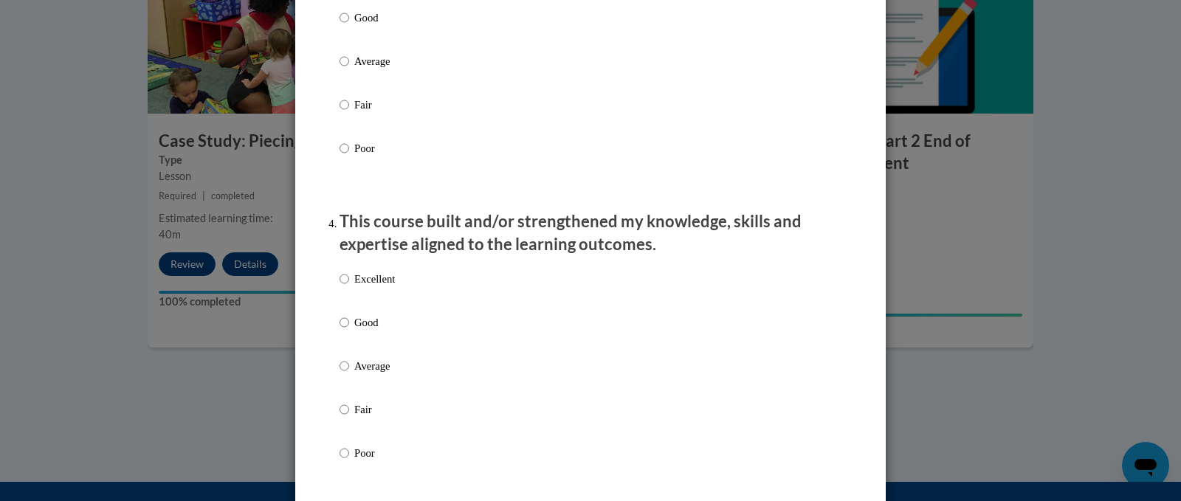
scroll to position [886, 0]
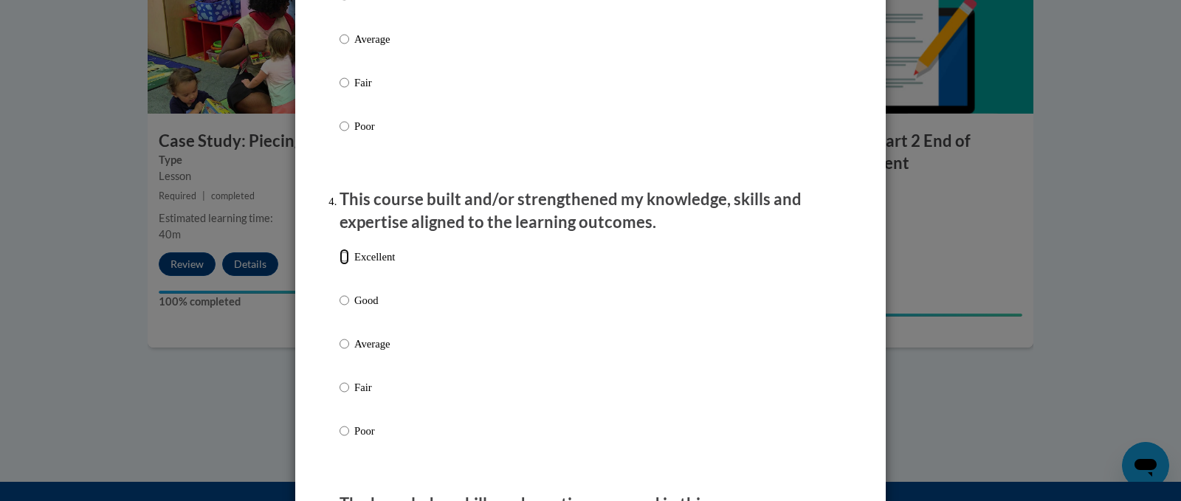
click at [342, 265] on input "Excellent" at bounding box center [344, 257] width 10 height 16
radio input "true"
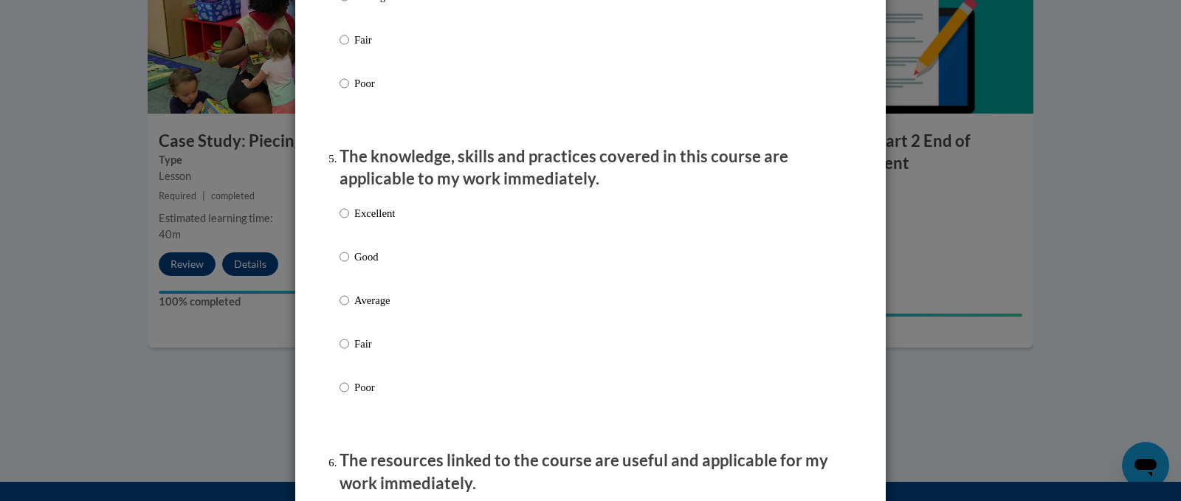
scroll to position [1255, 0]
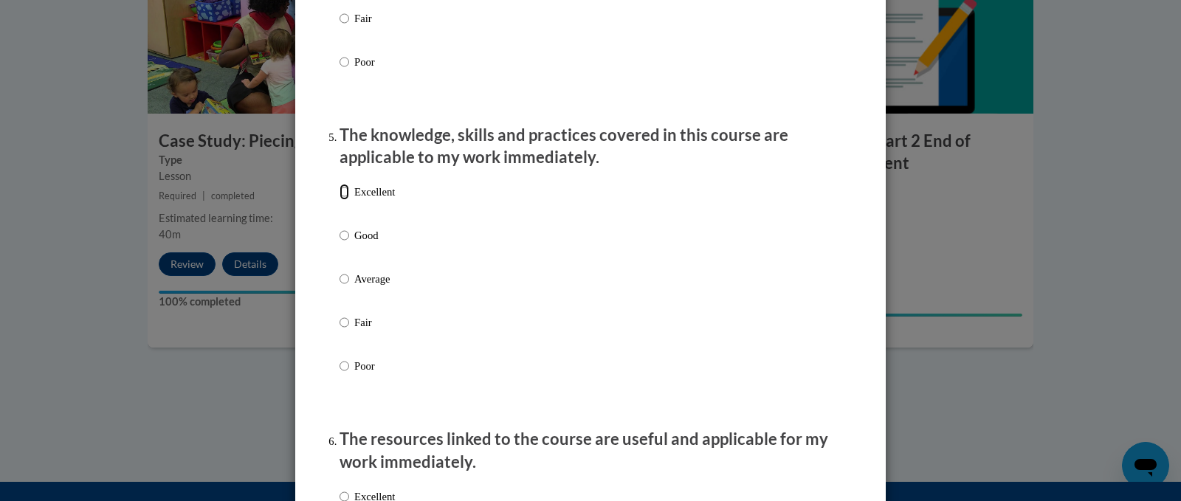
click at [339, 200] on input "Excellent" at bounding box center [344, 192] width 10 height 16
radio input "true"
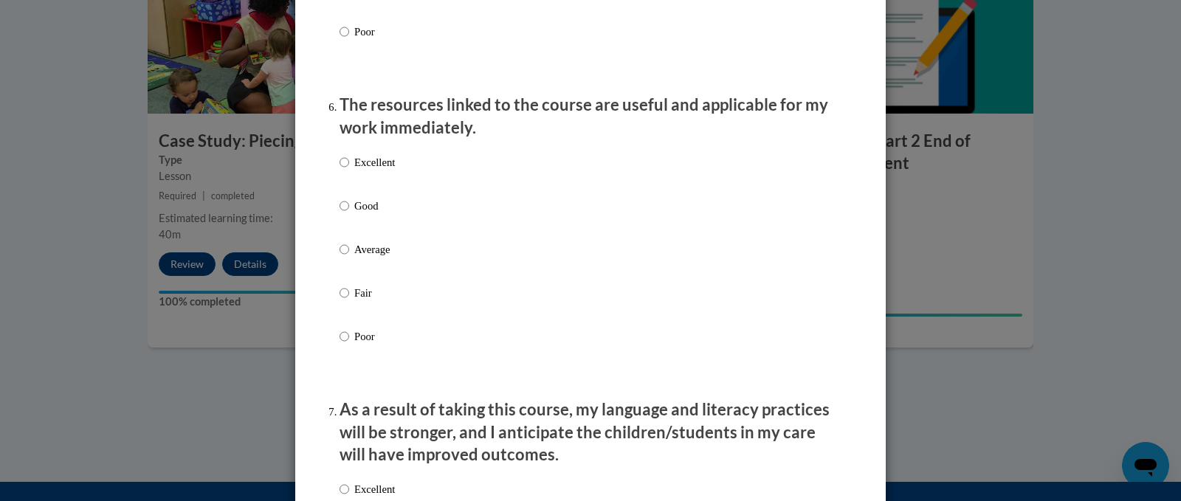
scroll to position [1624, 0]
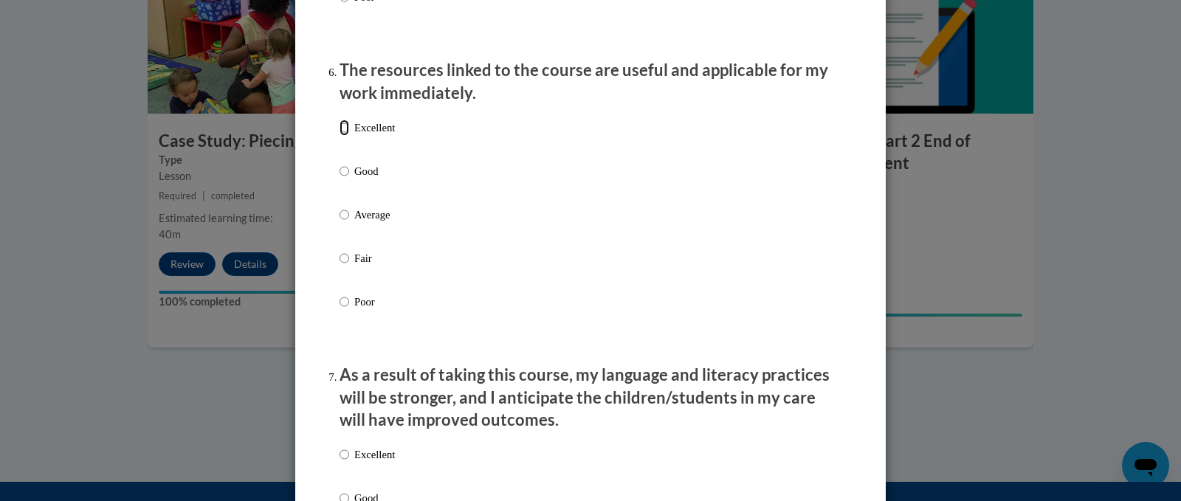
click at [339, 136] on input "Excellent" at bounding box center [344, 128] width 10 height 16
radio input "true"
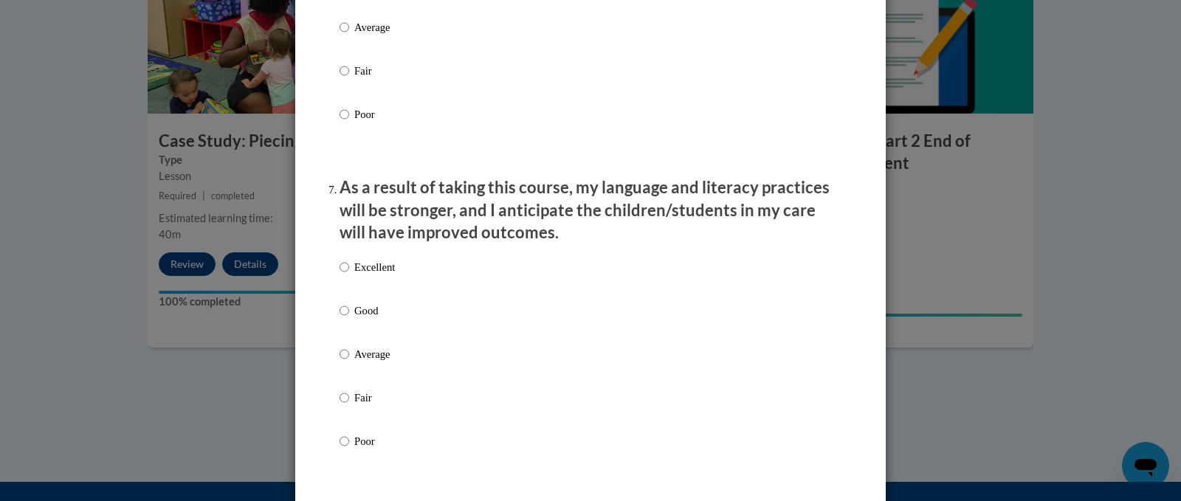
scroll to position [1845, 0]
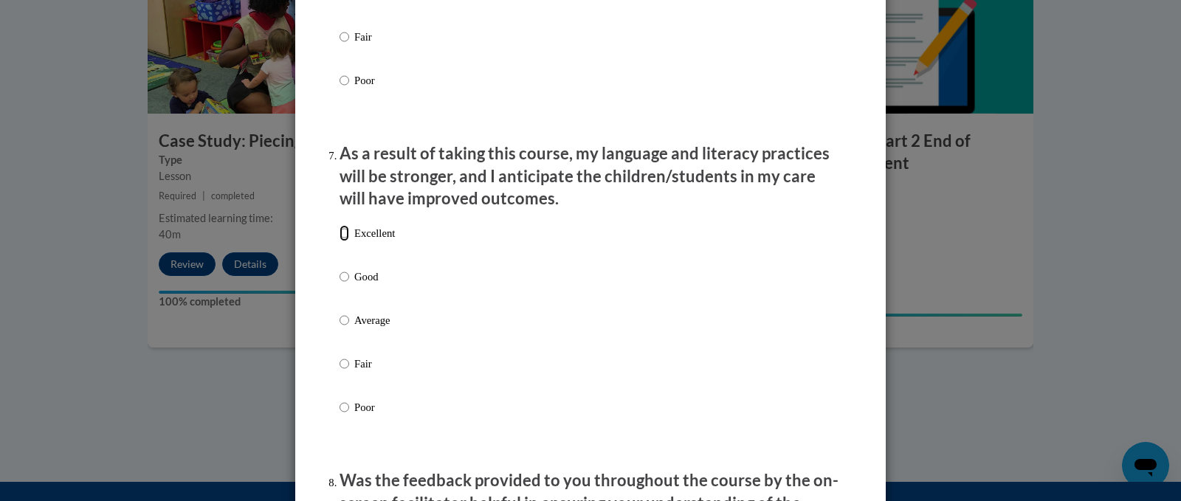
click at [342, 241] on input "Excellent" at bounding box center [344, 233] width 10 height 16
radio input "true"
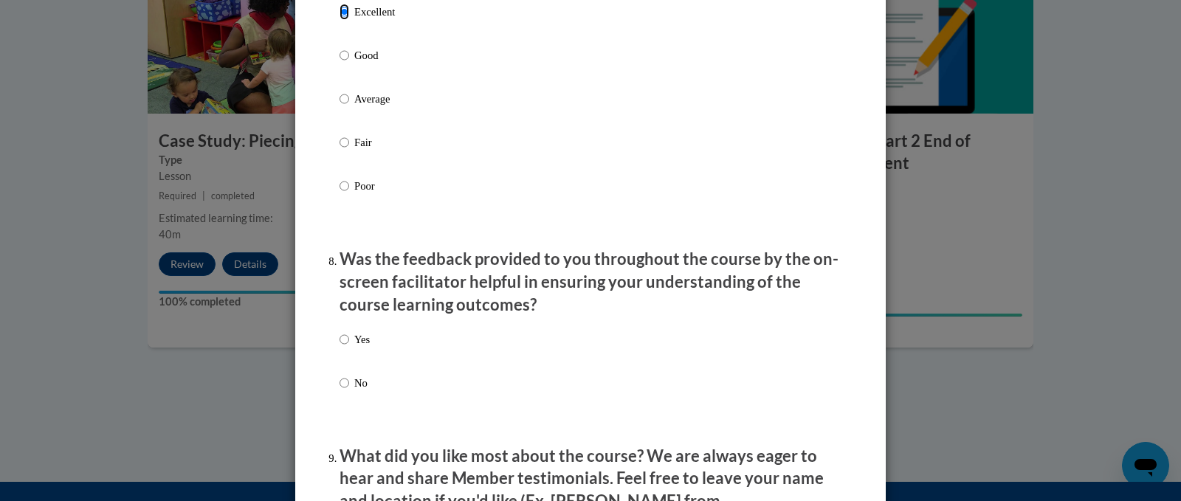
scroll to position [2140, 0]
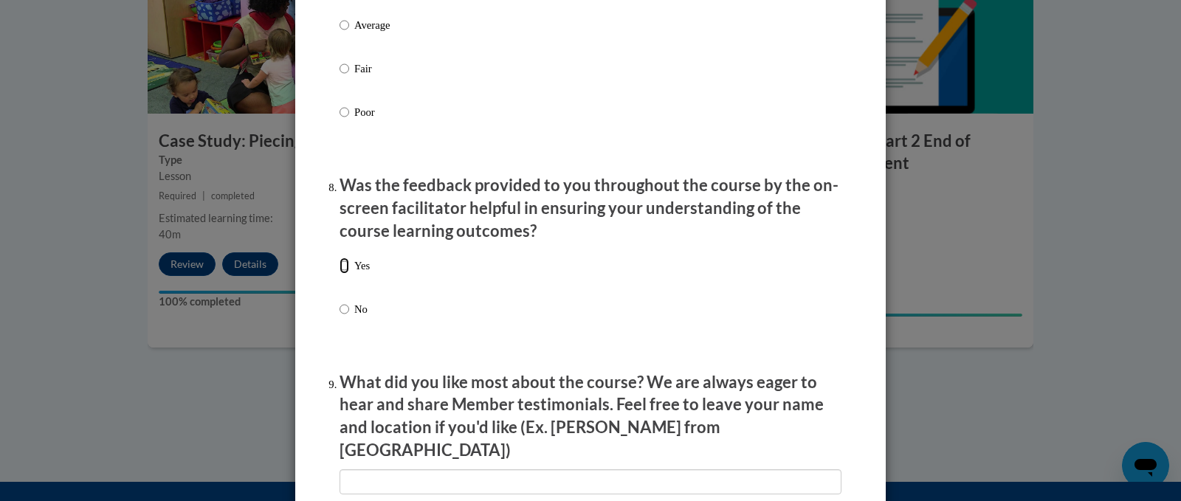
click at [342, 274] on input "Yes" at bounding box center [344, 266] width 10 height 16
radio input "true"
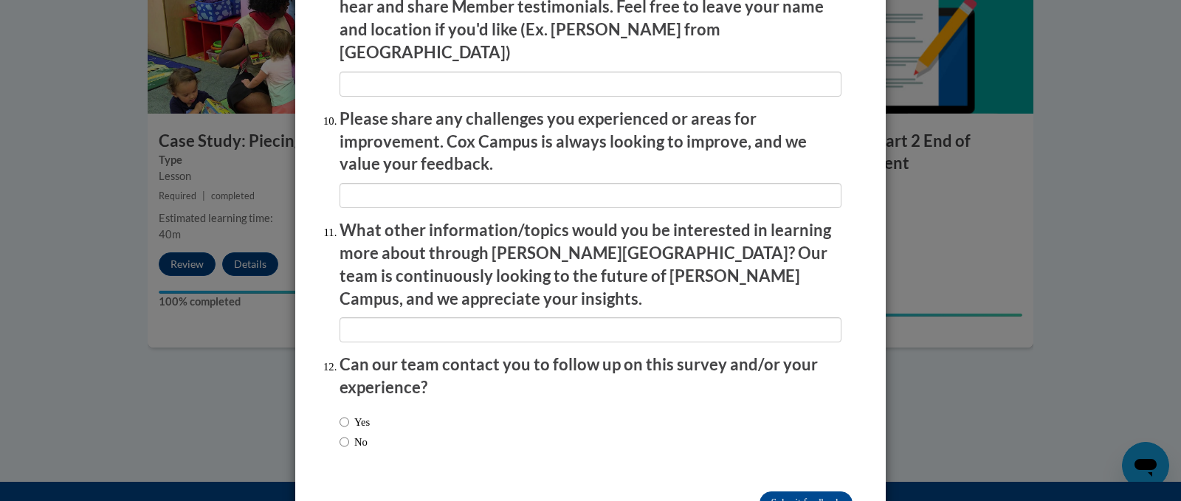
scroll to position [2565, 0]
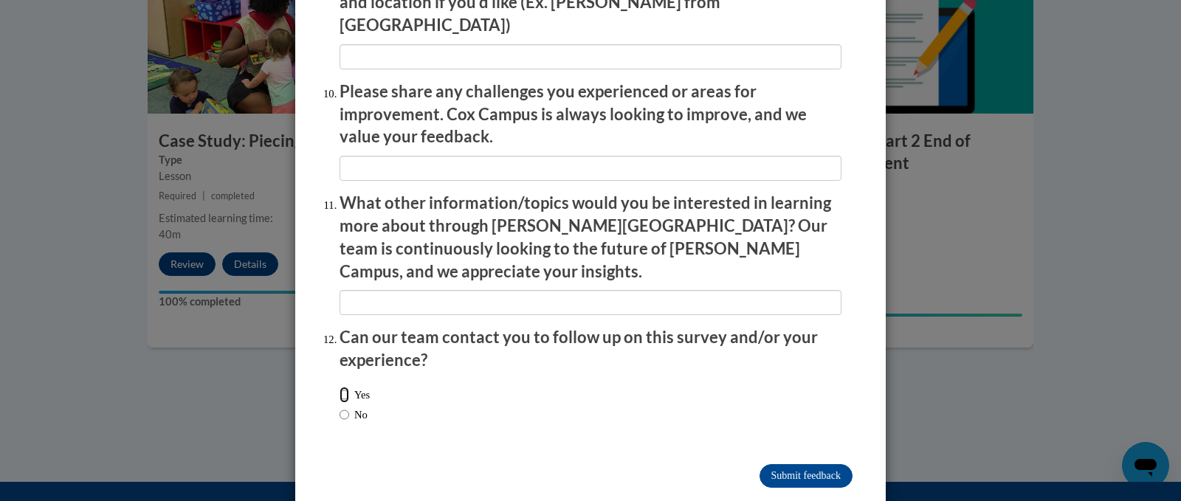
click at [341, 387] on input "Yes" at bounding box center [344, 395] width 10 height 16
radio input "true"
click at [796, 464] on input "Submit feedback" at bounding box center [805, 476] width 93 height 24
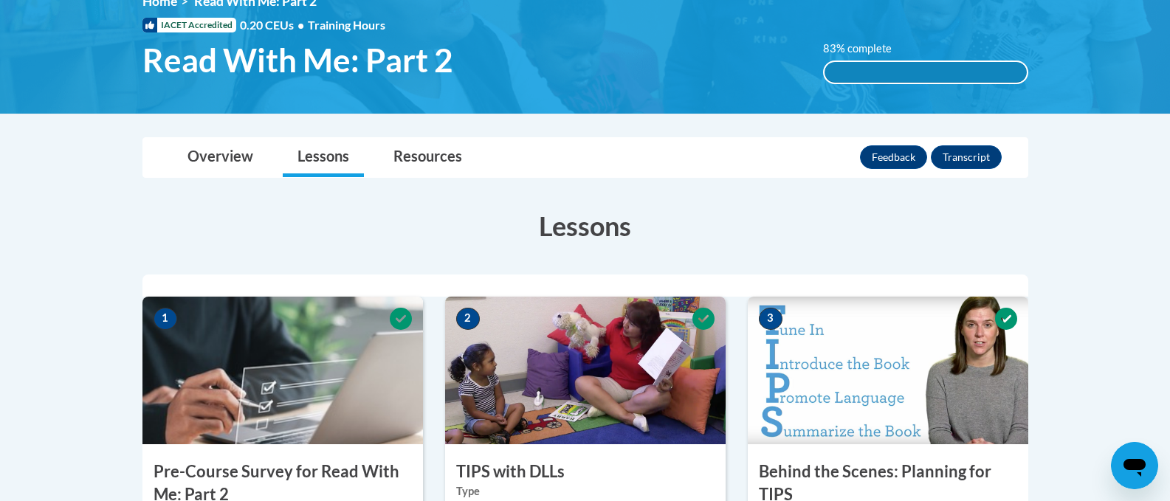
scroll to position [148, 0]
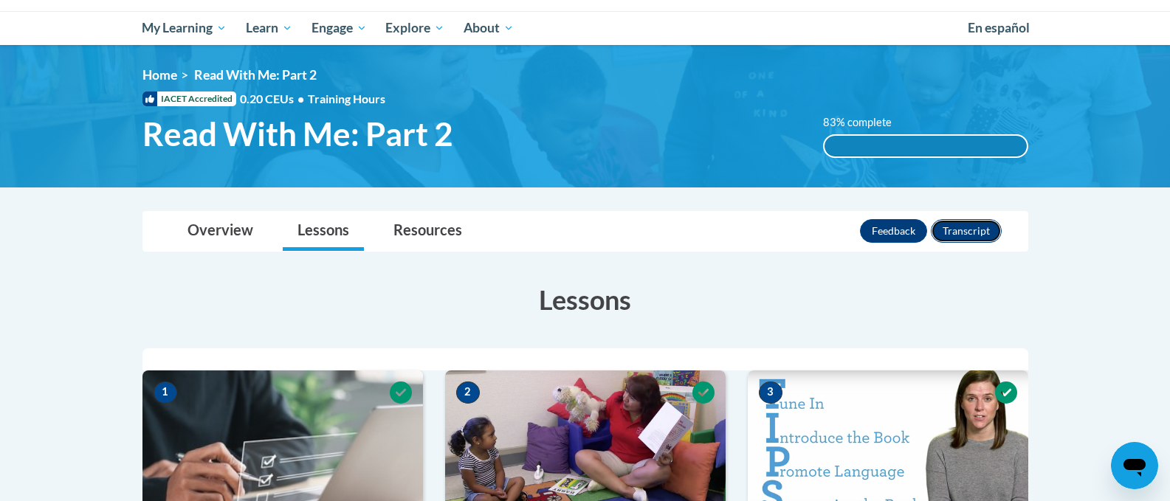
click at [968, 230] on button "Transcript" at bounding box center [966, 231] width 71 height 24
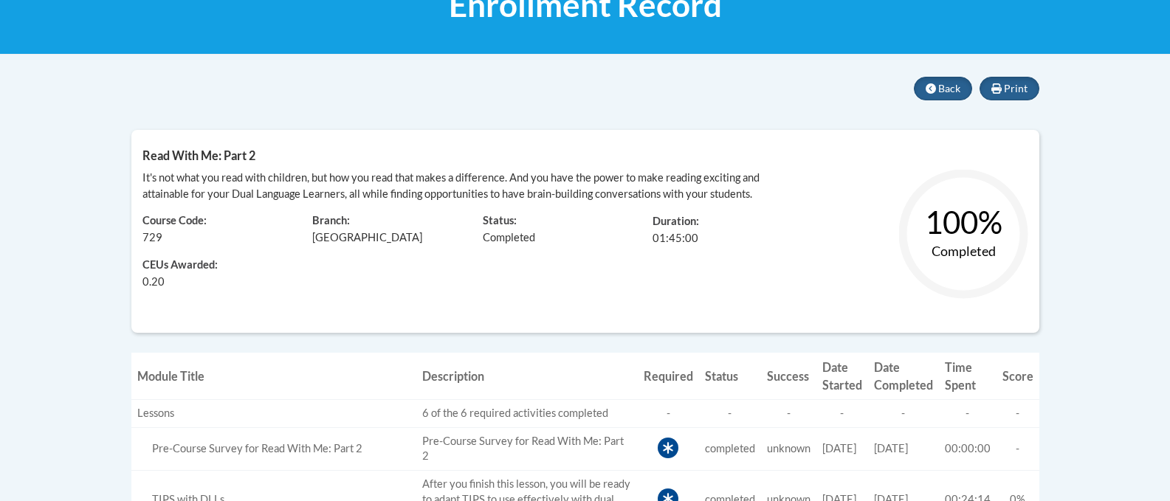
scroll to position [221, 0]
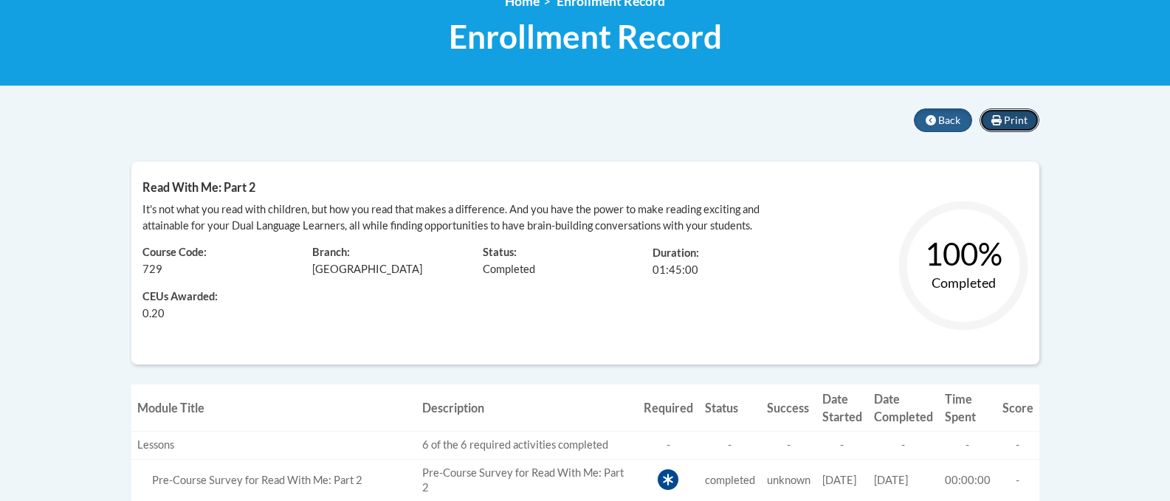
click at [1013, 122] on span "Print" at bounding box center [1016, 120] width 24 height 13
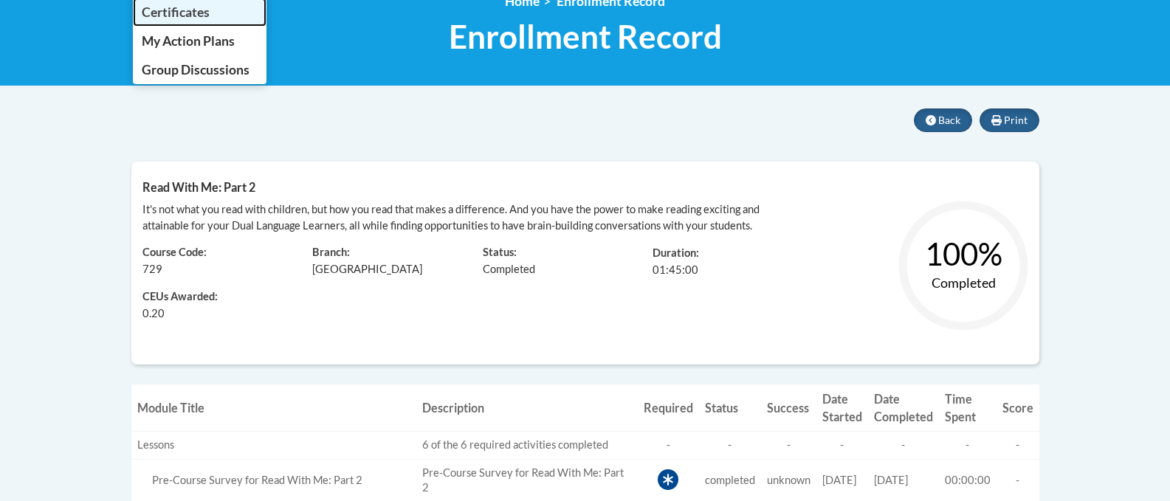
click at [169, 20] on span "Certificates" at bounding box center [176, 11] width 68 height 15
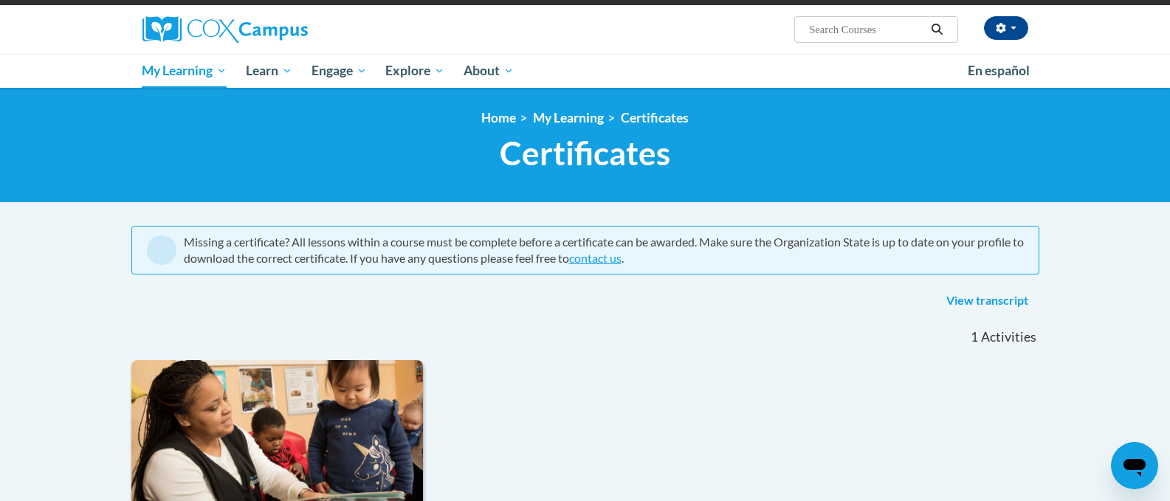
scroll to position [104, 0]
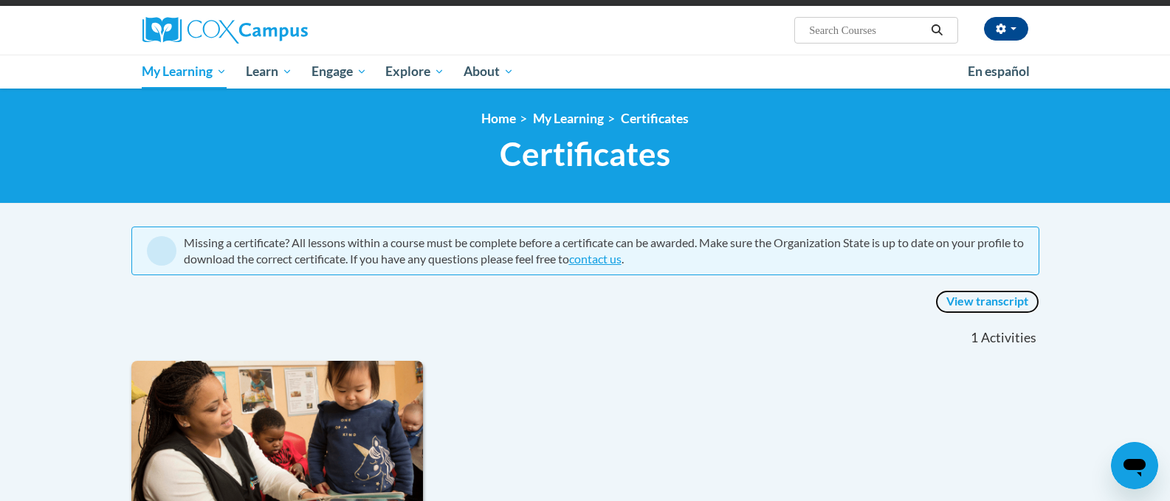
click at [995, 299] on link "View transcript" at bounding box center [987, 302] width 104 height 24
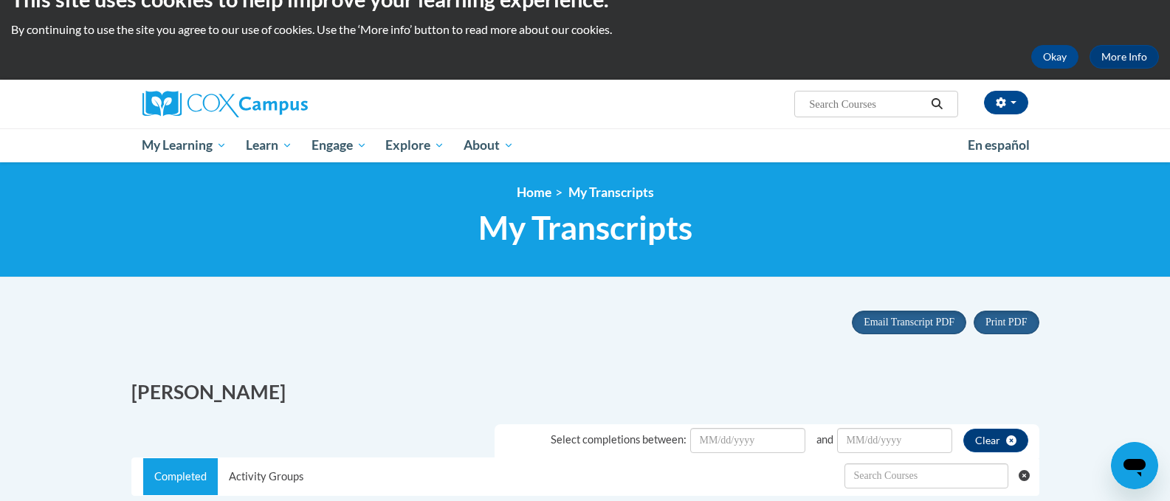
scroll to position [74, 0]
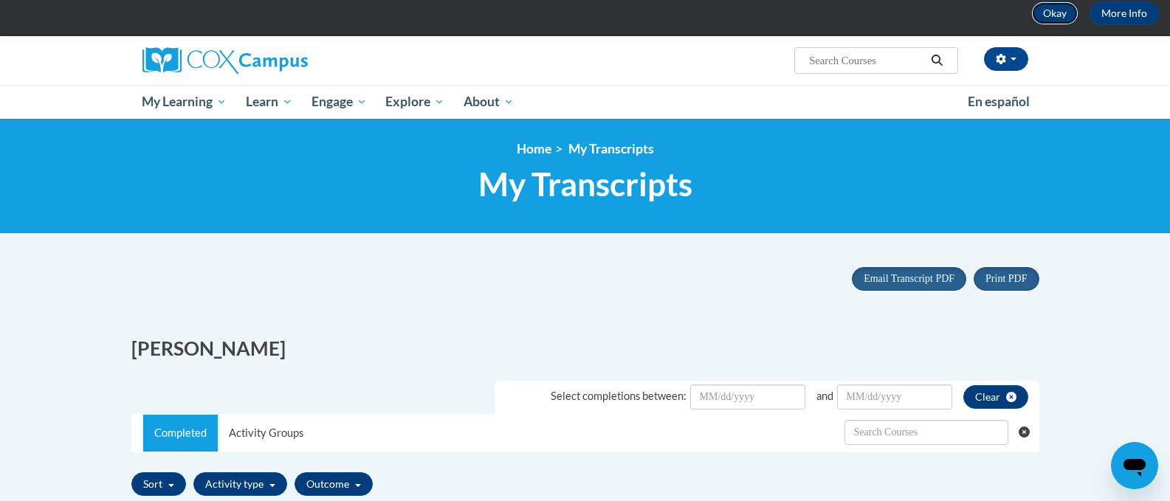
click at [1060, 14] on button "Okay" at bounding box center [1054, 13] width 47 height 24
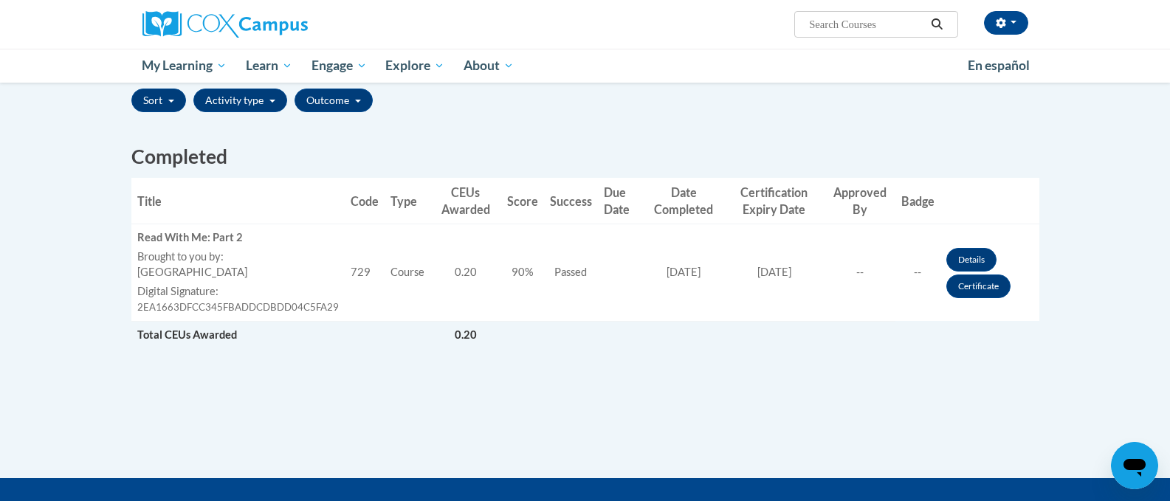
scroll to position [369, 0]
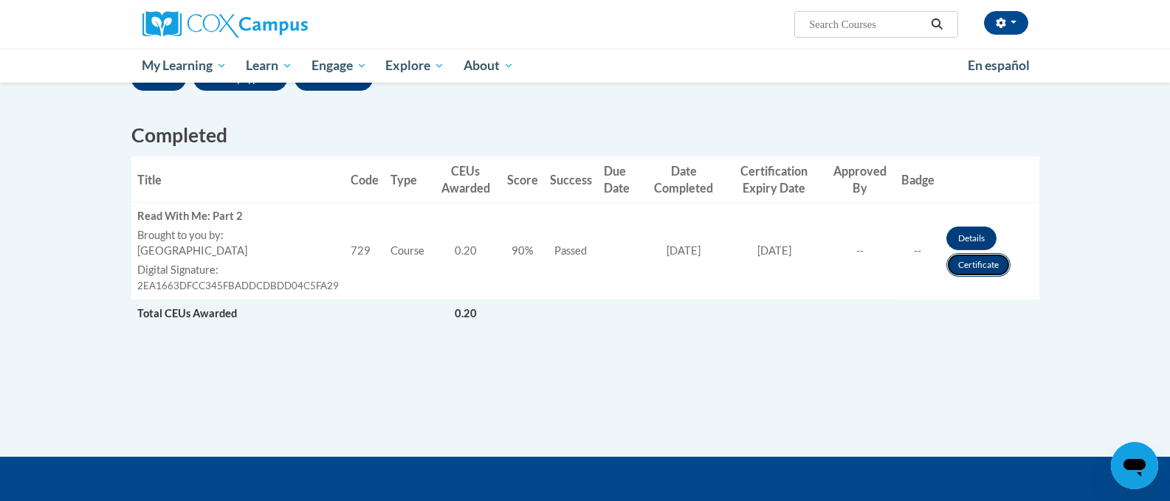
click at [966, 264] on link "Certificate" at bounding box center [978, 265] width 64 height 24
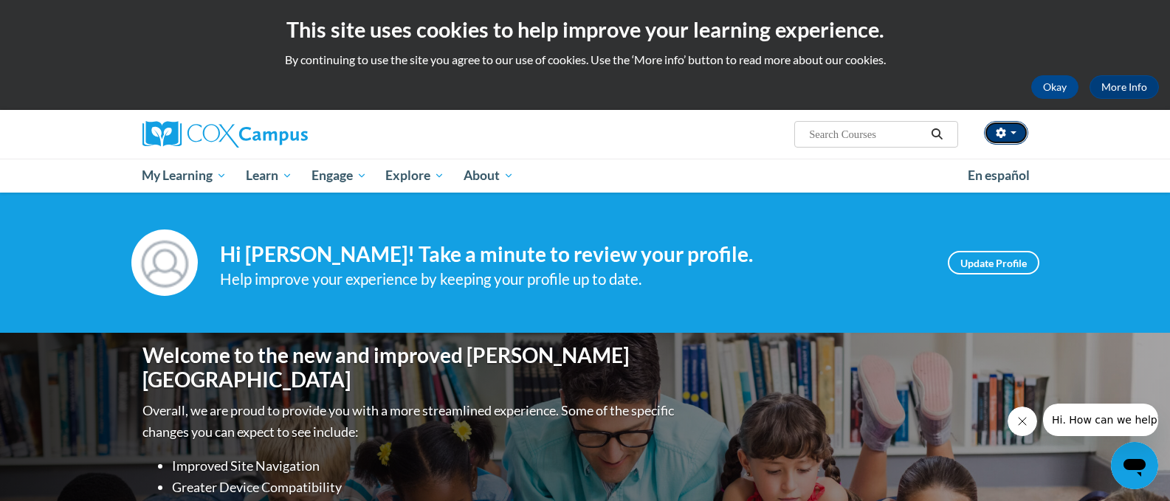
click at [1015, 129] on button "button" at bounding box center [1006, 133] width 44 height 24
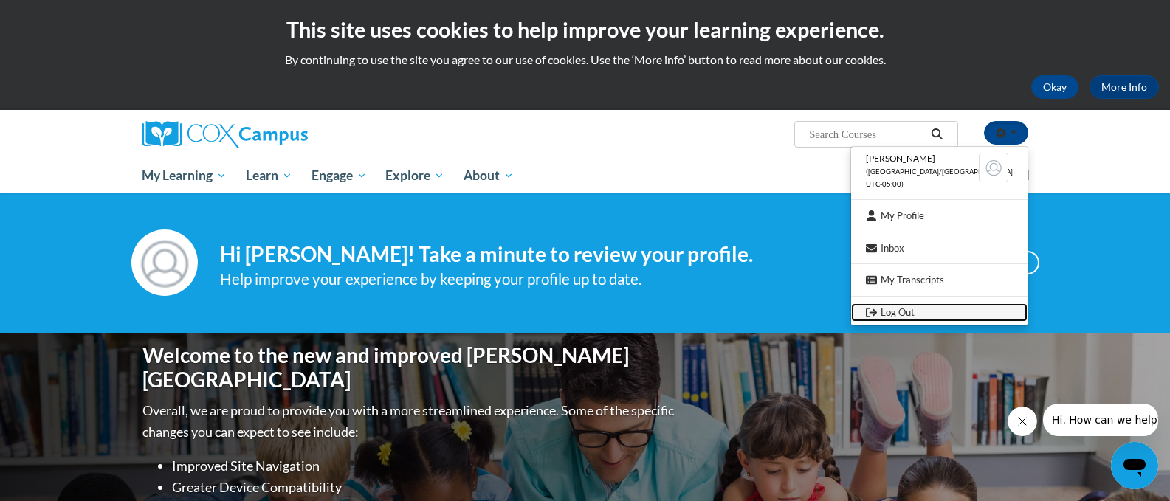
click at [922, 317] on link "Log Out" at bounding box center [939, 312] width 176 height 18
